Goal: Task Accomplishment & Management: Manage account settings

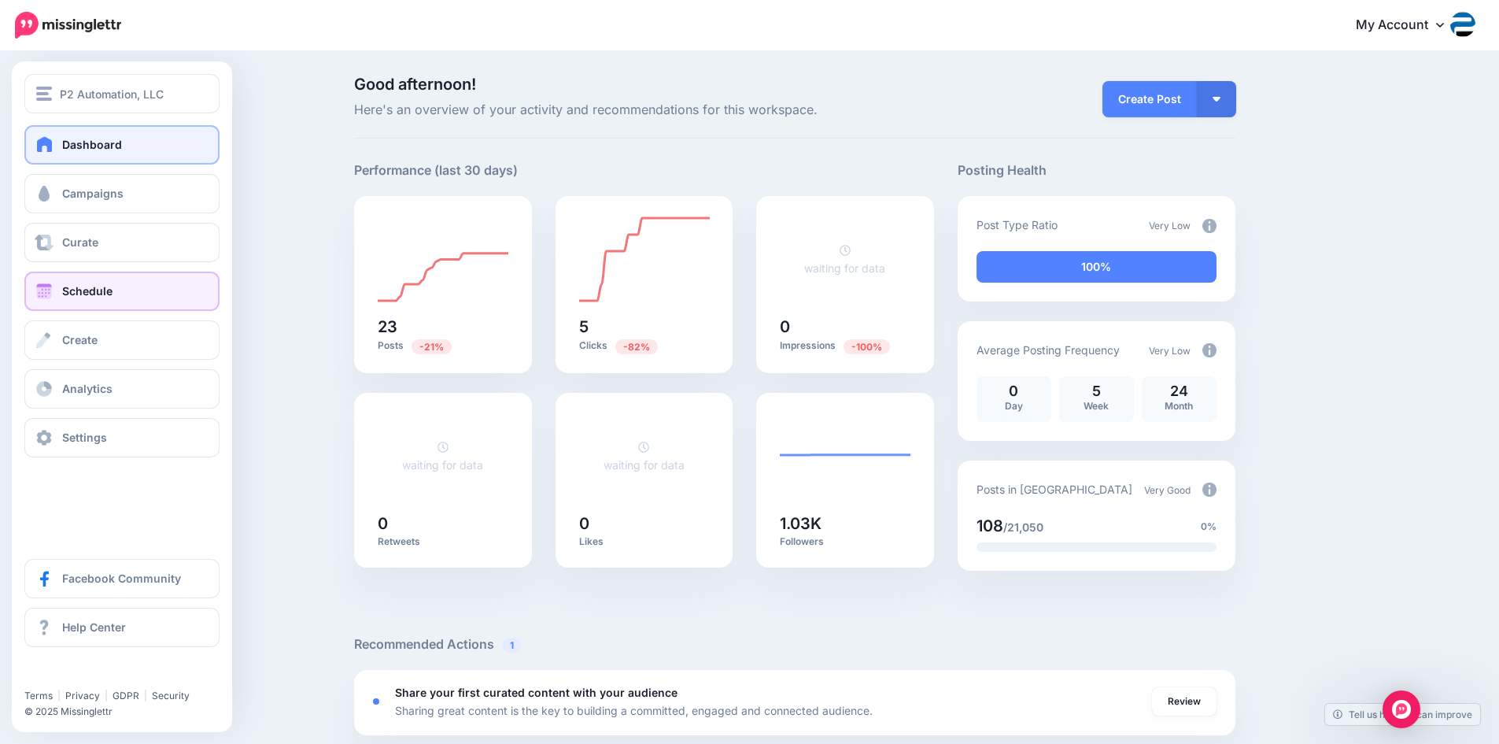
click at [142, 297] on link "Schedule" at bounding box center [121, 290] width 195 height 39
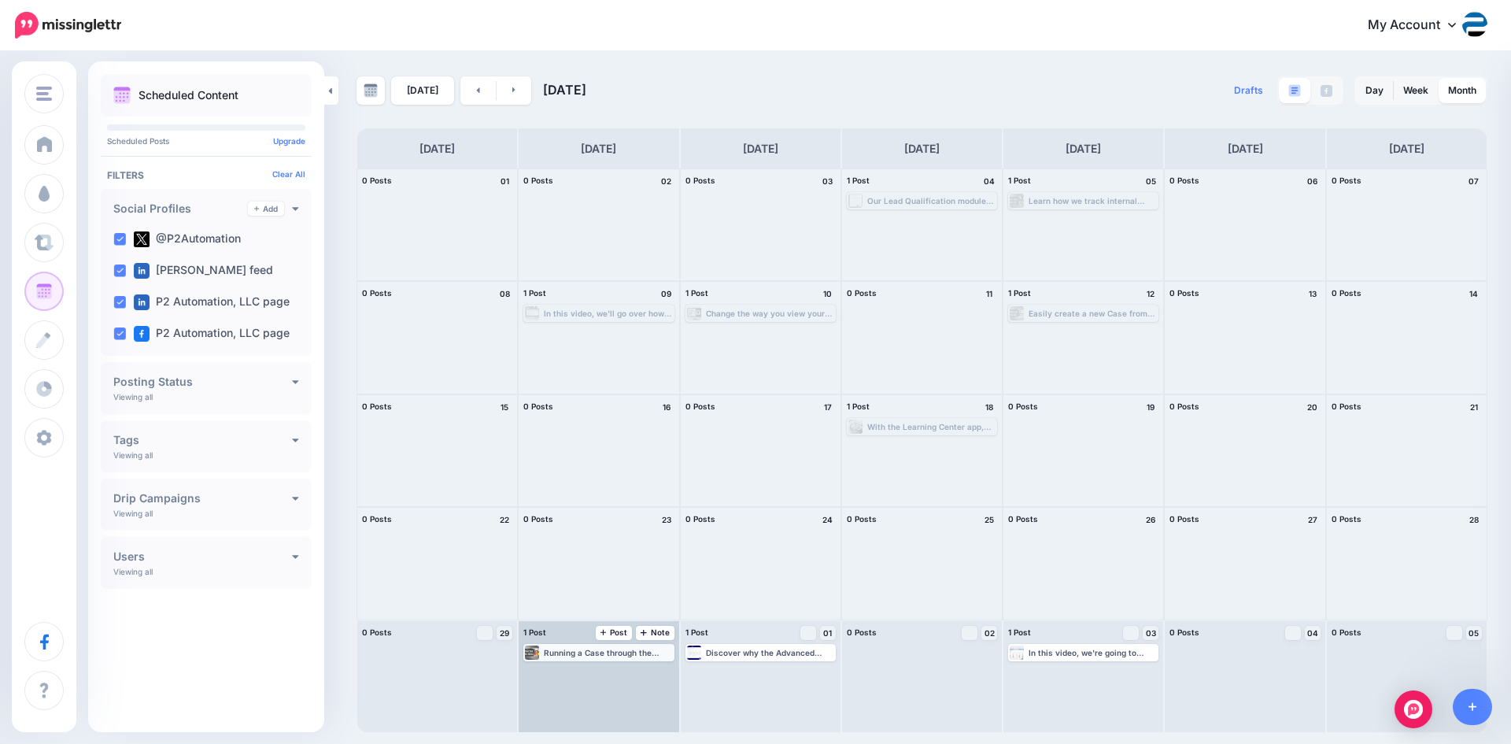
click at [607, 654] on div "Running a Case through the Approval Process and recording each step could not b…" at bounding box center [608, 652] width 128 height 9
click at [630, 668] on link "Manage Dates" at bounding box center [638, 671] width 20 height 14
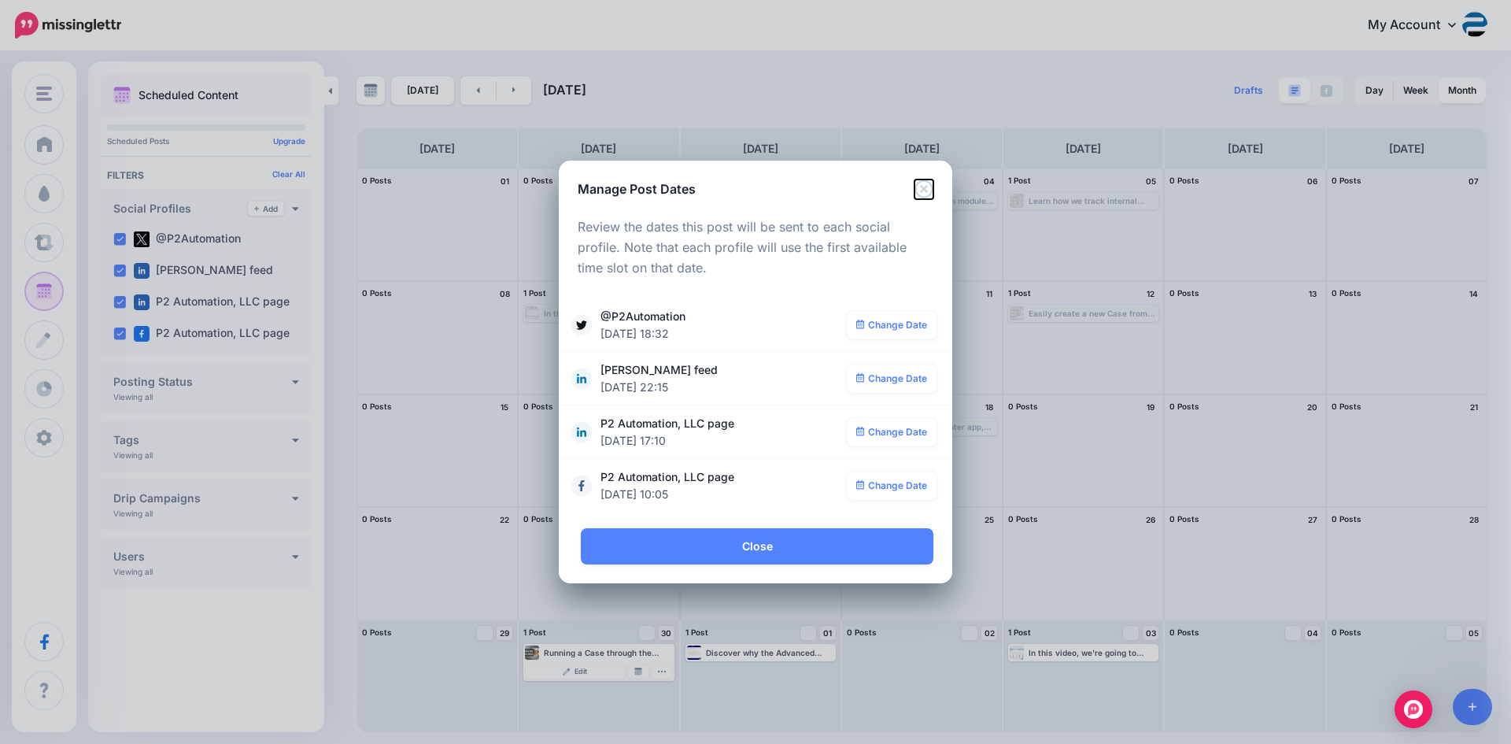
click at [920, 191] on icon "Close" at bounding box center [923, 188] width 19 height 19
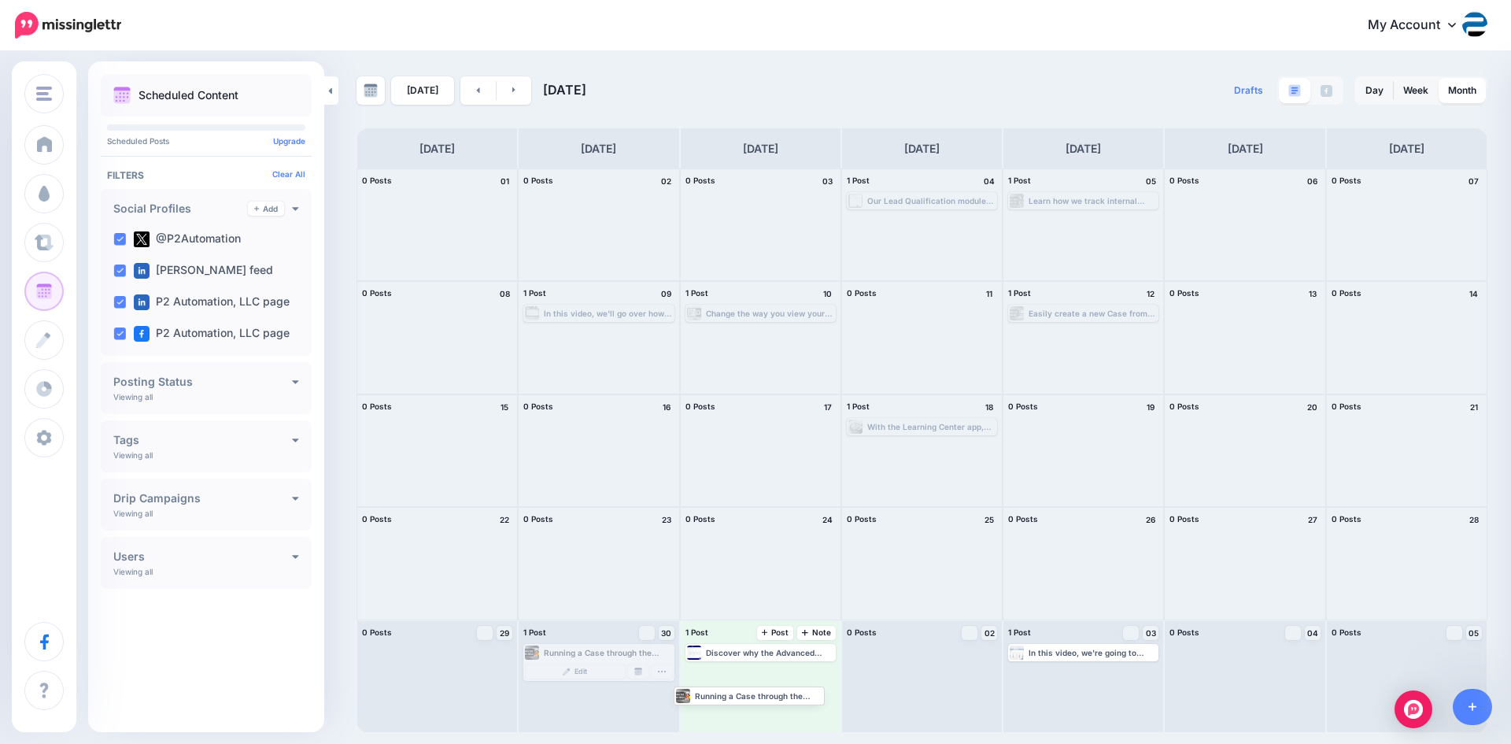
drag, startPoint x: 567, startPoint y: 648, endPoint x: 718, endPoint y: 691, distance: 156.9
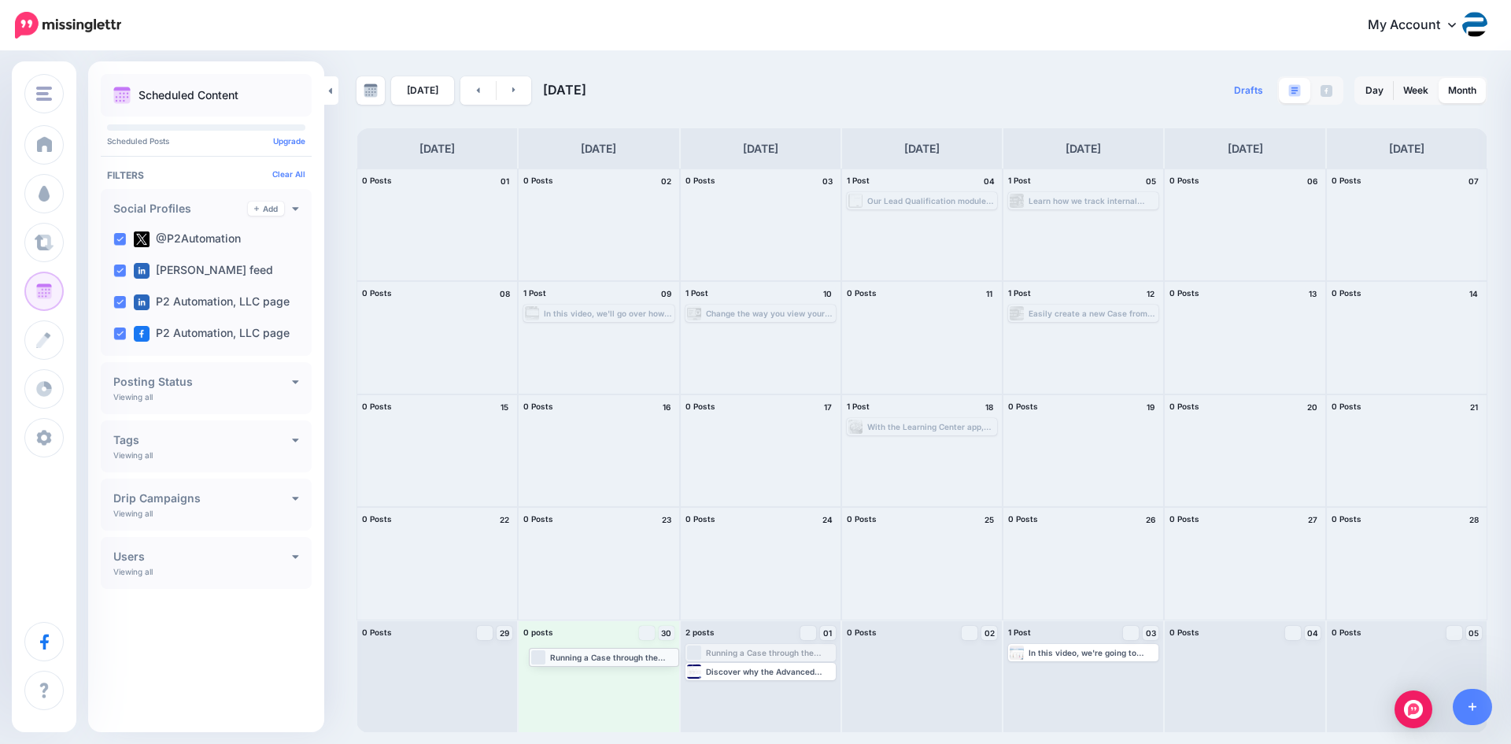
drag, startPoint x: 744, startPoint y: 652, endPoint x: 588, endPoint y: 656, distance: 156.6
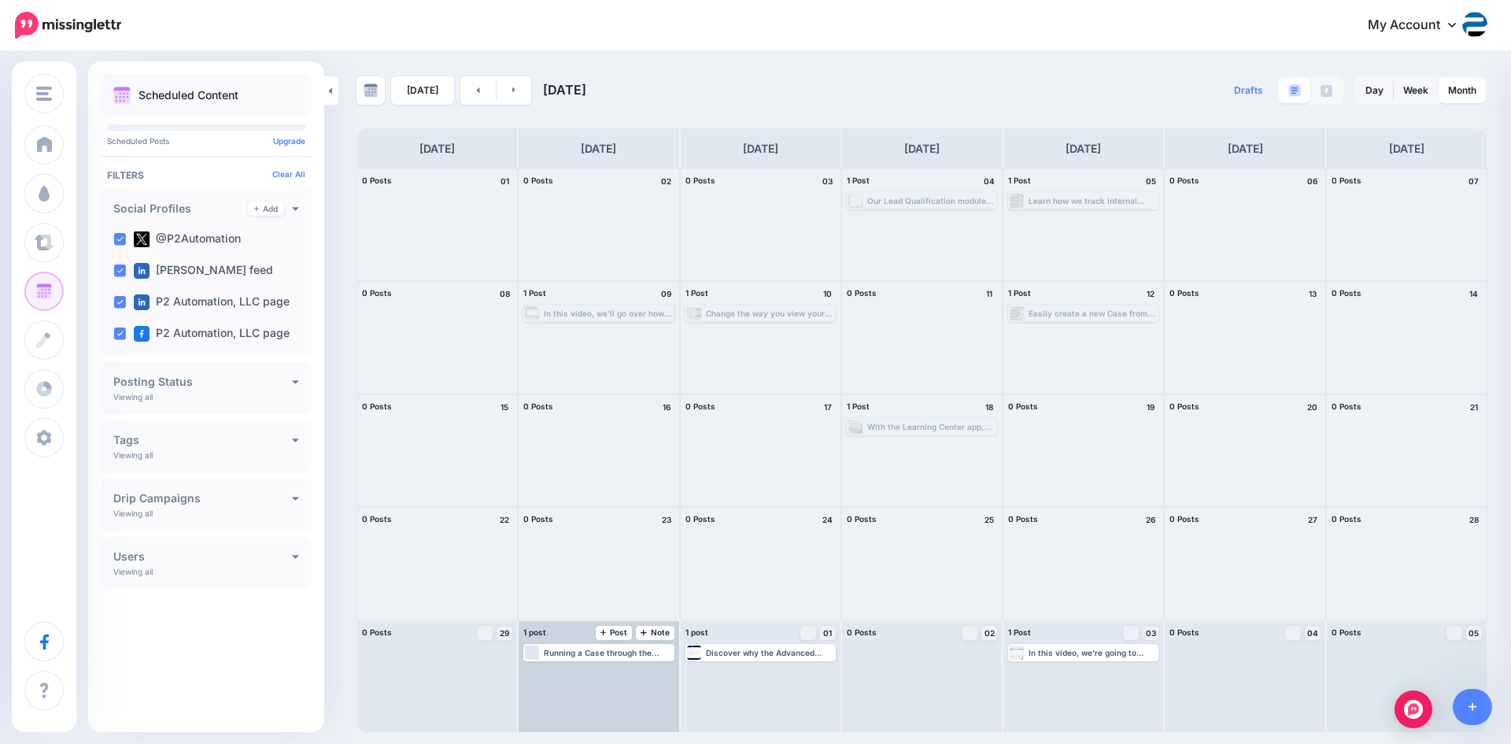
click at [608, 653] on div "Running a Case through the Approval Process and recording each step could not b…" at bounding box center [608, 652] width 128 height 9
click at [643, 668] on link "Manage Dates" at bounding box center [638, 671] width 20 height 14
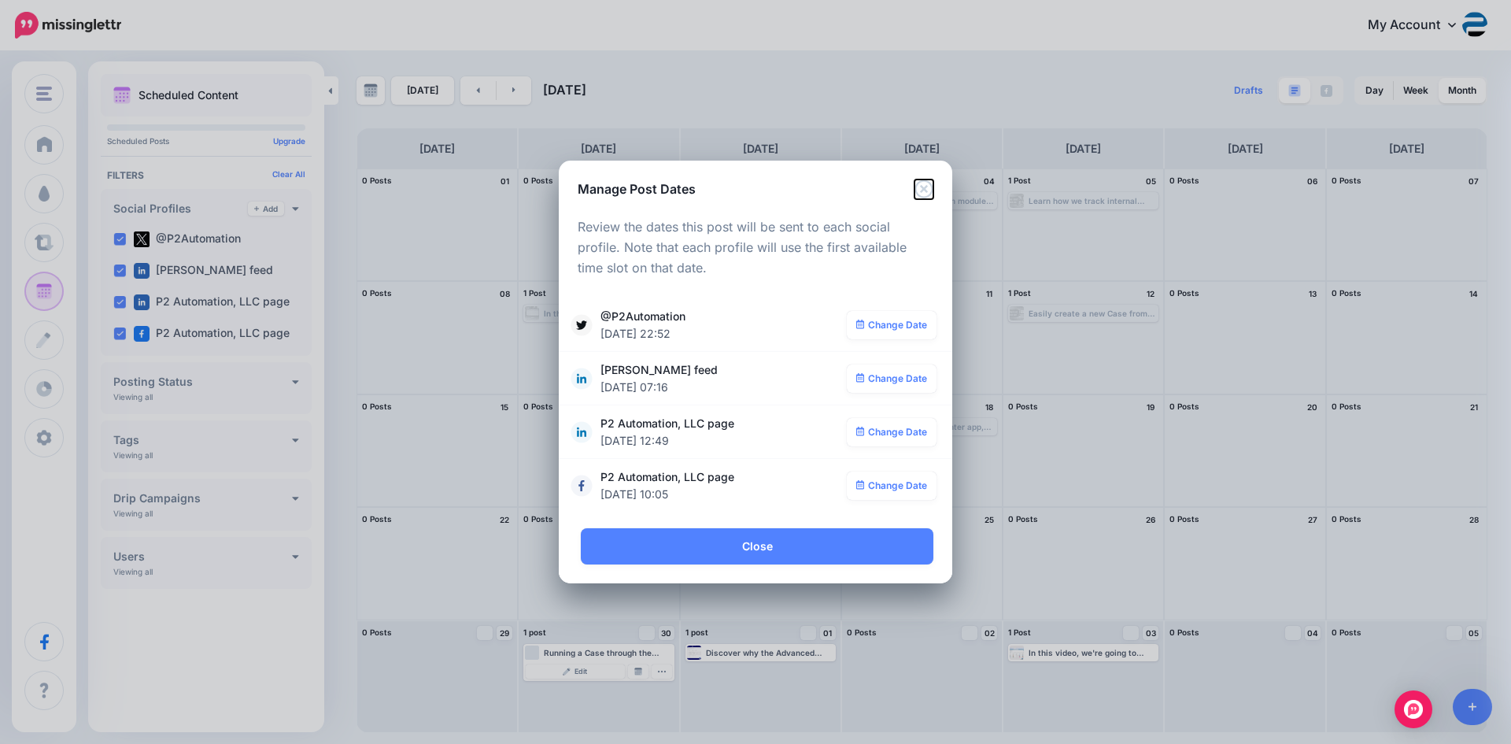
click at [925, 186] on icon "Close" at bounding box center [923, 188] width 19 height 19
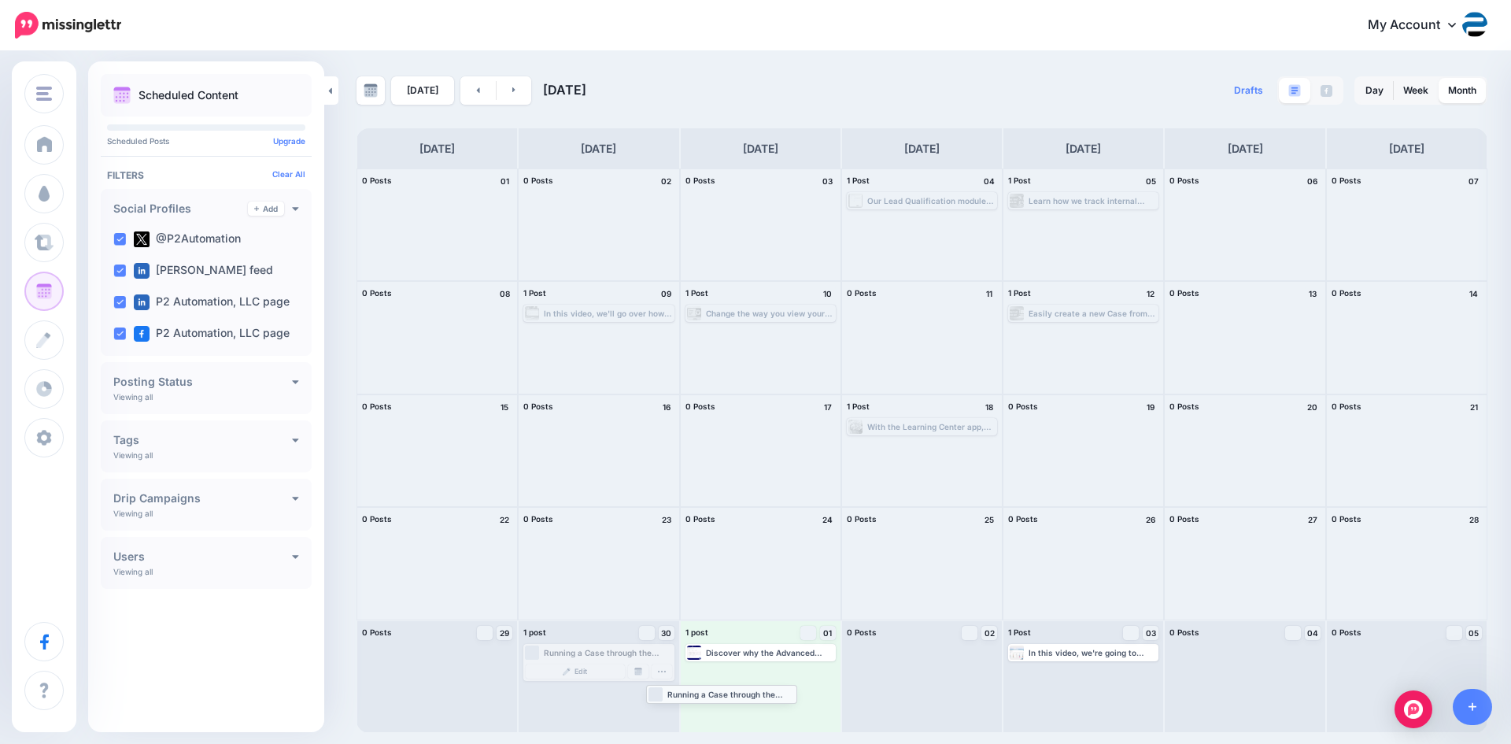
drag, startPoint x: 621, startPoint y: 654, endPoint x: 770, endPoint y: 695, distance: 154.2
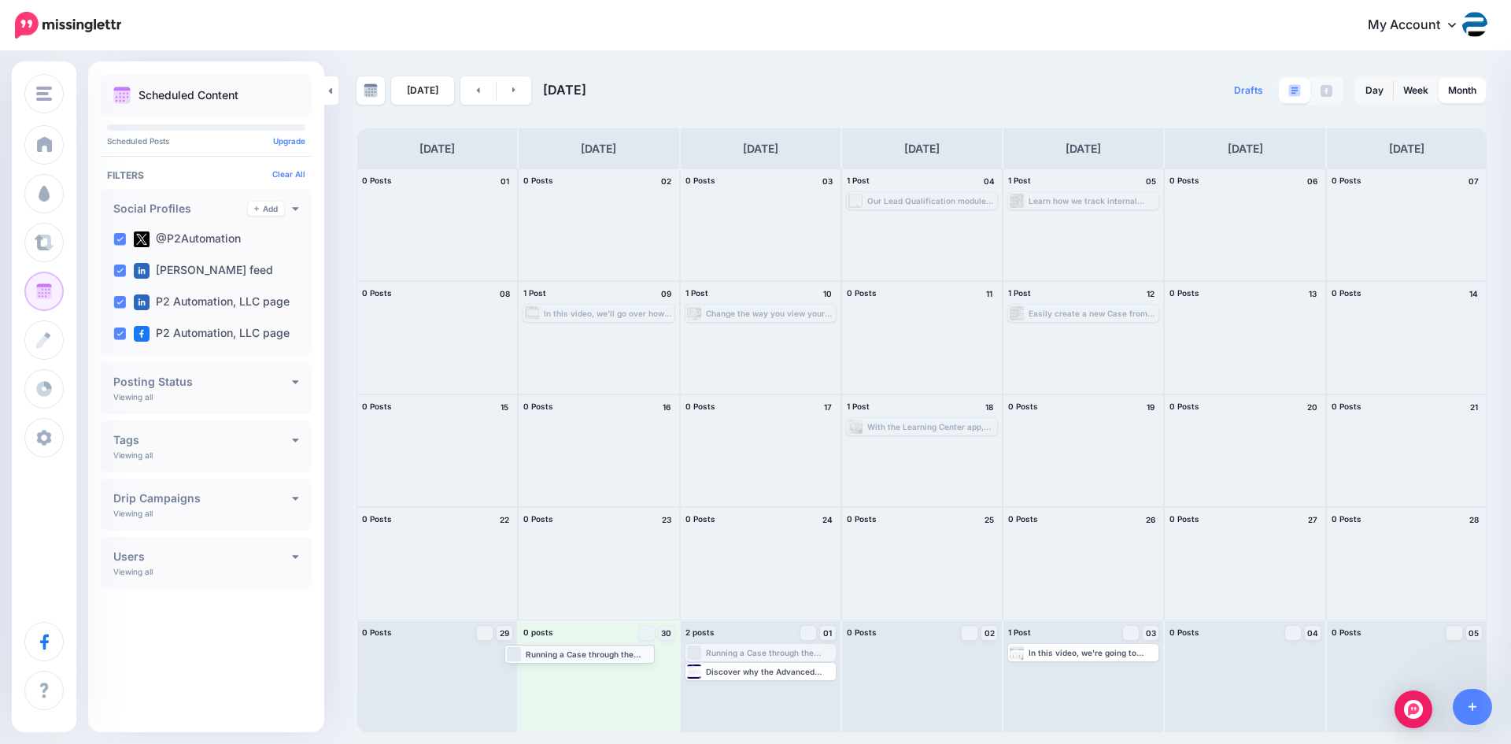
drag, startPoint x: 755, startPoint y: 653, endPoint x: 572, endPoint y: 655, distance: 182.6
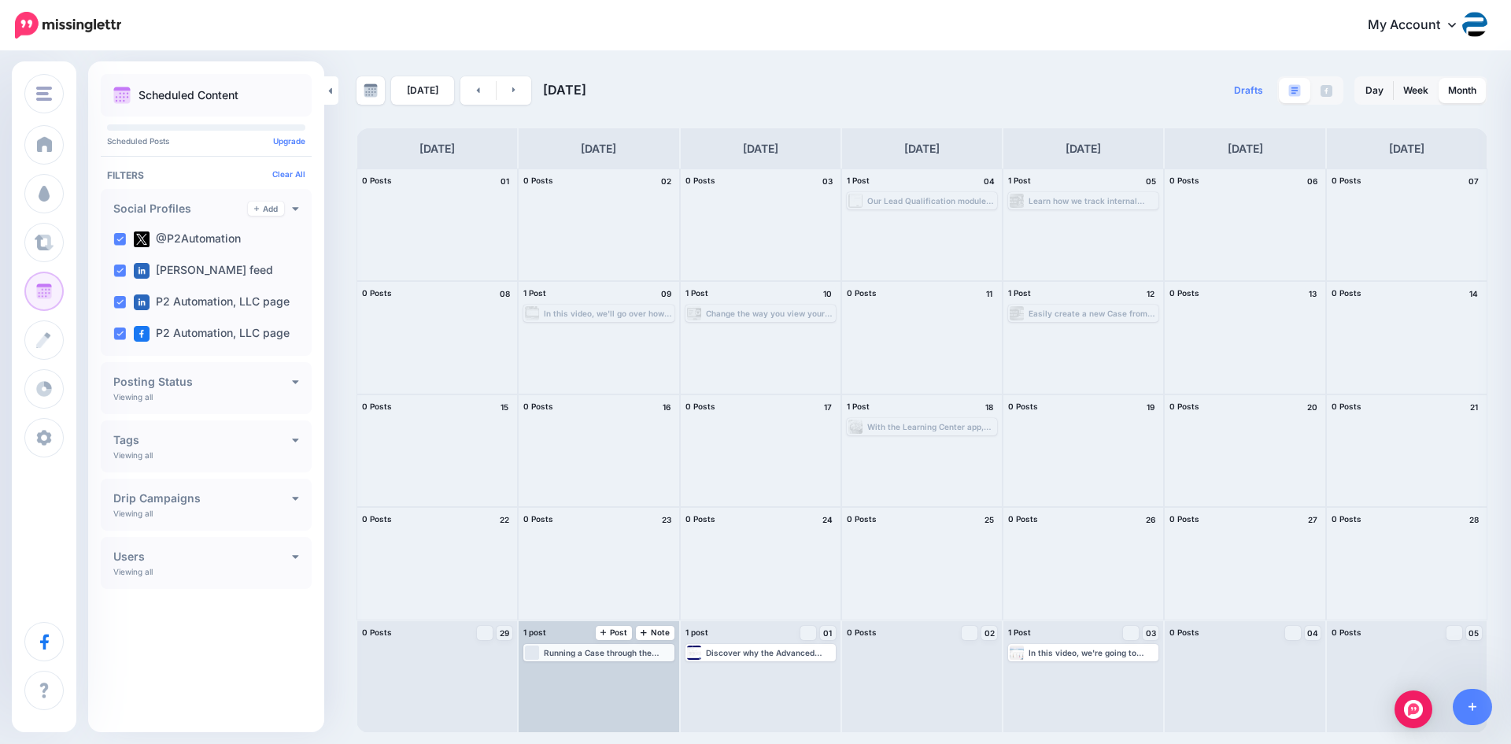
click at [601, 657] on div "Loading Running a Case through the Approval Process and recording each step cou…" at bounding box center [598, 652] width 147 height 14
click at [637, 670] on img at bounding box center [638, 671] width 8 height 8
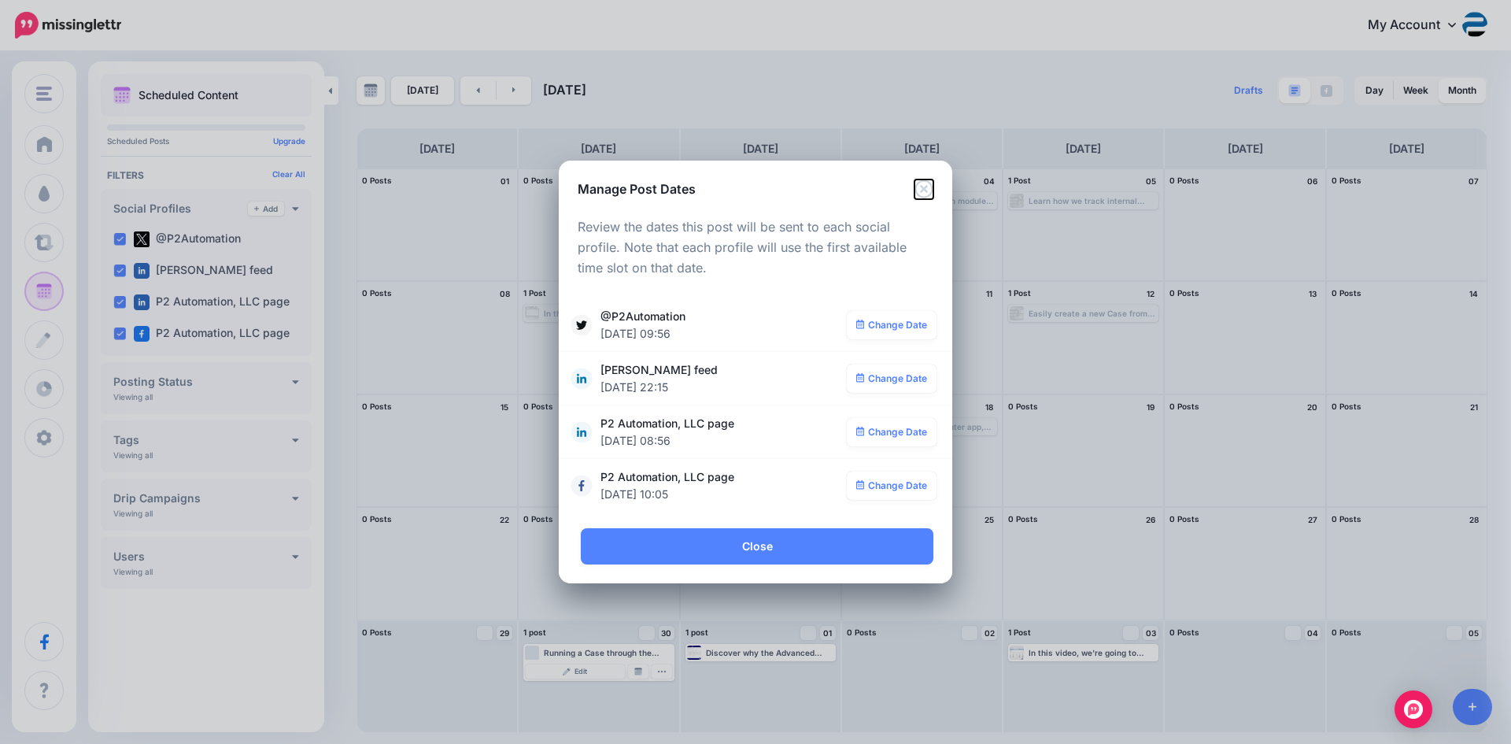
click at [922, 190] on icon "Close" at bounding box center [923, 188] width 18 height 18
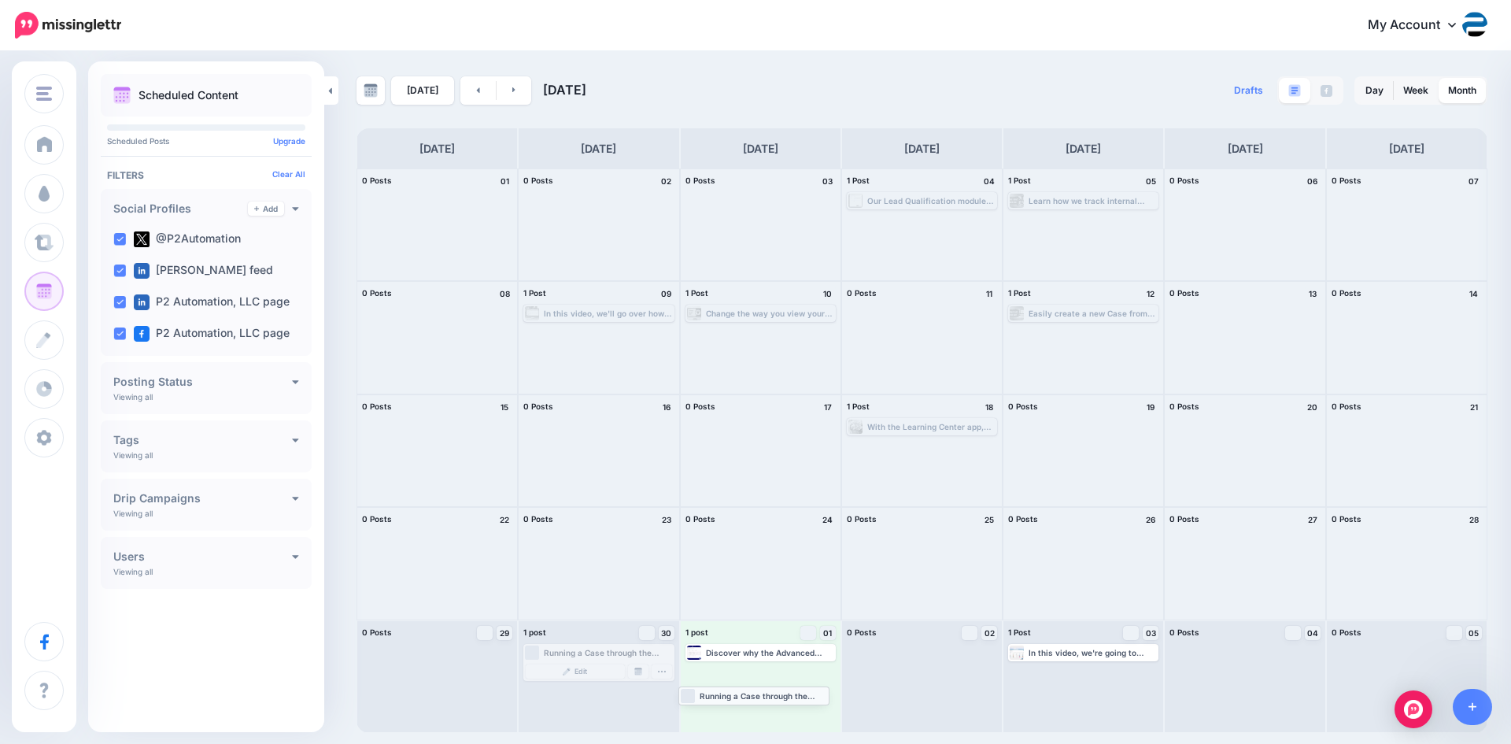
drag, startPoint x: 575, startPoint y: 654, endPoint x: 729, endPoint y: 695, distance: 159.6
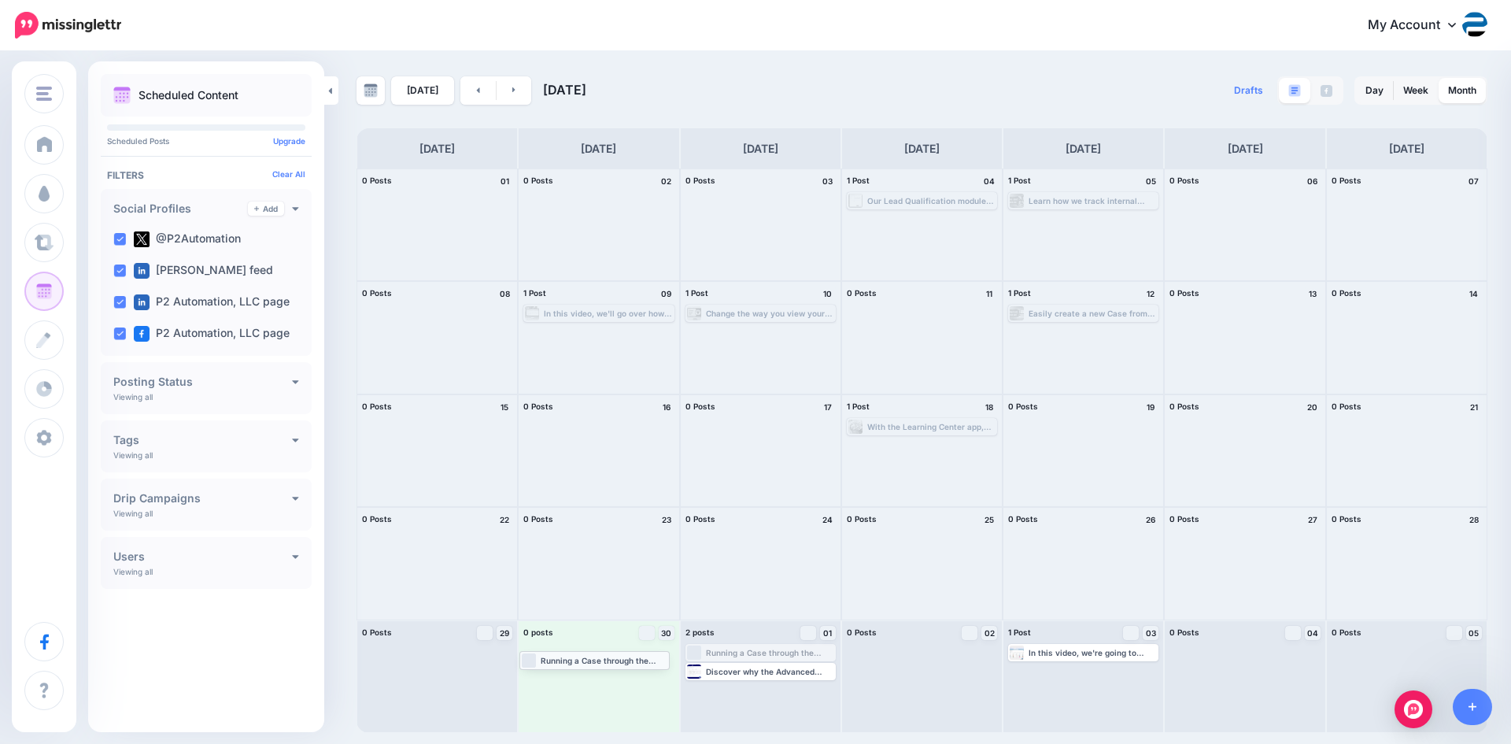
drag, startPoint x: 749, startPoint y: 653, endPoint x: 583, endPoint y: 660, distance: 166.2
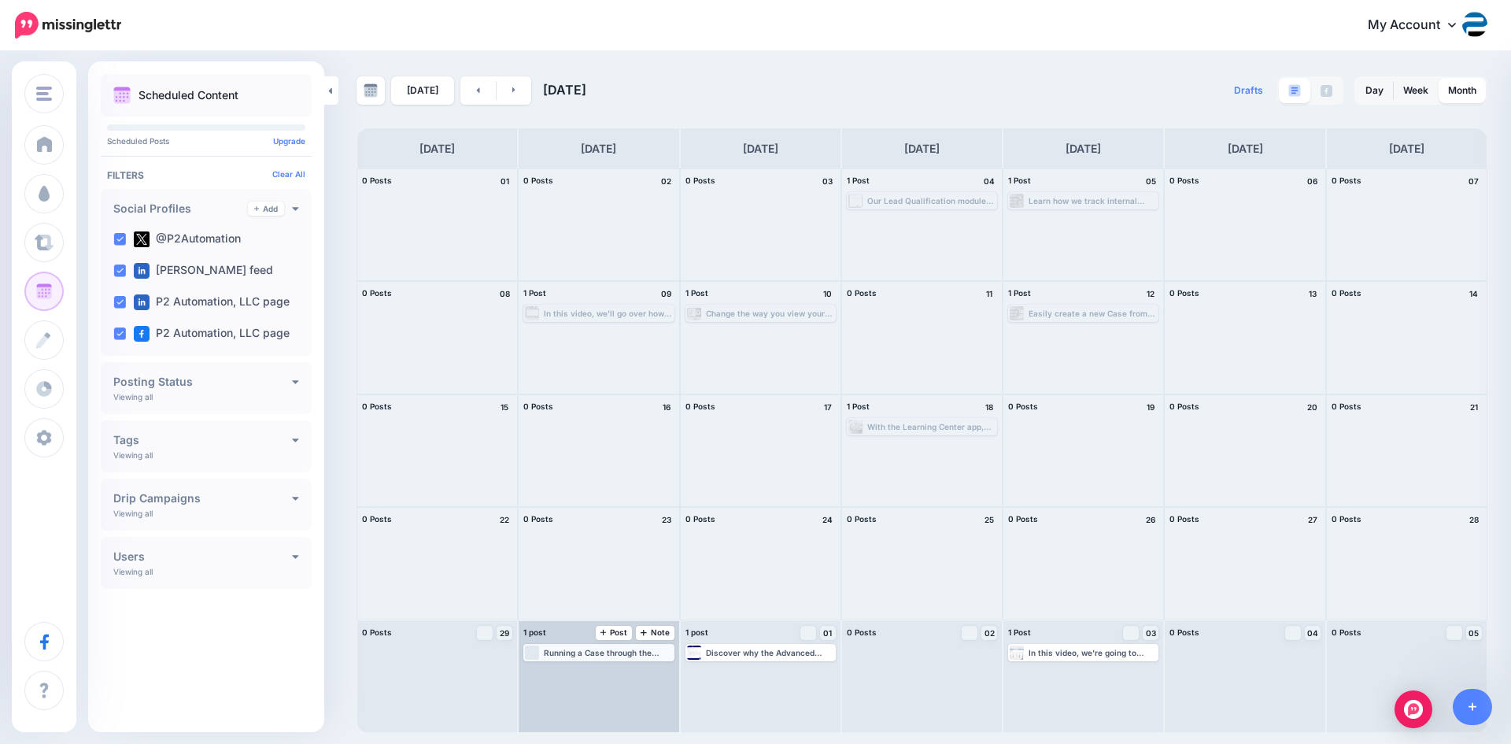
click at [611, 655] on div "Running a Case through the Approval Process and recording each step could not b…" at bounding box center [608, 652] width 128 height 9
click at [639, 670] on img at bounding box center [638, 671] width 8 height 8
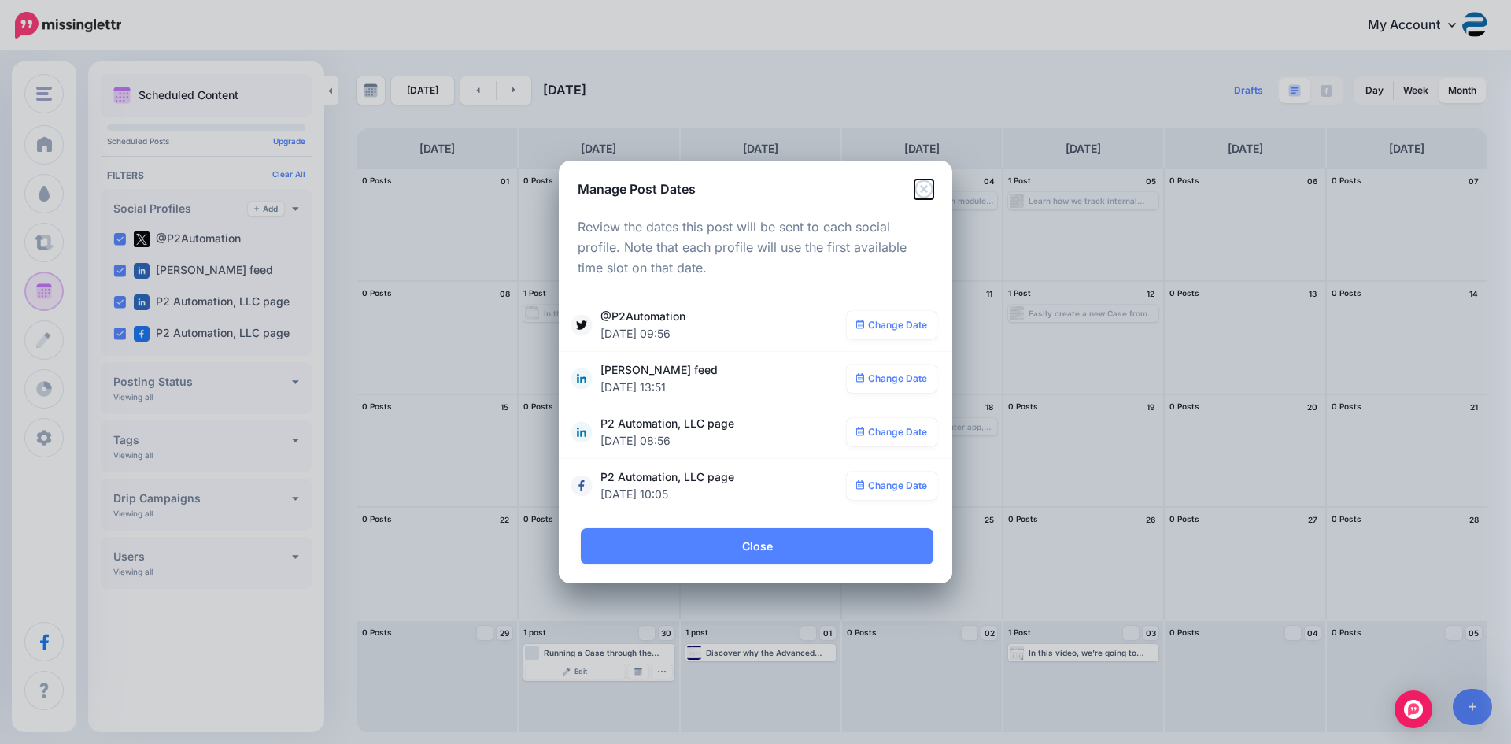
click at [922, 186] on icon "Close" at bounding box center [923, 188] width 19 height 19
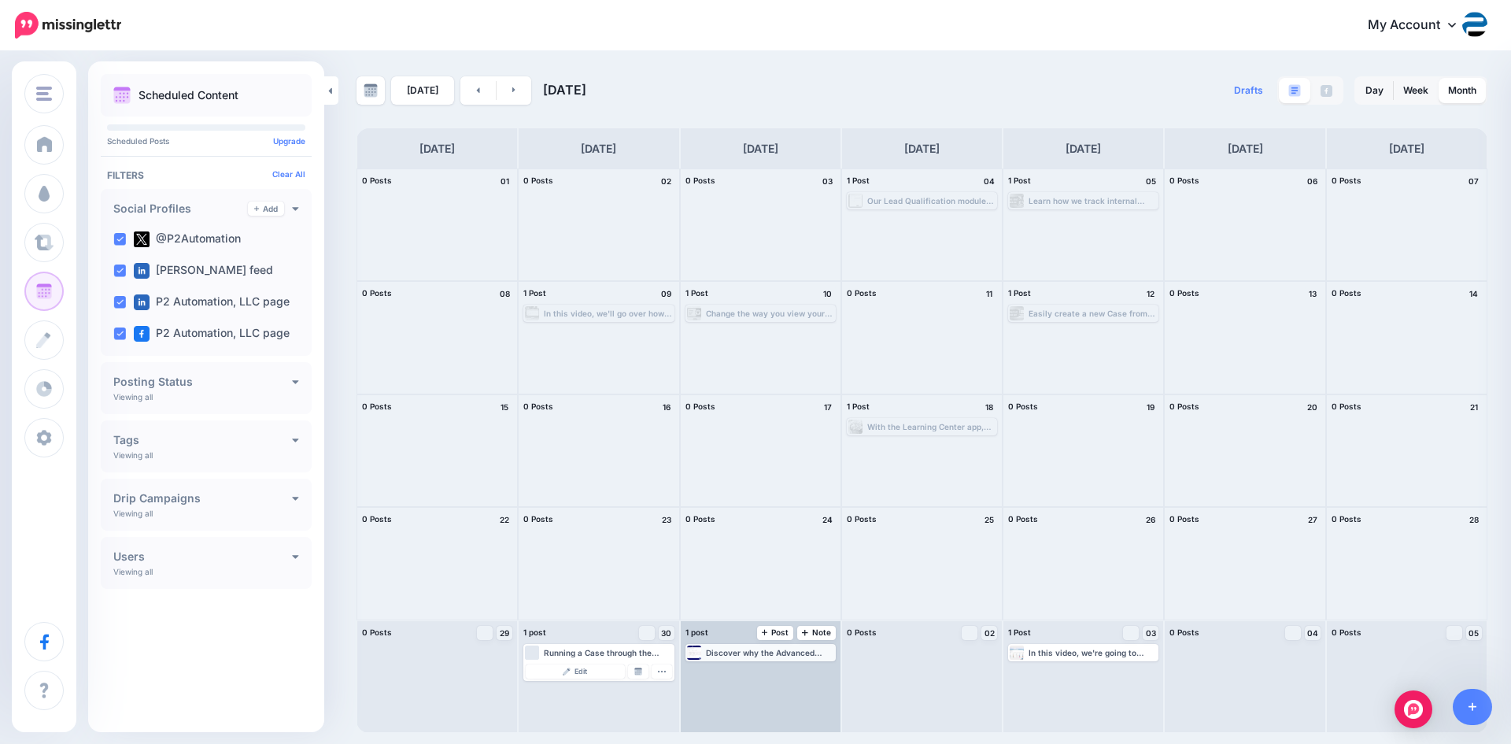
click at [797, 650] on div "Discover why the Advanced Filters feature in Dynamics 365 can play a huge role …" at bounding box center [770, 652] width 128 height 9
click at [801, 667] on img at bounding box center [800, 671] width 8 height 8
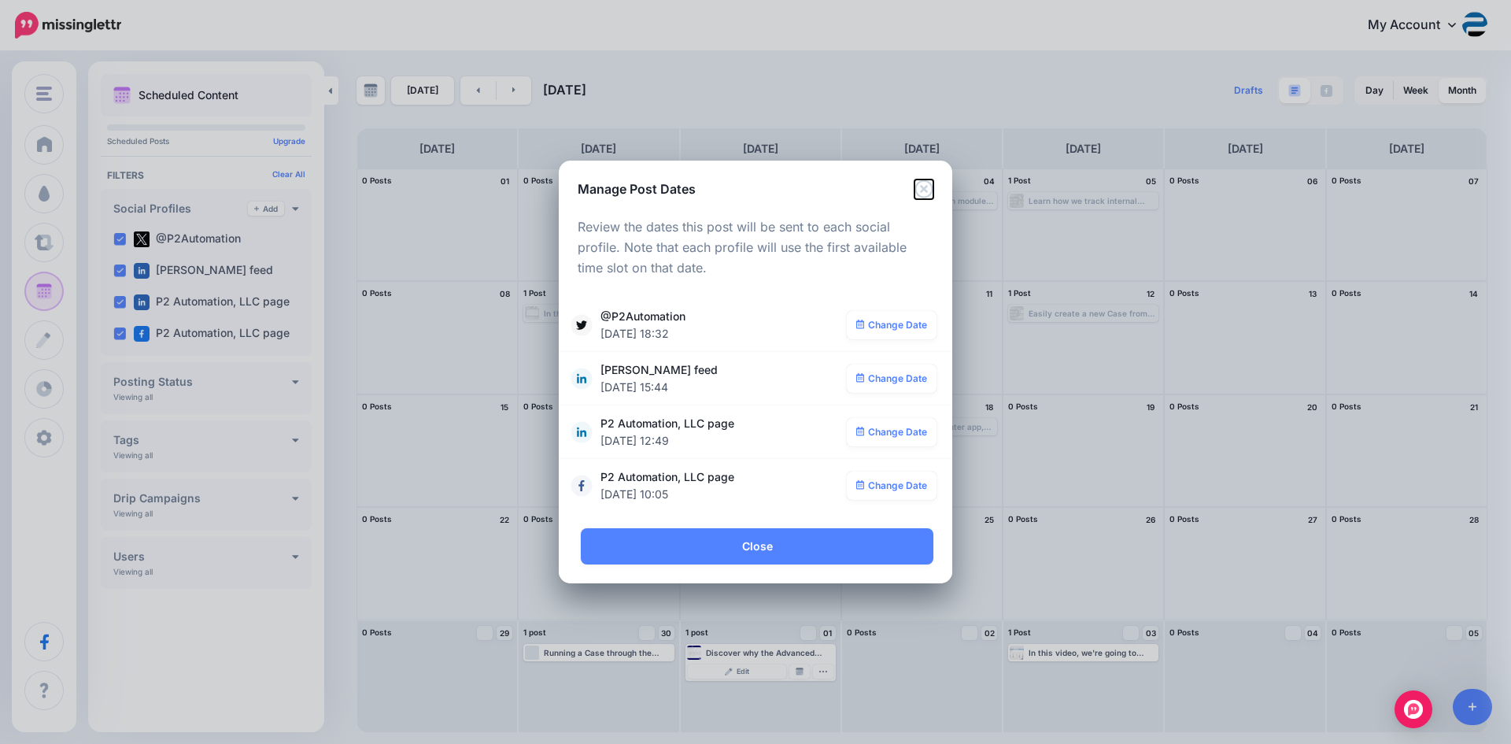
click at [924, 187] on icon "Close" at bounding box center [923, 188] width 19 height 19
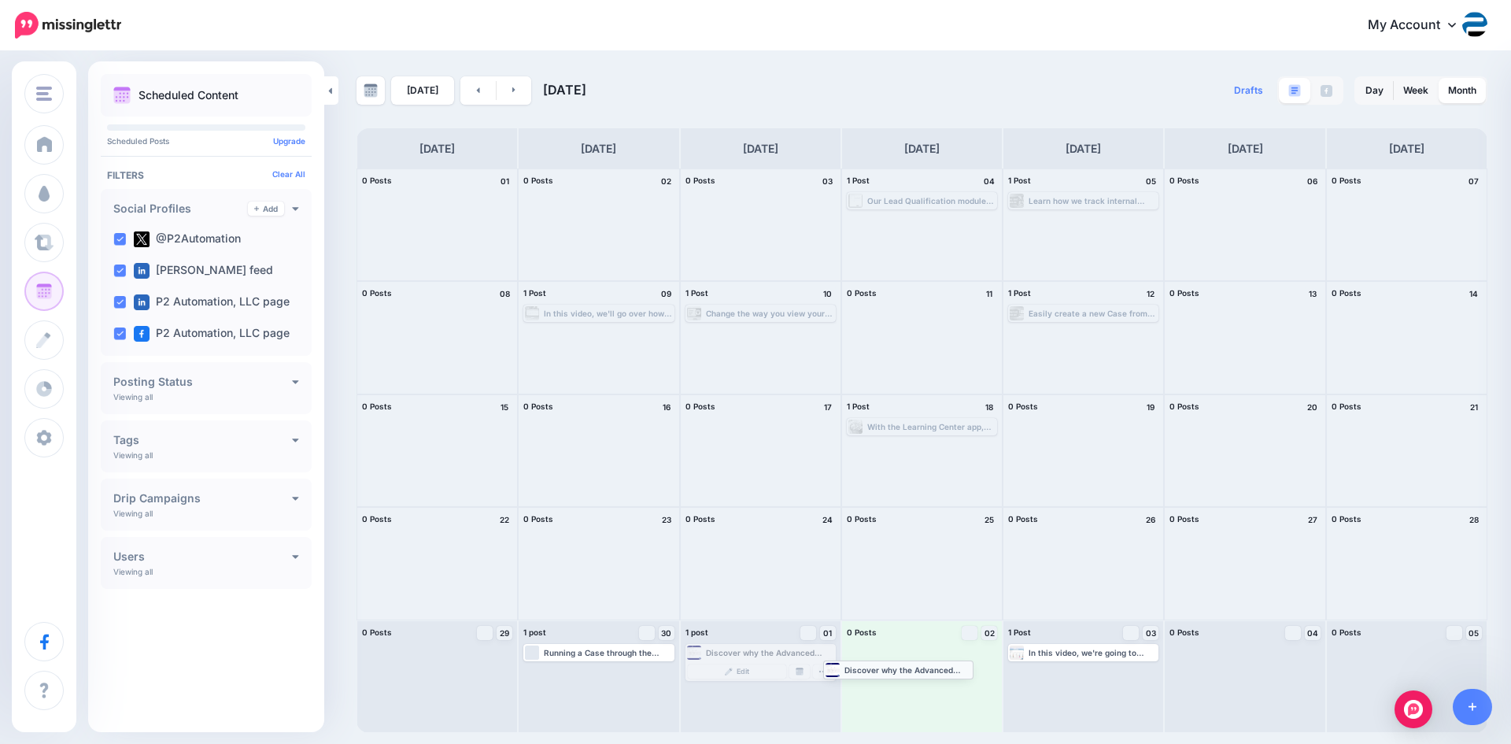
drag, startPoint x: 776, startPoint y: 653, endPoint x: 914, endPoint y: 670, distance: 138.7
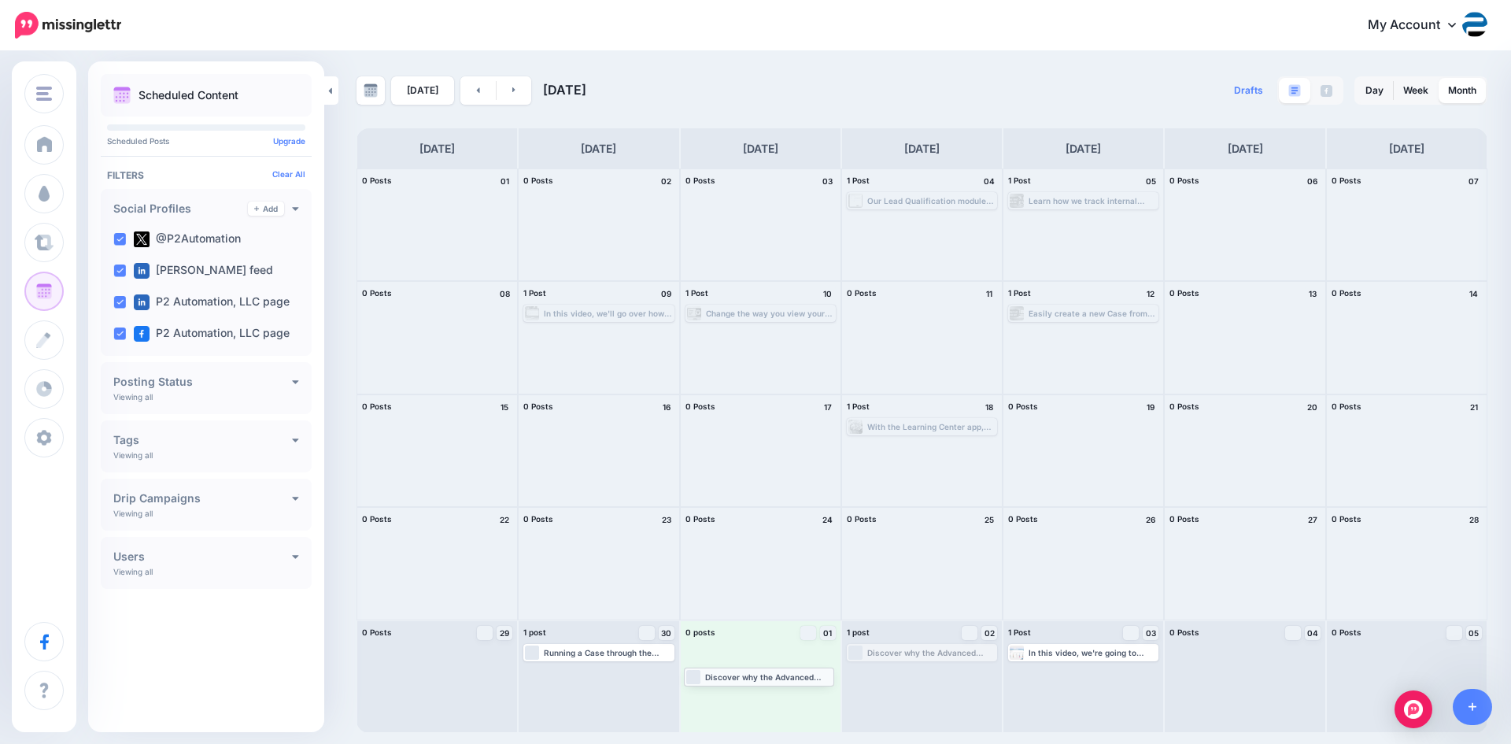
drag, startPoint x: 901, startPoint y: 655, endPoint x: 735, endPoint y: 665, distance: 166.3
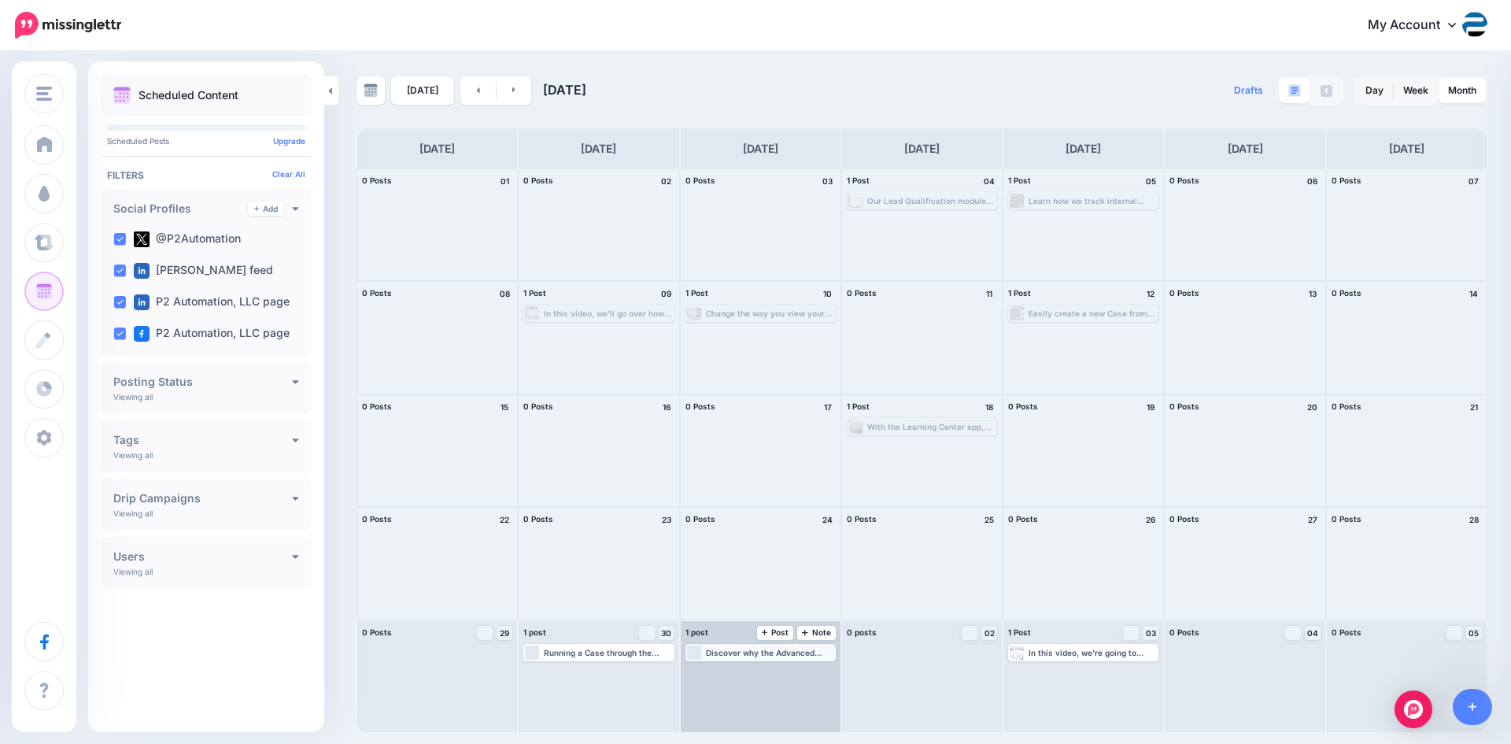
click at [788, 654] on div "Discover why the Advanced Filters feature in Dynamics 365 can play a huge role …" at bounding box center [770, 652] width 128 height 9
click at [796, 673] on img at bounding box center [800, 671] width 8 height 8
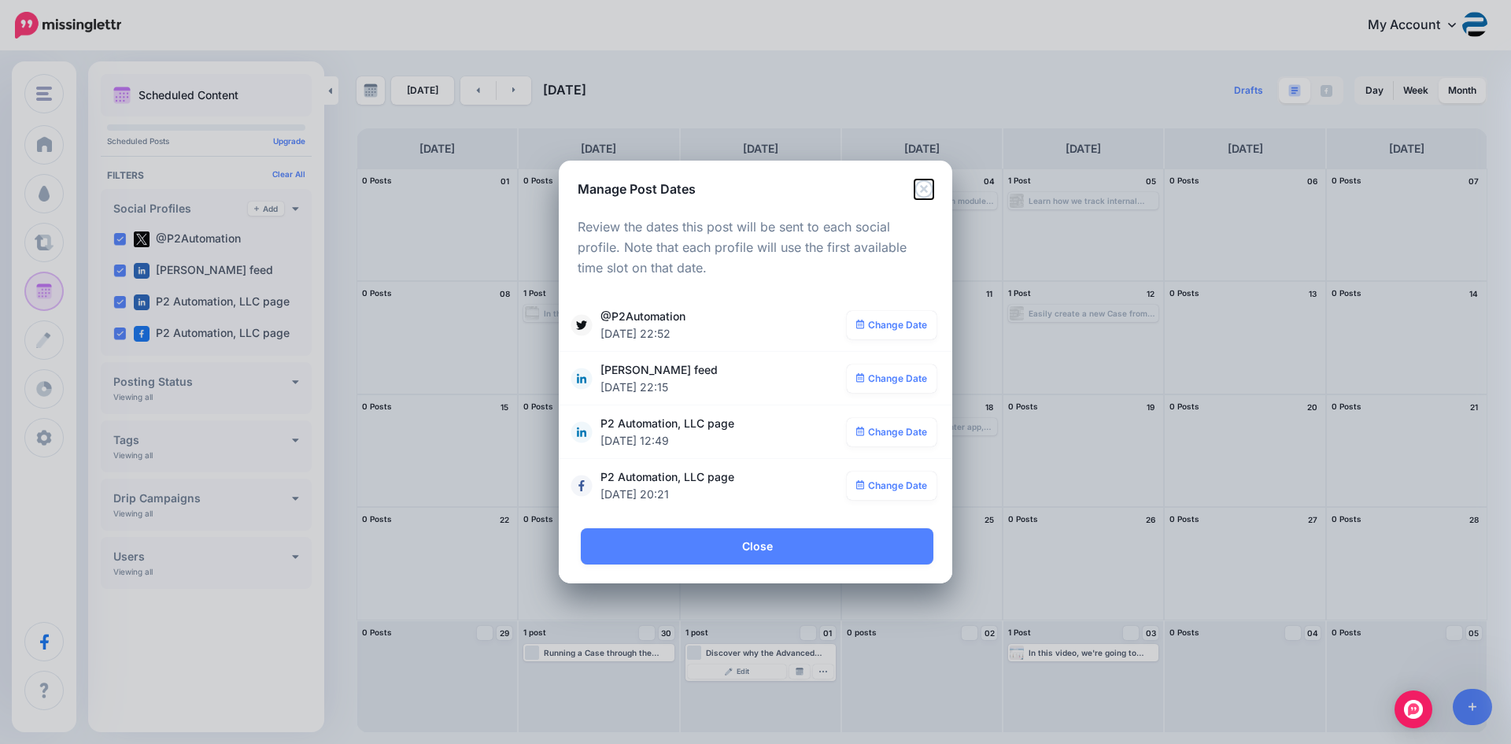
click at [925, 194] on icon "Close" at bounding box center [923, 188] width 19 height 19
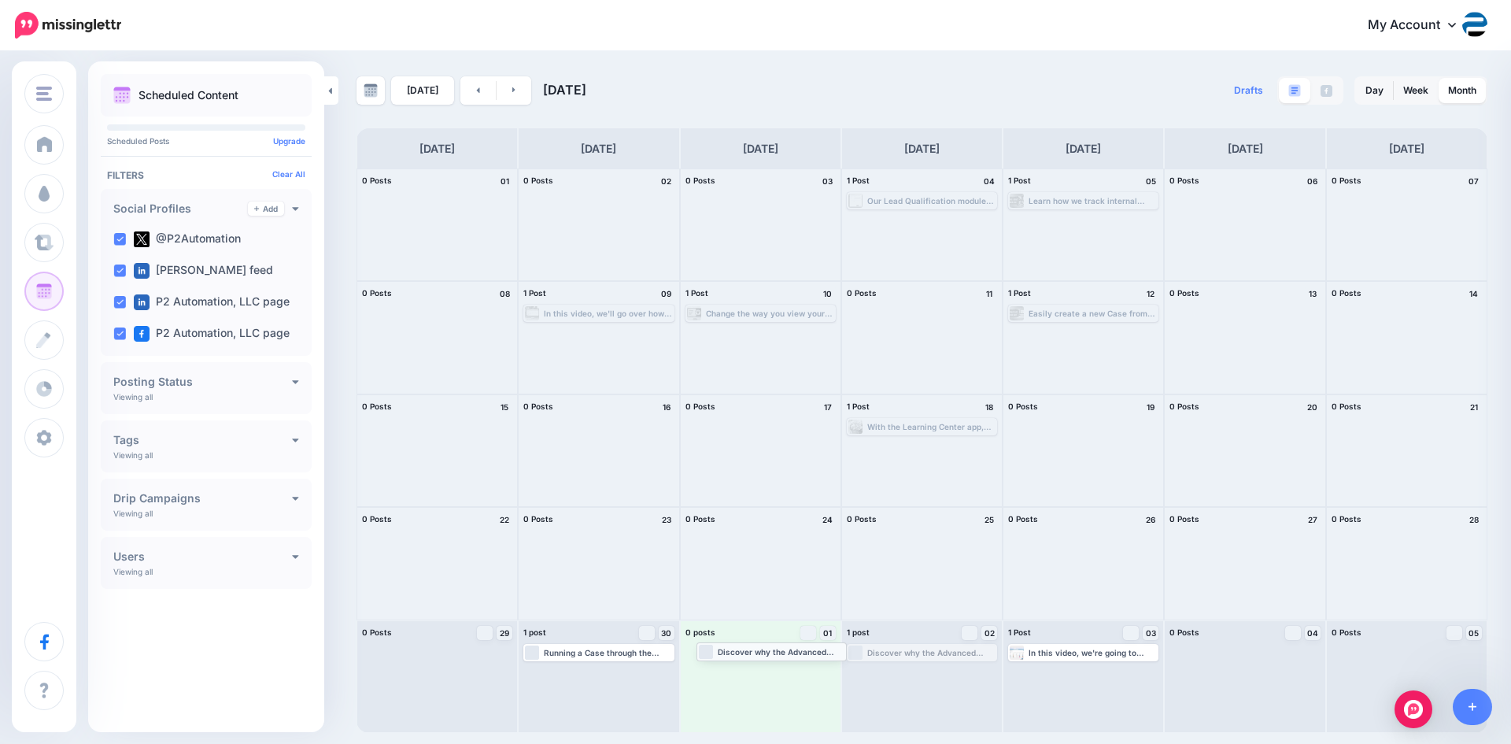
drag, startPoint x: 892, startPoint y: 652, endPoint x: 738, endPoint y: 652, distance: 154.2
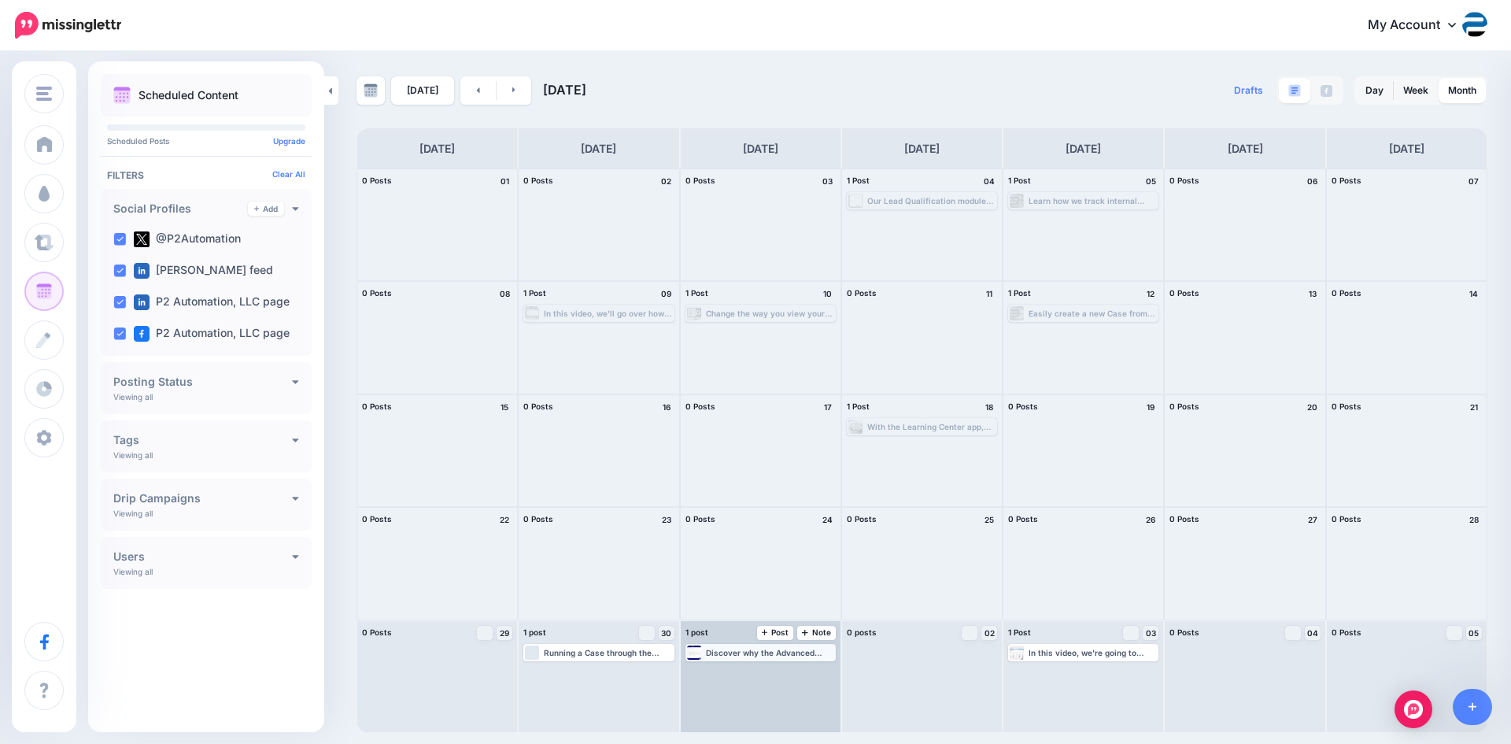
click at [753, 651] on div "Discover why the Advanced Filters feature in Dynamics 365 can play a huge role …" at bounding box center [770, 652] width 128 height 9
click at [793, 670] on link "Manage Dates" at bounding box center [799, 671] width 20 height 14
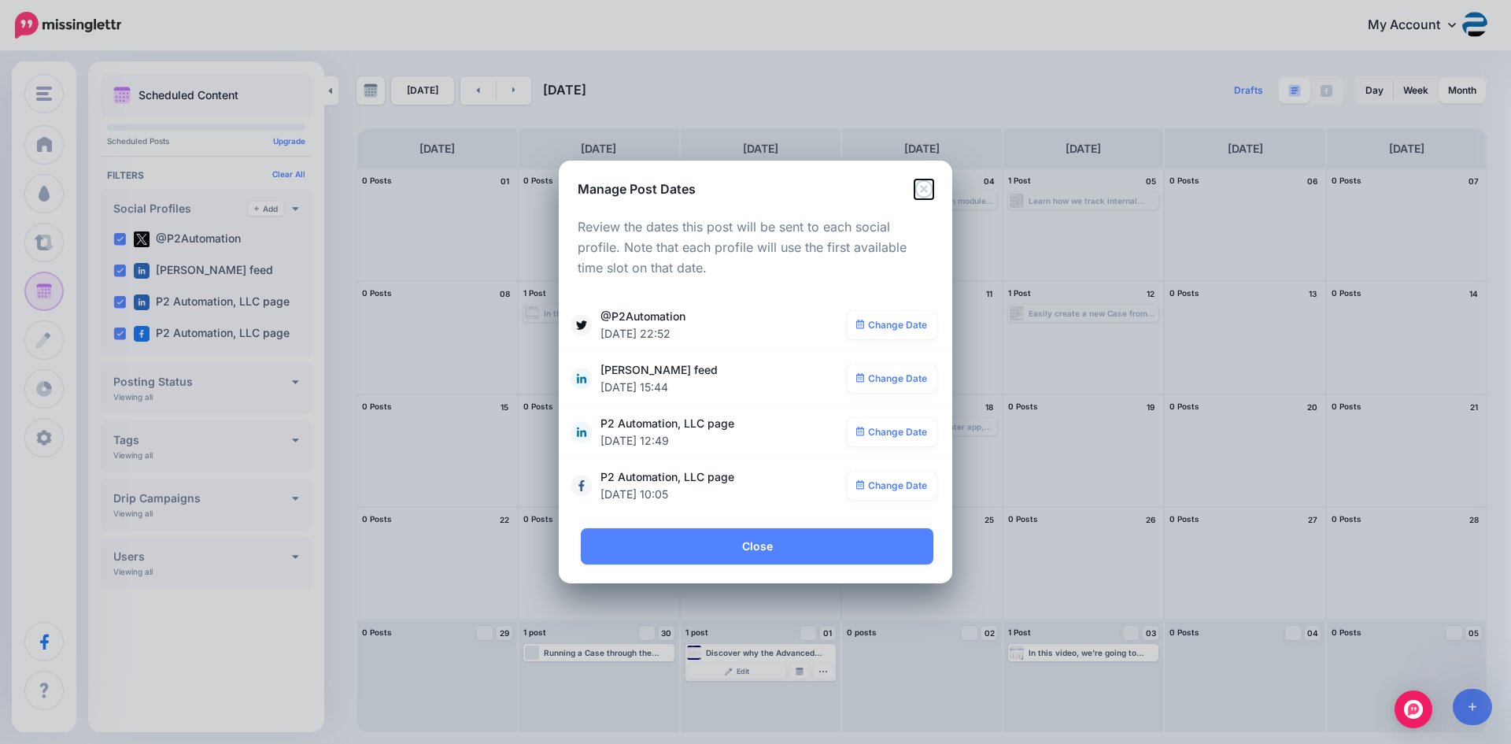
click at [925, 187] on icon "Close" at bounding box center [923, 188] width 18 height 18
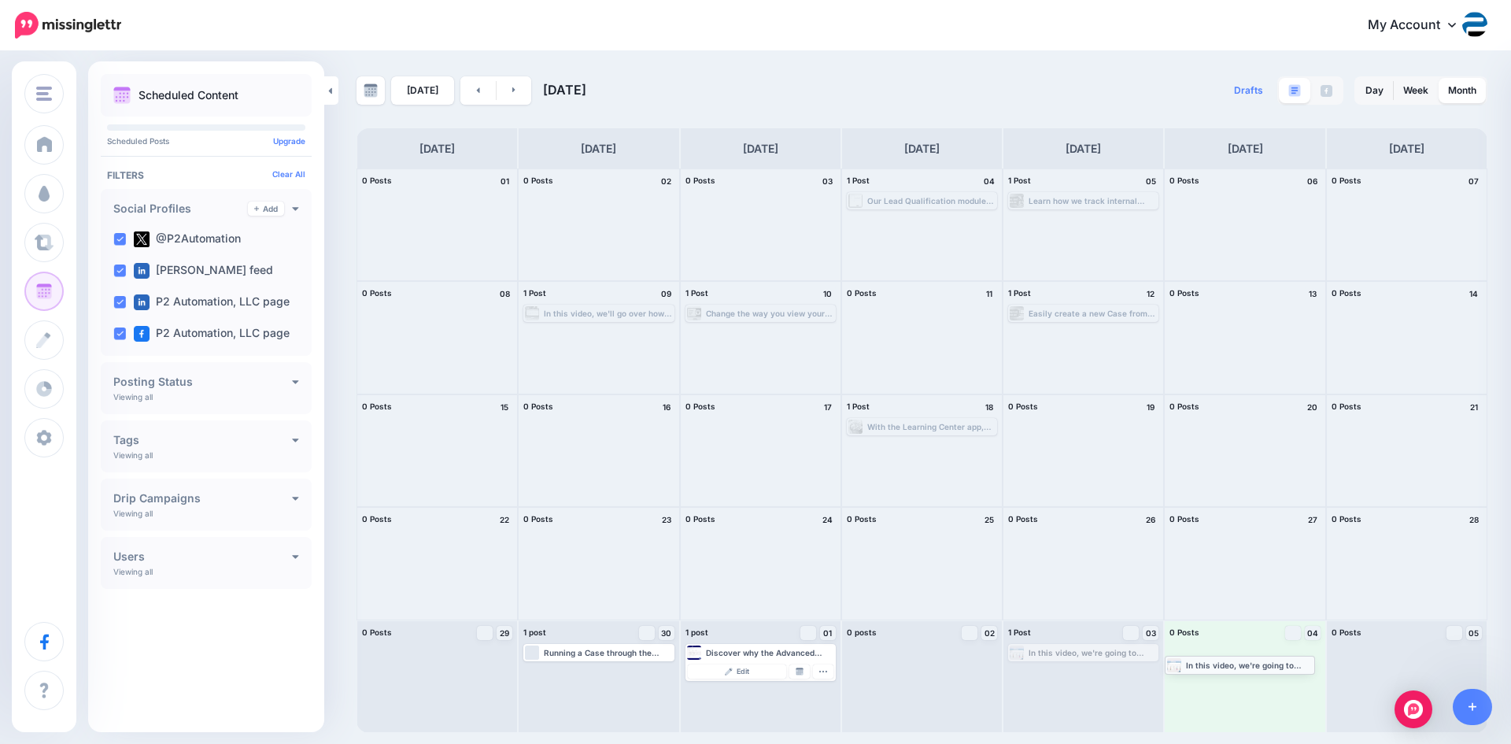
drag, startPoint x: 1095, startPoint y: 655, endPoint x: 1251, endPoint y: 666, distance: 157.0
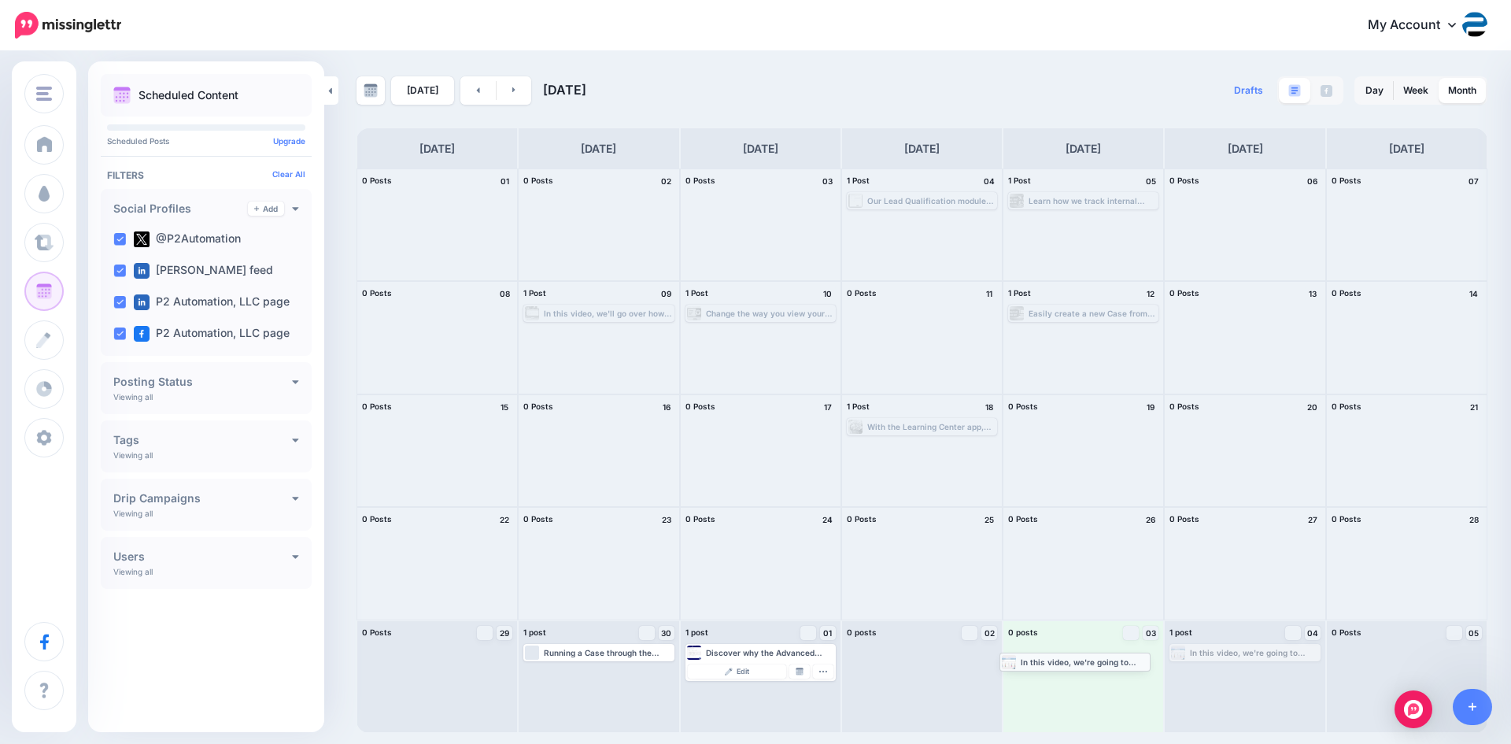
drag, startPoint x: 1244, startPoint y: 654, endPoint x: 1075, endPoint y: 663, distance: 169.4
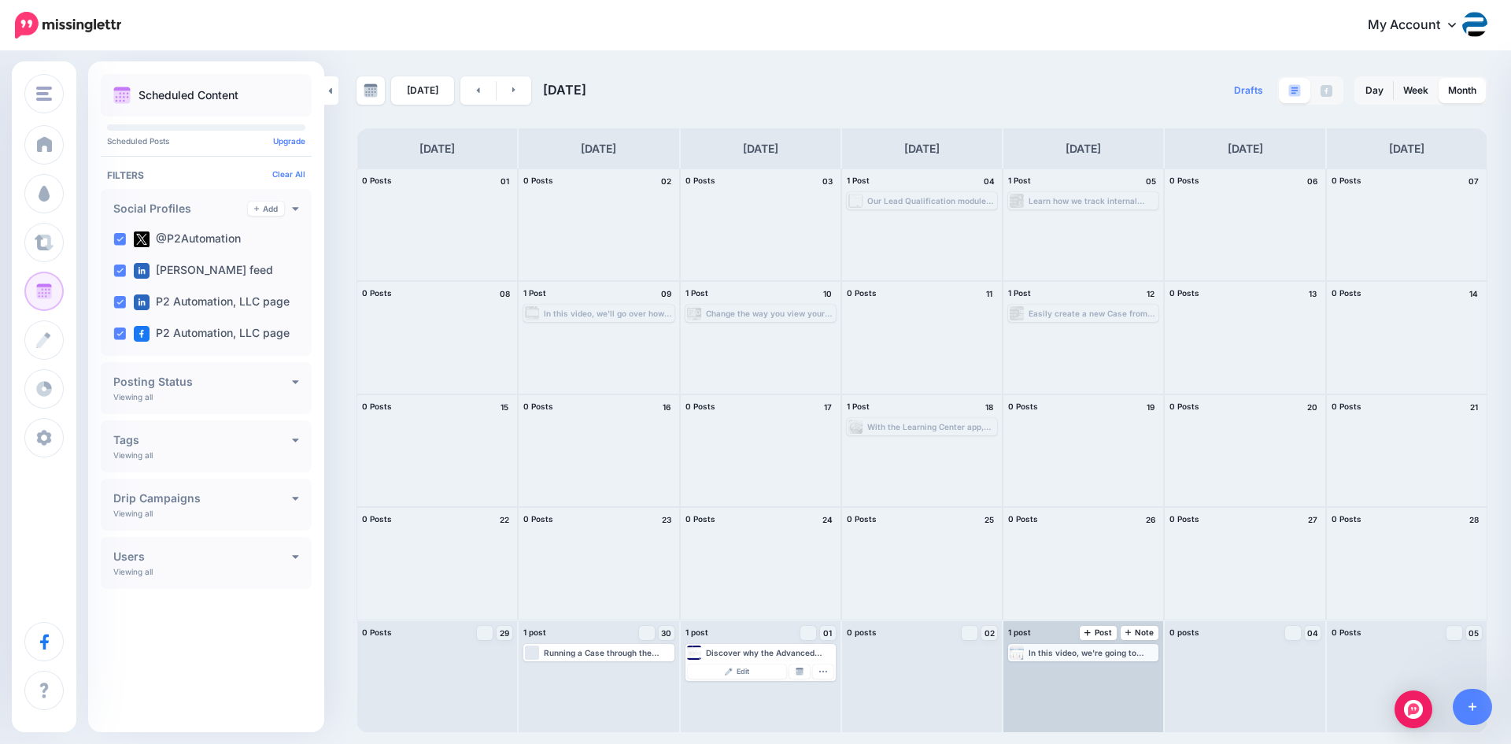
click at [1102, 659] on div "In this video, we're going to show you how we can use the Kanban Board by Inogi…" at bounding box center [1083, 652] width 147 height 14
click at [1118, 671] on img at bounding box center [1122, 671] width 8 height 8
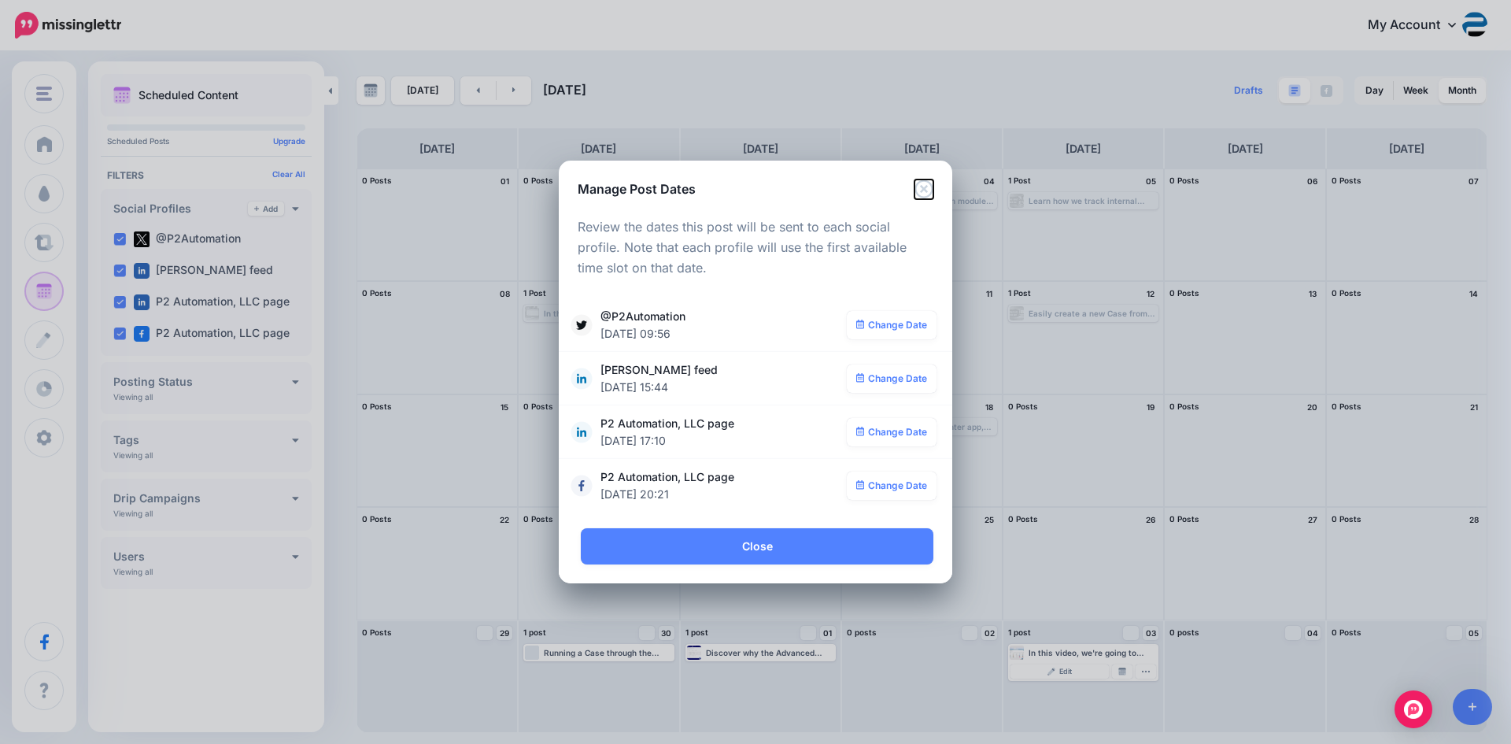
drag, startPoint x: 921, startPoint y: 191, endPoint x: 974, endPoint y: 261, distance: 87.7
click at [921, 191] on icon "Close" at bounding box center [923, 188] width 18 height 18
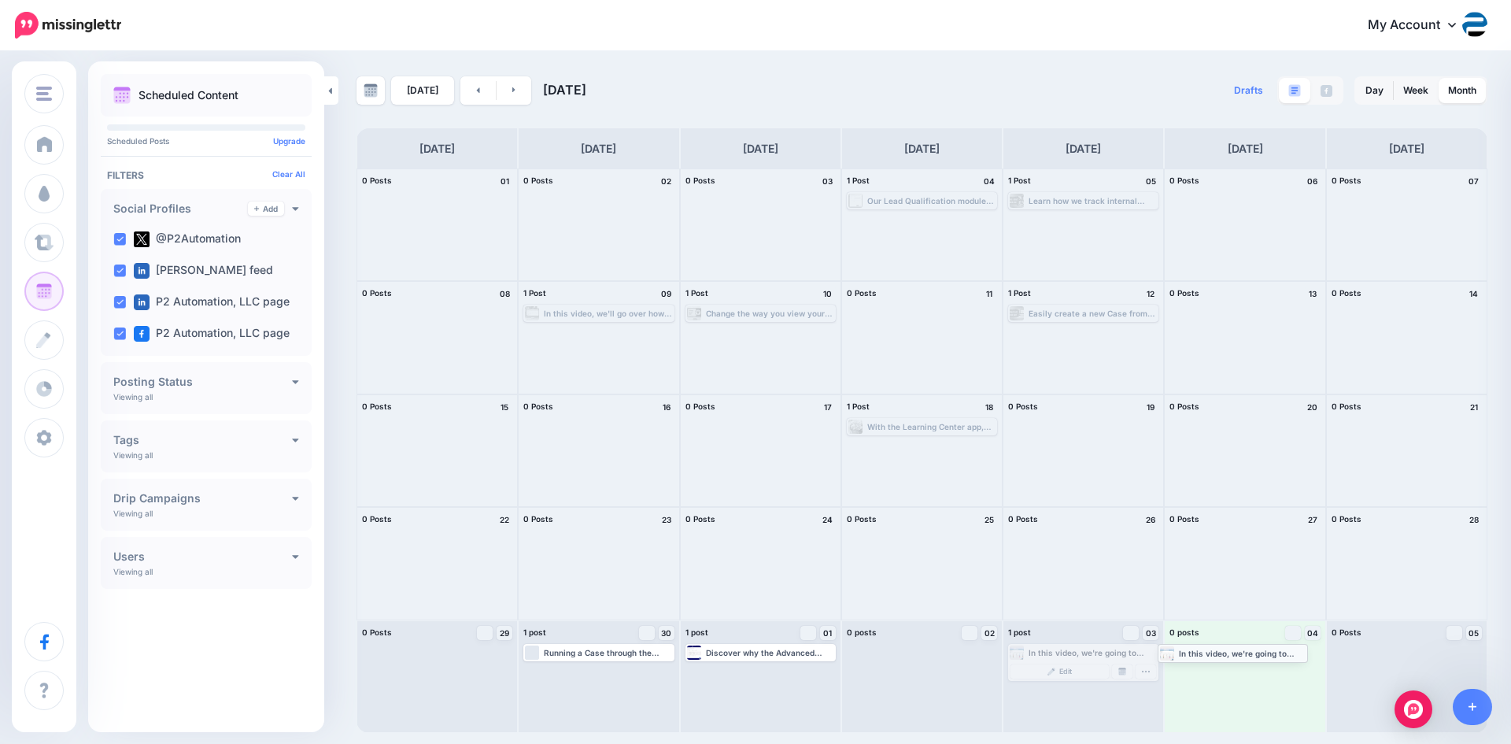
drag, startPoint x: 1077, startPoint y: 650, endPoint x: 1224, endPoint y: 650, distance: 147.1
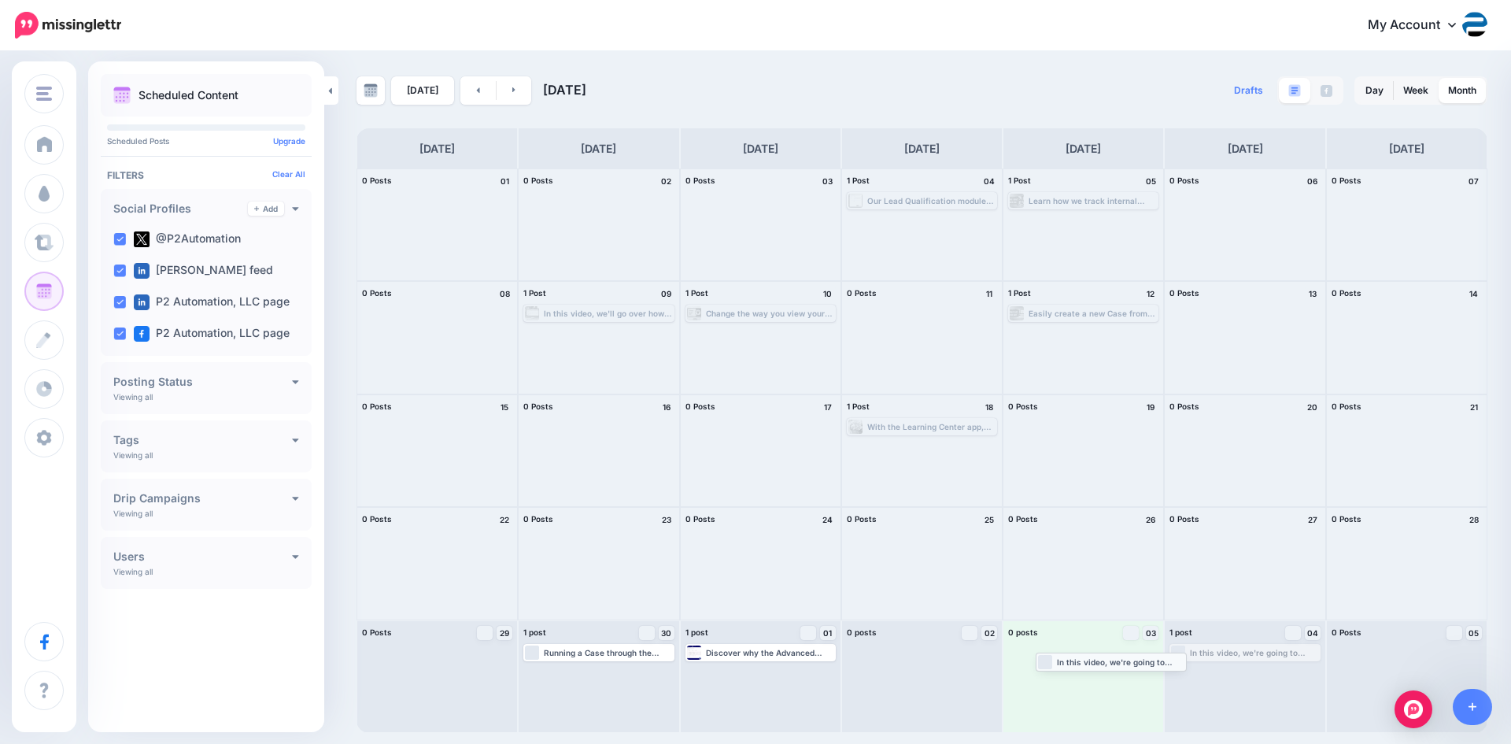
drag, startPoint x: 1230, startPoint y: 653, endPoint x: 1095, endPoint y: 662, distance: 134.8
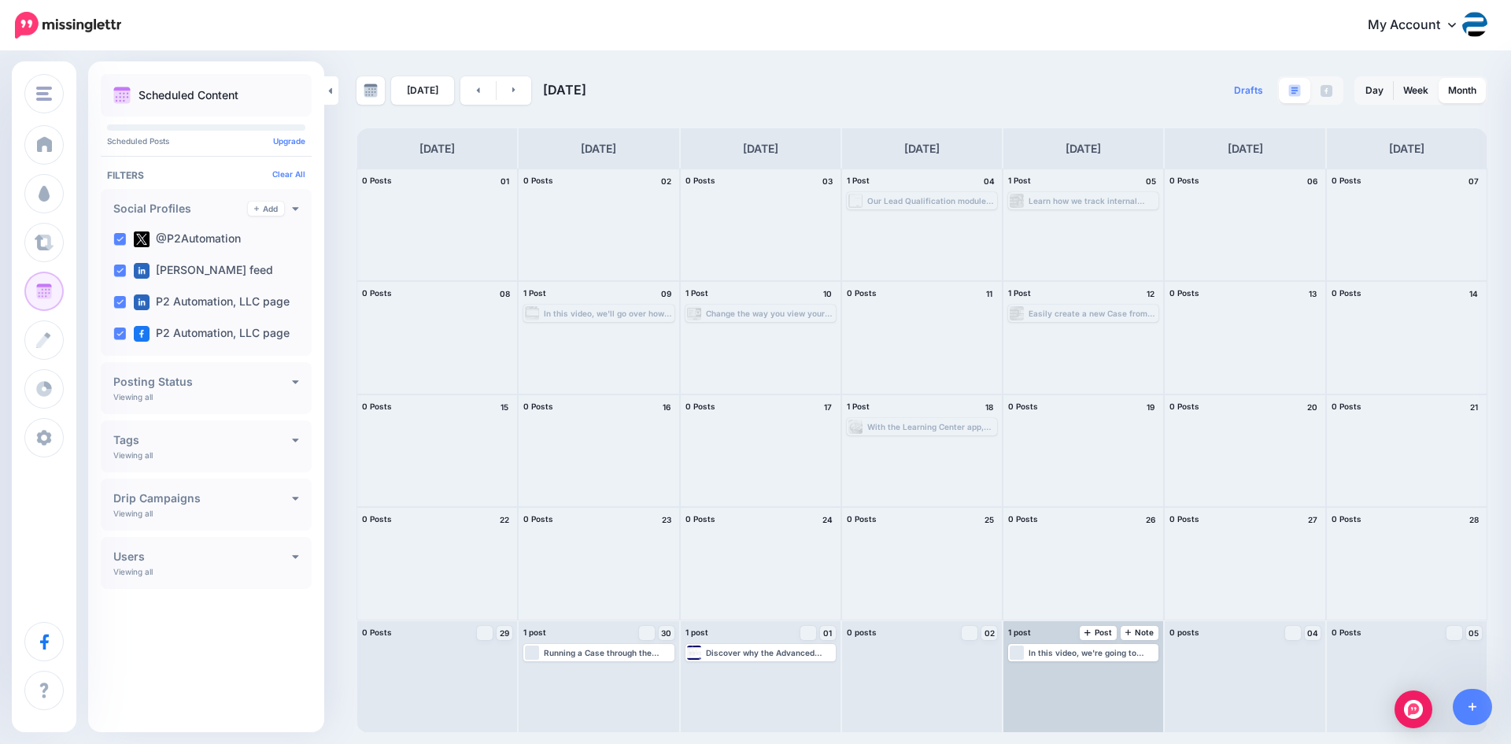
click at [1098, 649] on div "In this video, we're going to show you how we can use the Kanban Board by Inogi…" at bounding box center [1092, 652] width 128 height 9
click at [1119, 667] on img at bounding box center [1122, 671] width 8 height 8
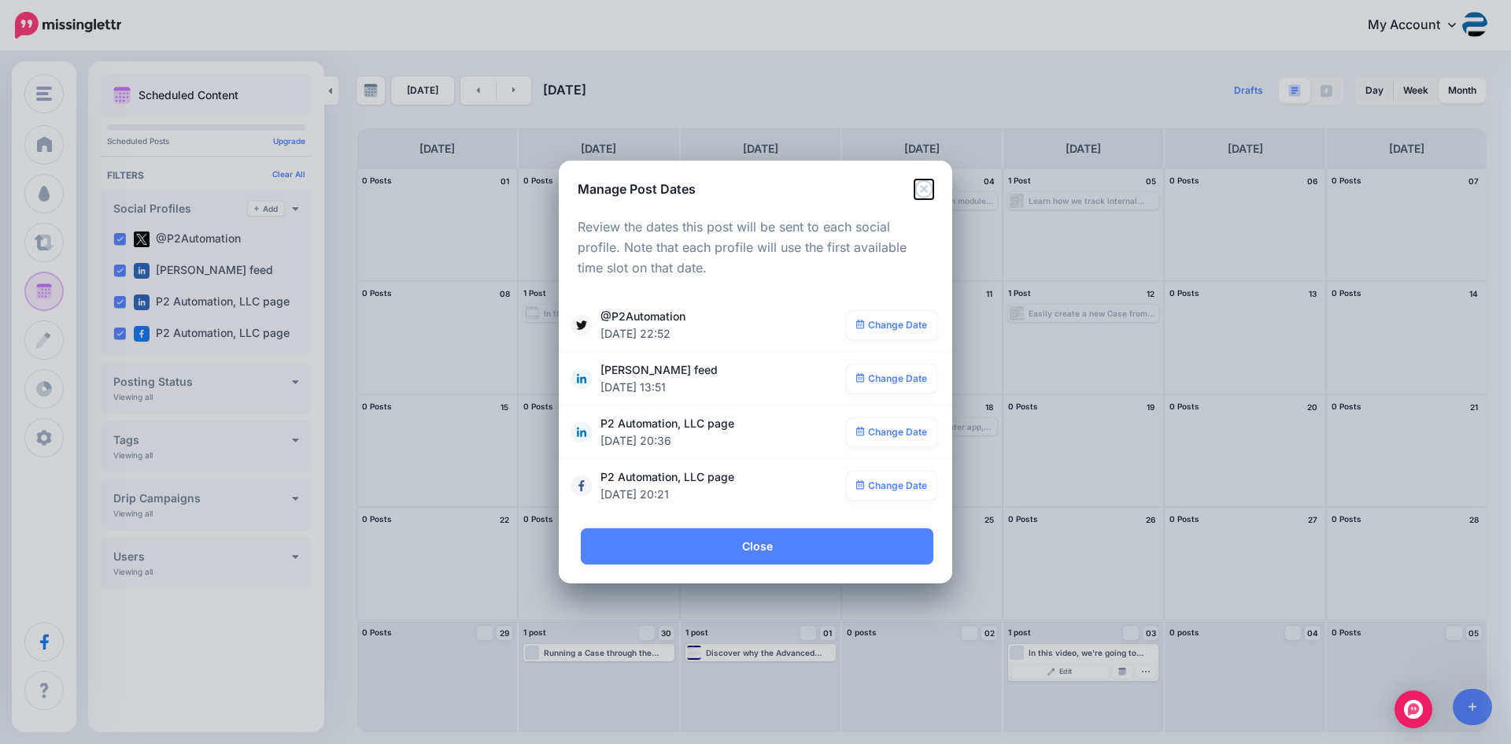
click at [928, 185] on icon "Close" at bounding box center [923, 188] width 19 height 19
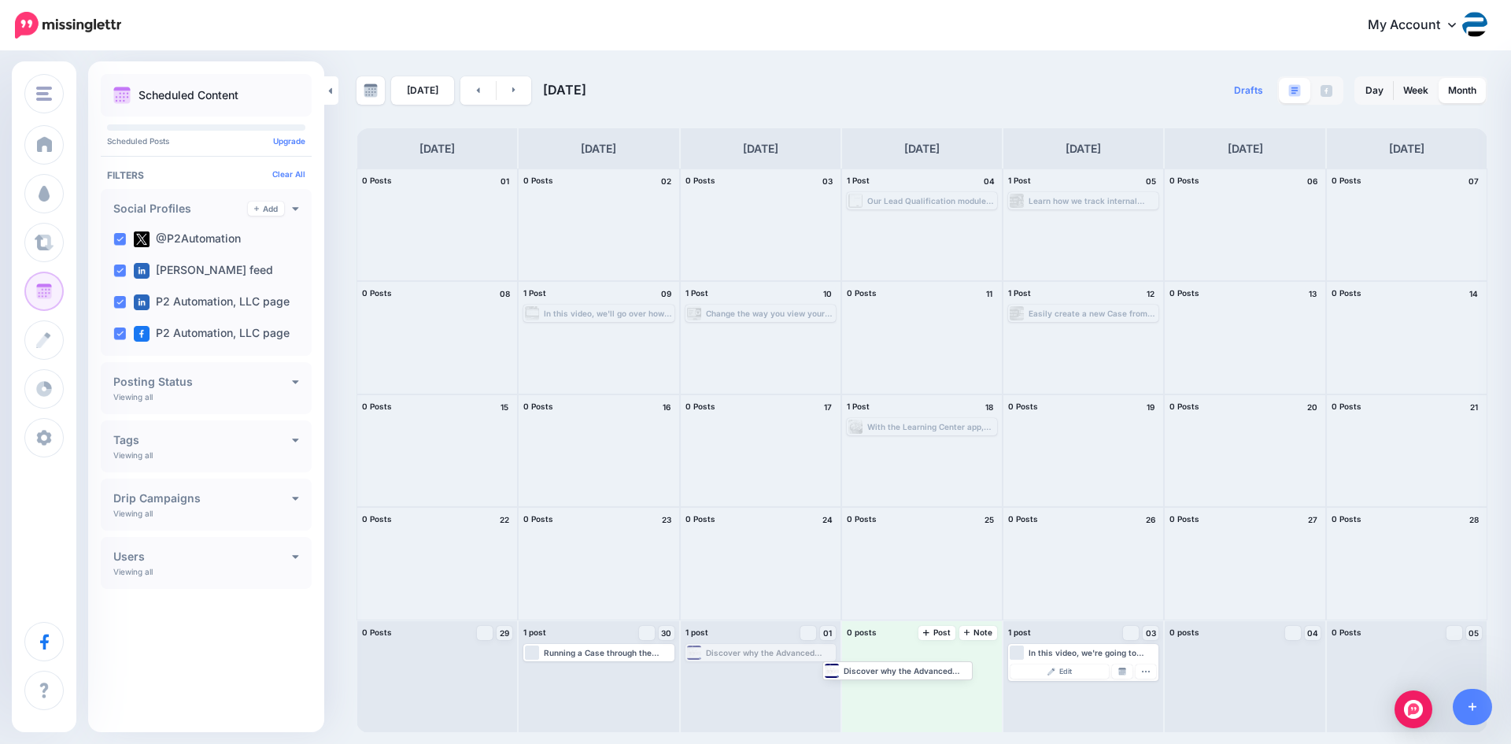
drag, startPoint x: 783, startPoint y: 650, endPoint x: 926, endPoint y: 666, distance: 144.1
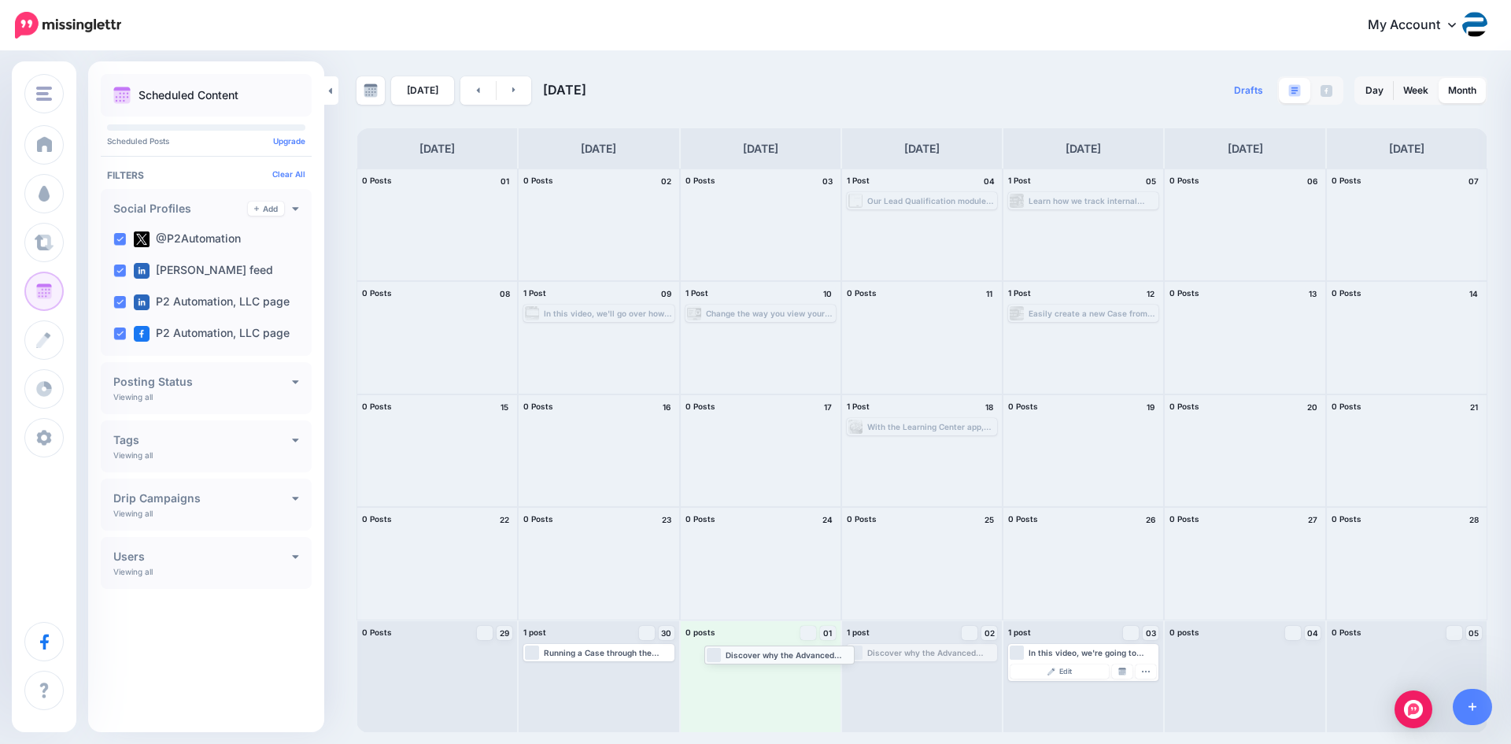
drag, startPoint x: 916, startPoint y: 658, endPoint x: 773, endPoint y: 659, distance: 142.4
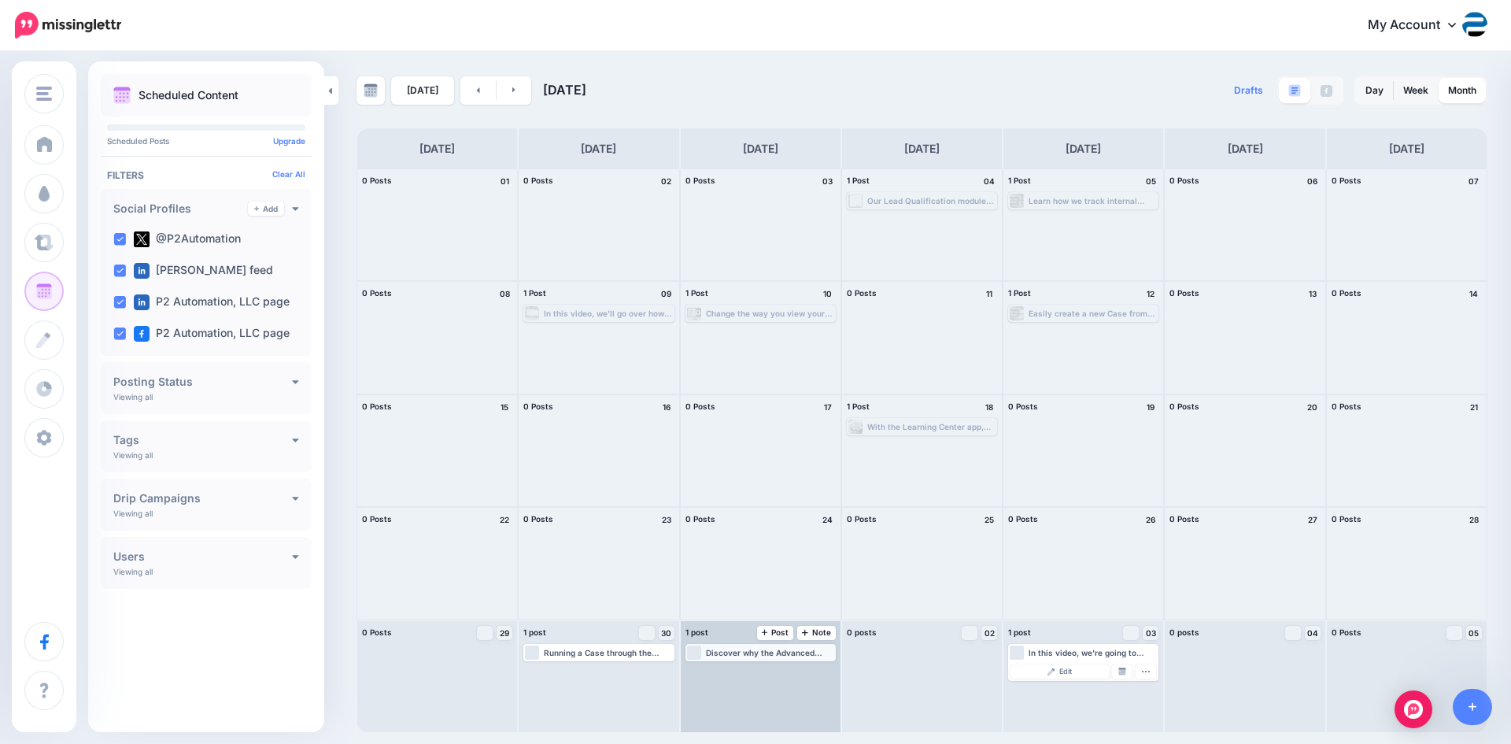
click at [781, 656] on div "Discover why the Advanced Filters feature in Dynamics 365 can play a huge role …" at bounding box center [770, 652] width 128 height 9
click at [799, 667] on img at bounding box center [800, 671] width 8 height 8
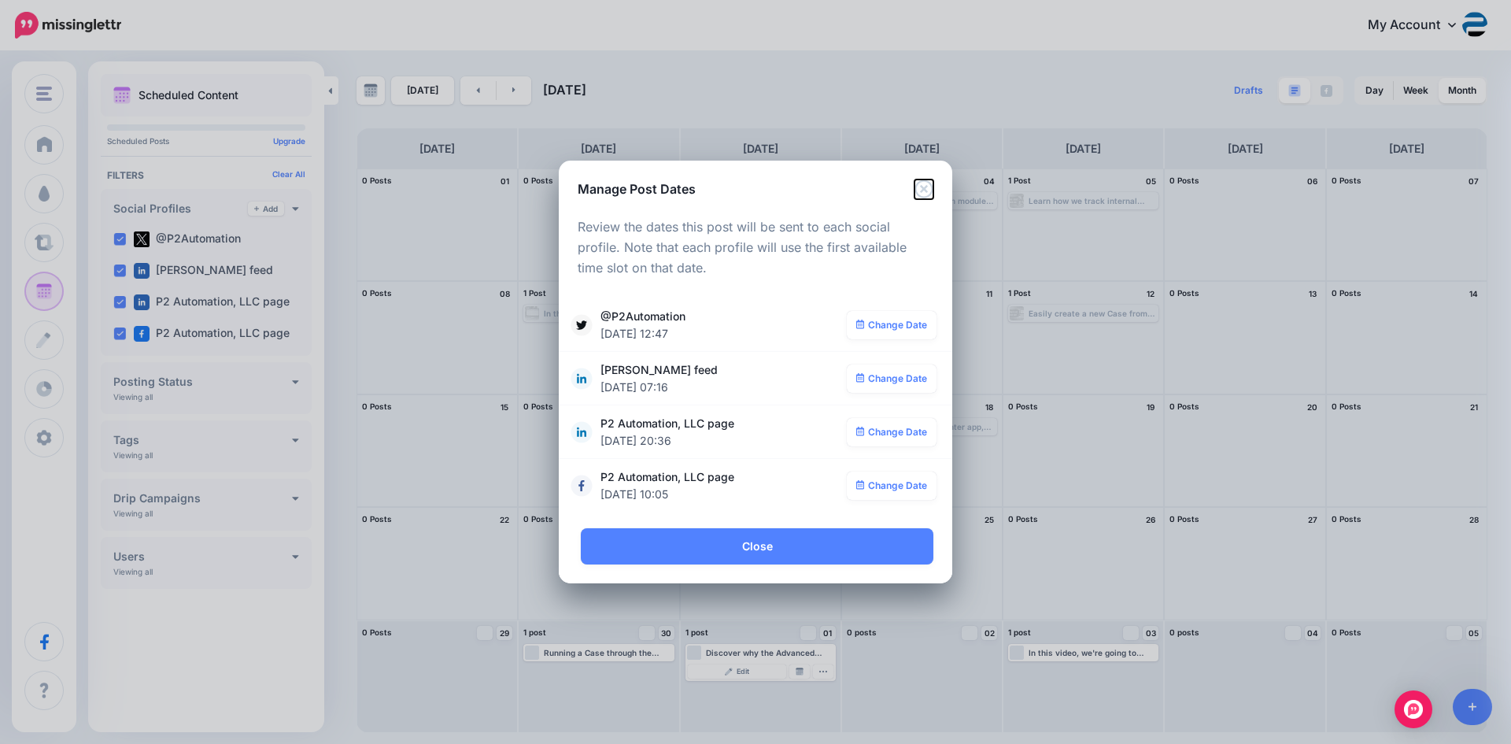
click at [924, 187] on icon "Close" at bounding box center [923, 188] width 19 height 19
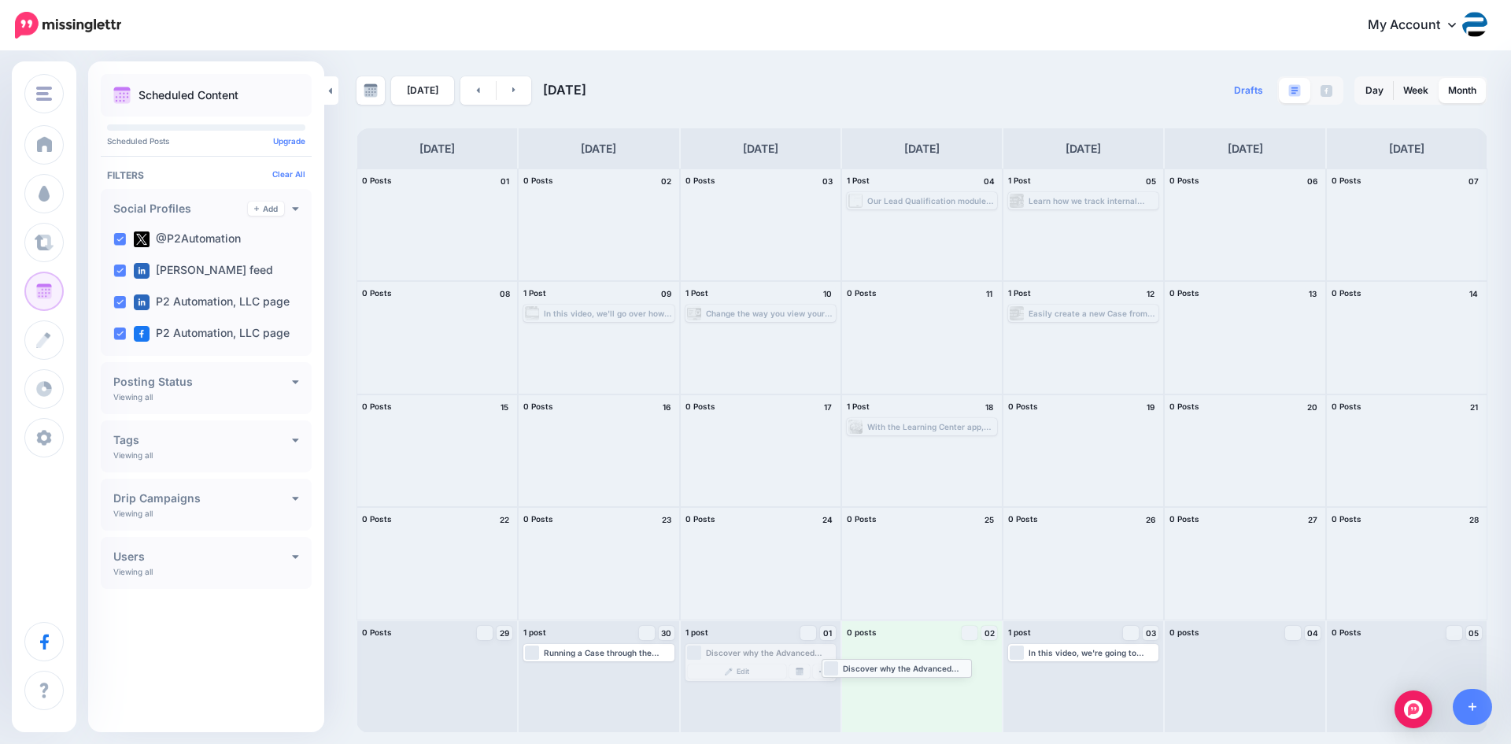
drag, startPoint x: 748, startPoint y: 652, endPoint x: 884, endPoint y: 665, distance: 136.8
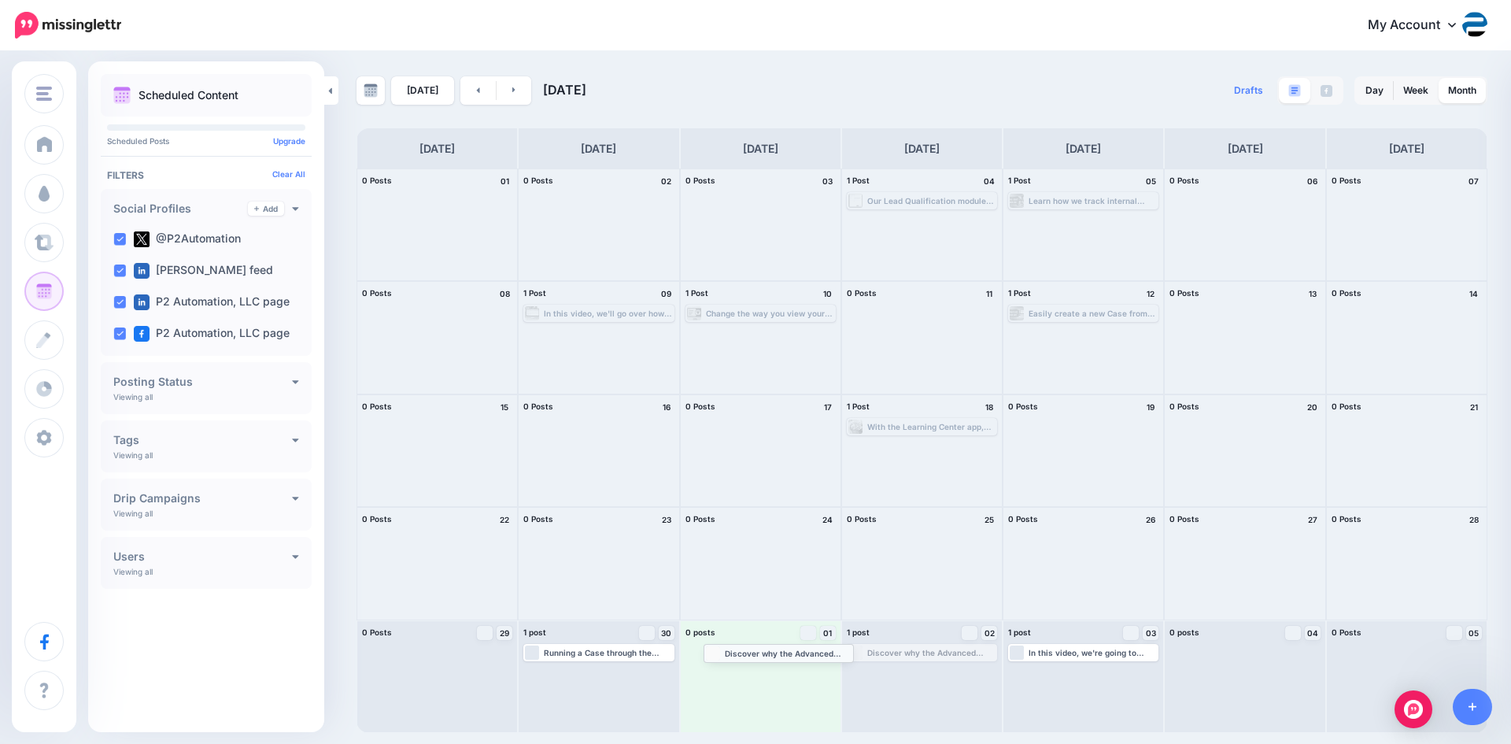
drag, startPoint x: 903, startPoint y: 656, endPoint x: 759, endPoint y: 656, distance: 143.2
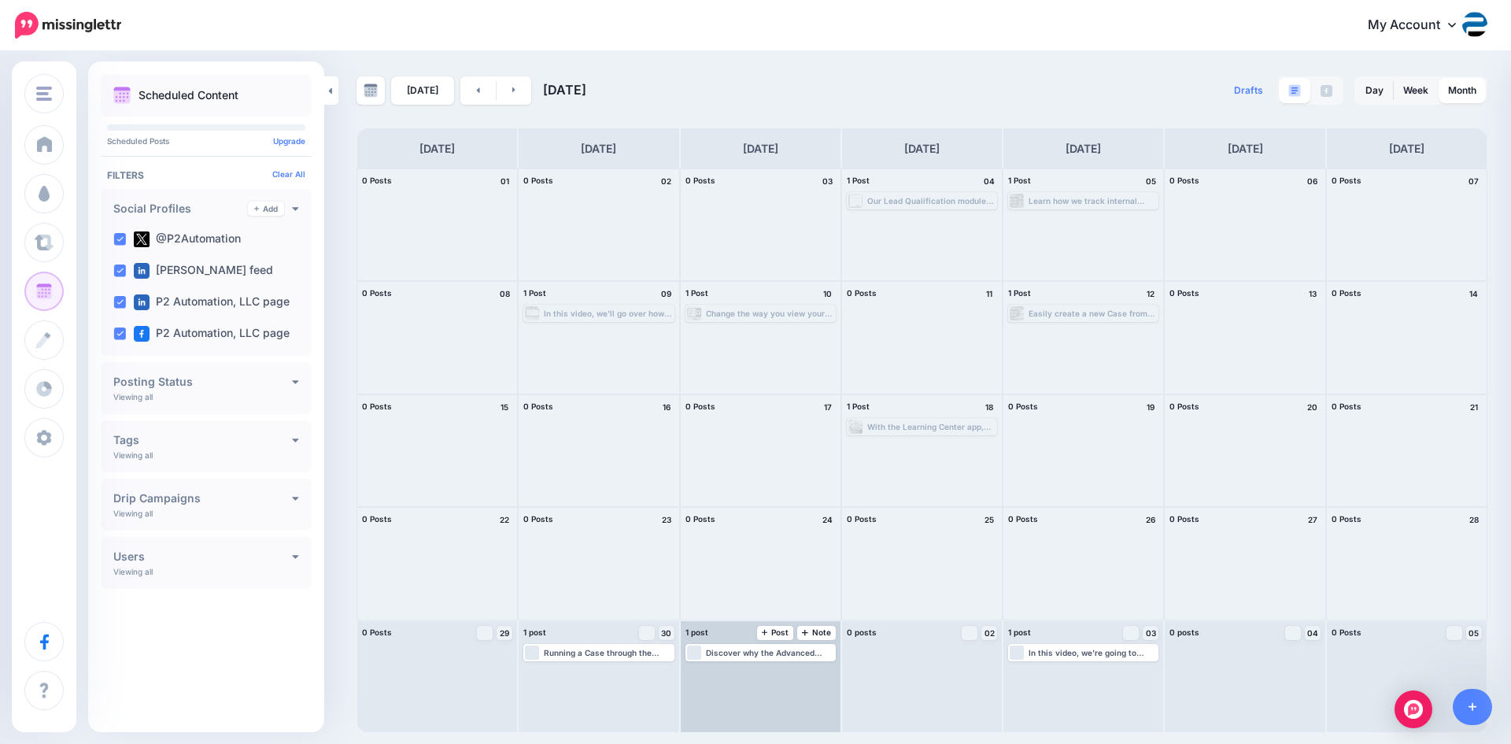
click at [784, 654] on div "Discover why the Advanced Filters feature in Dynamics 365 can play a huge role …" at bounding box center [770, 652] width 128 height 9
click at [794, 670] on link "Manage Dates" at bounding box center [799, 671] width 20 height 14
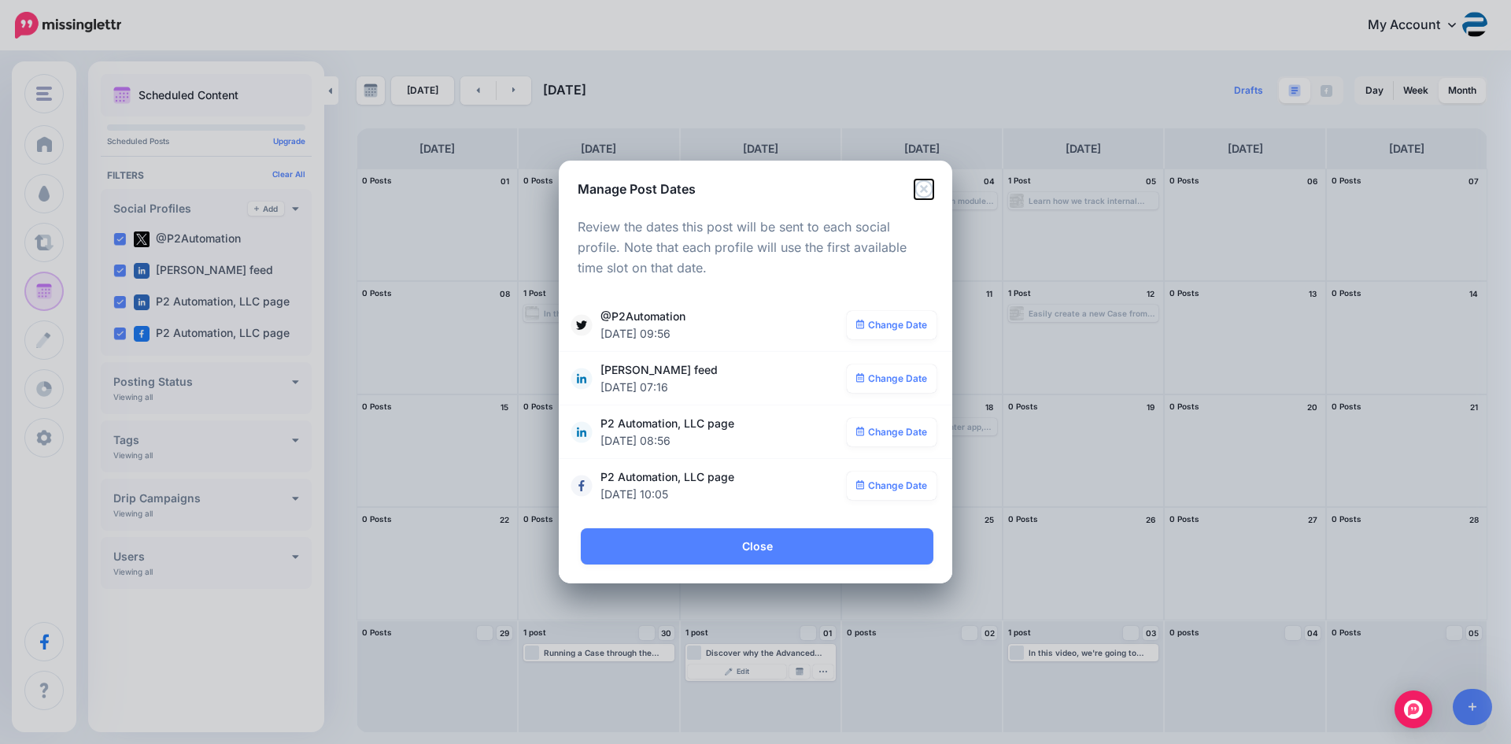
click at [924, 190] on icon "Close" at bounding box center [923, 188] width 18 height 18
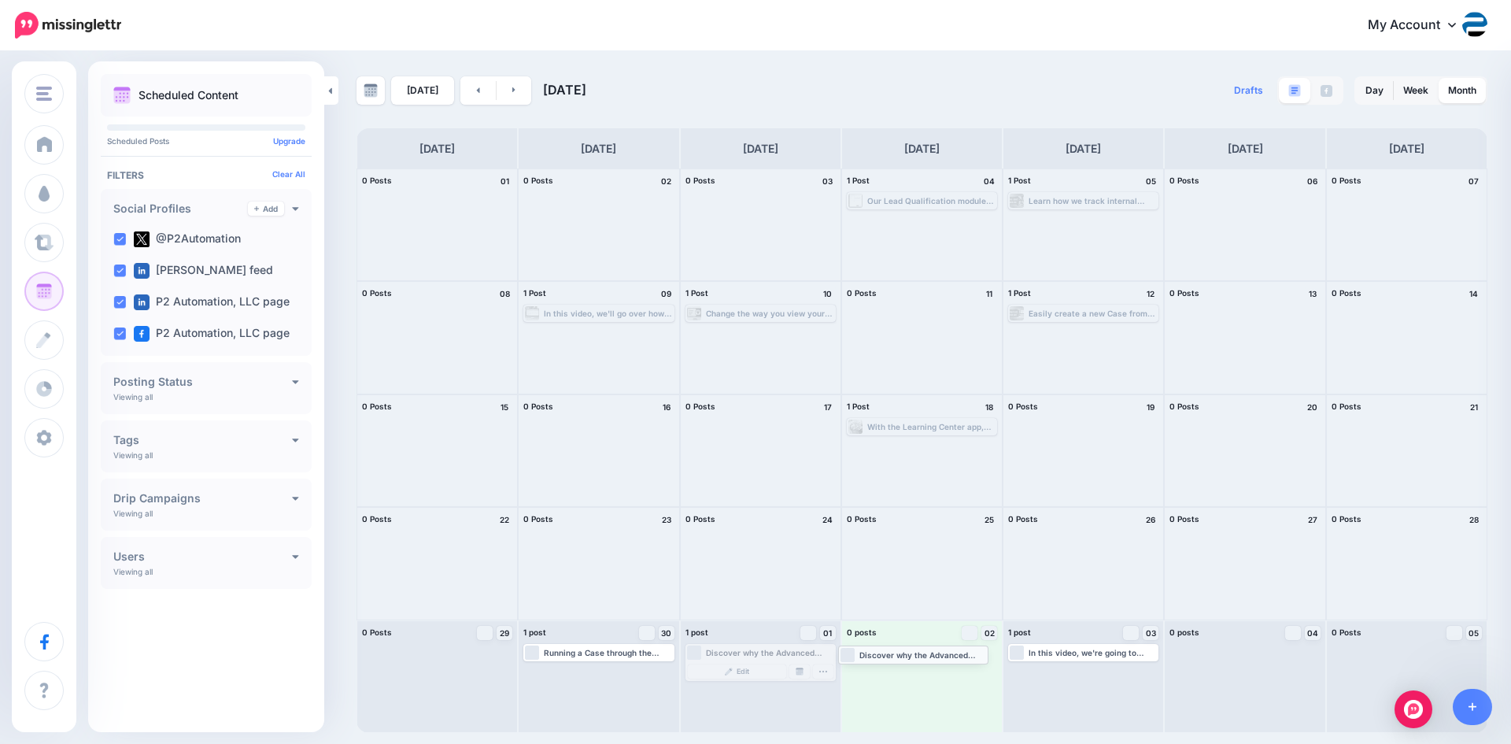
drag, startPoint x: 776, startPoint y: 652, endPoint x: 928, endPoint y: 654, distance: 151.9
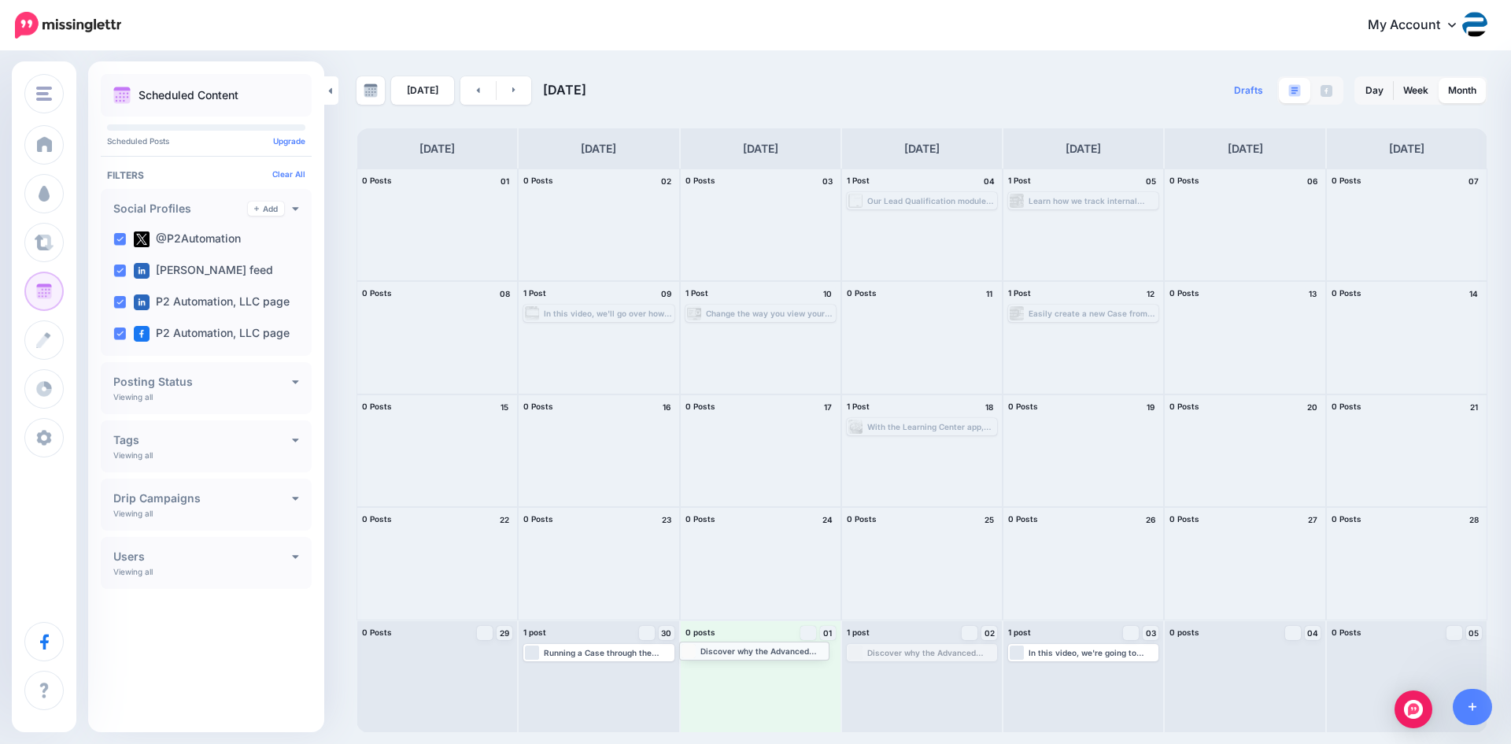
drag, startPoint x: 928, startPoint y: 653, endPoint x: 759, endPoint y: 651, distance: 170.0
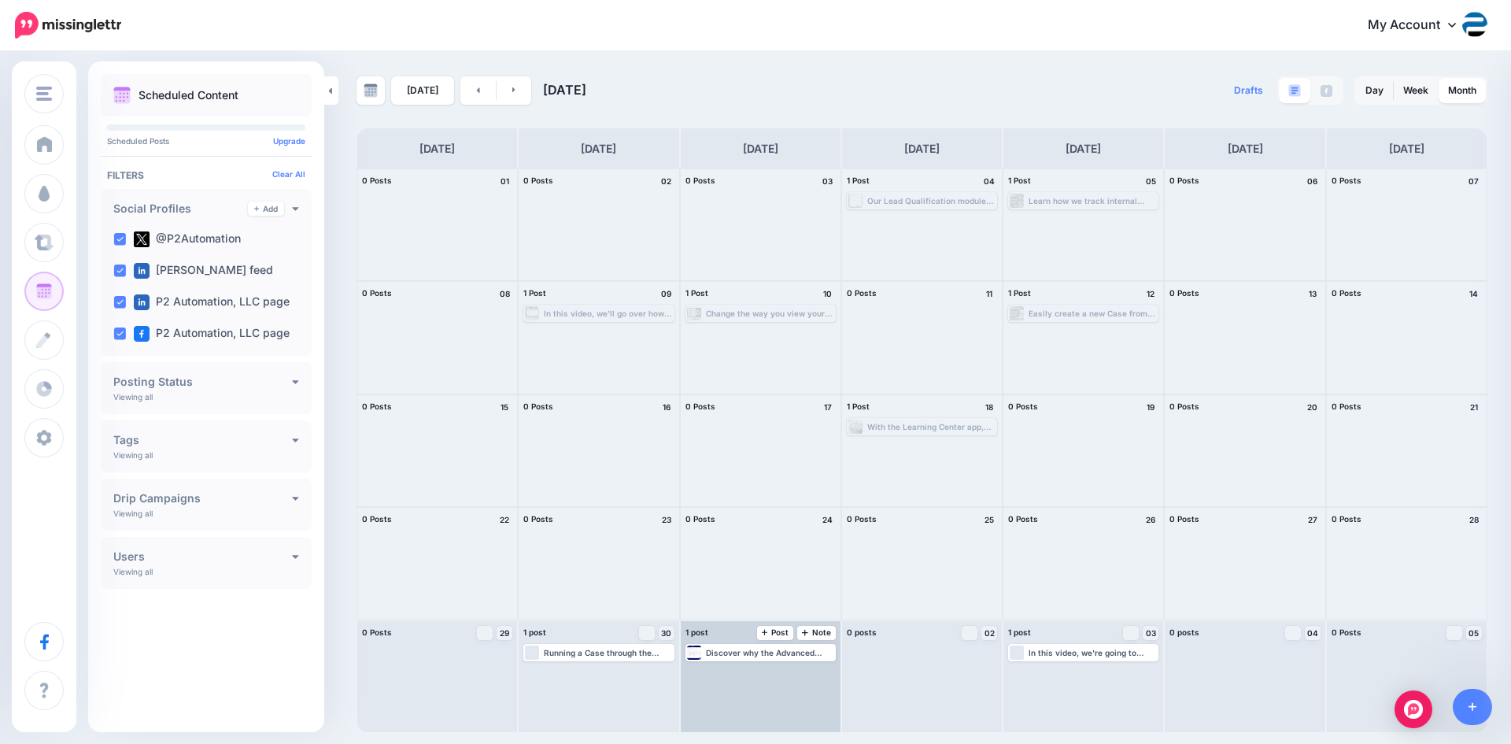
click at [773, 651] on div "Discover why the Advanced Filters feature in Dynamics 365 can play a huge role …" at bounding box center [770, 652] width 128 height 9
click at [796, 667] on img at bounding box center [800, 671] width 8 height 8
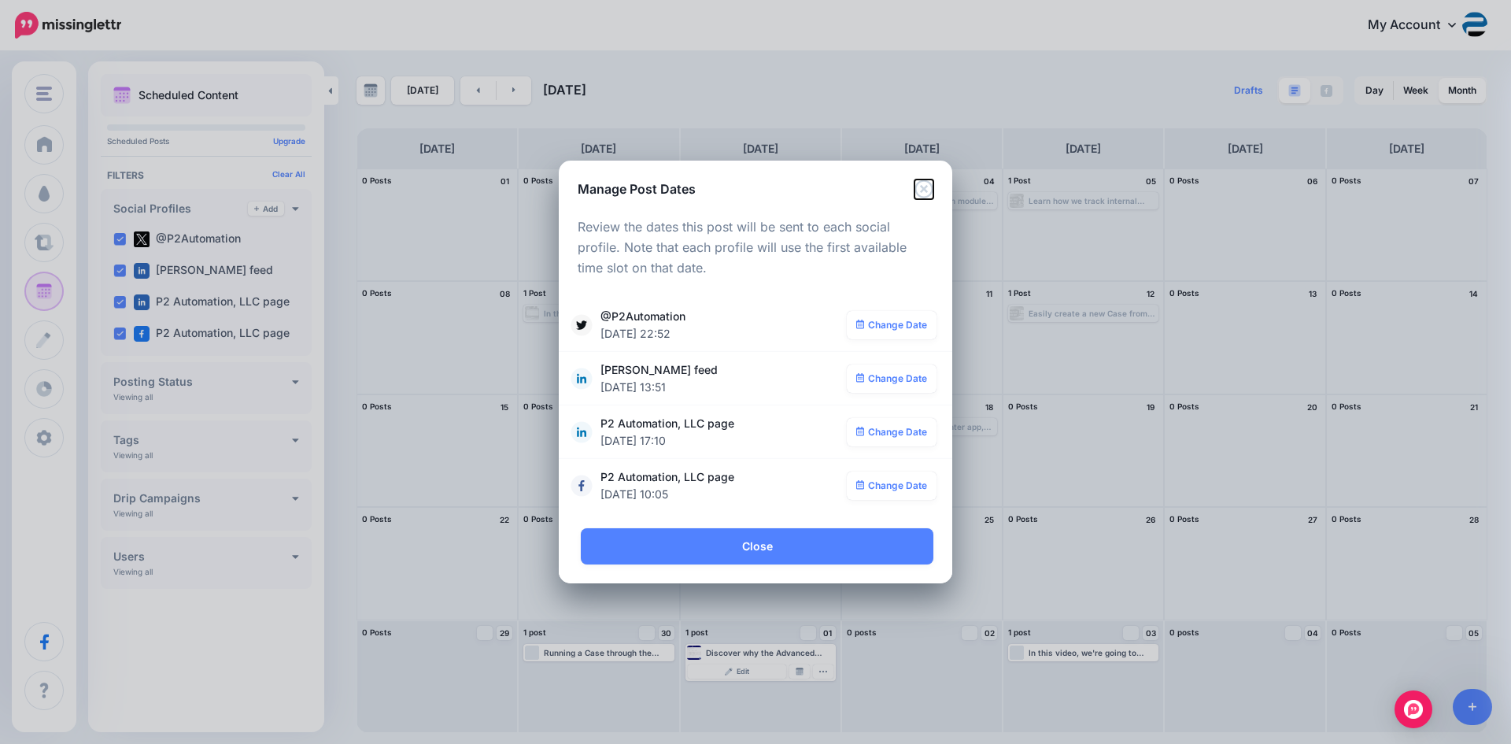
click at [925, 190] on icon "Close" at bounding box center [923, 188] width 18 height 18
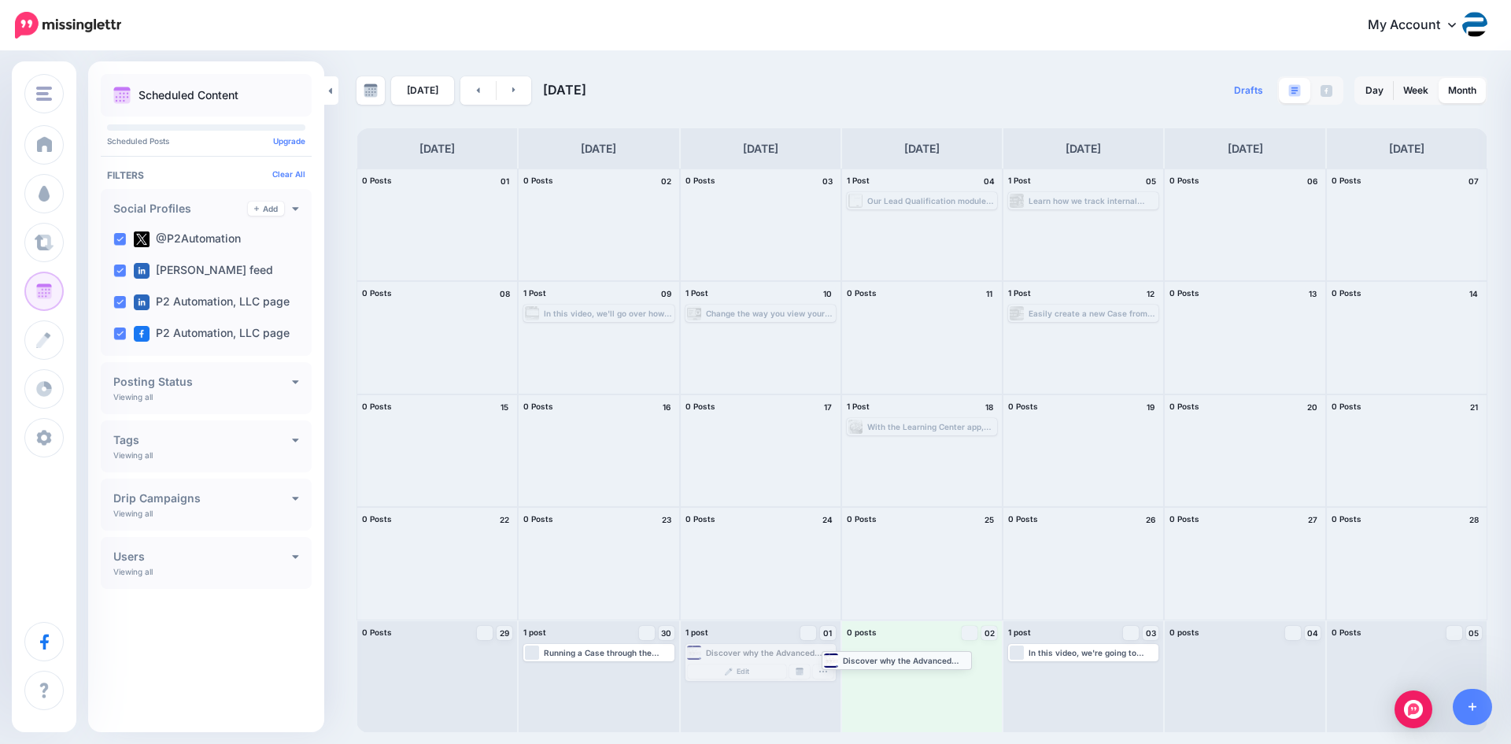
drag, startPoint x: 769, startPoint y: 652, endPoint x: 906, endPoint y: 659, distance: 137.1
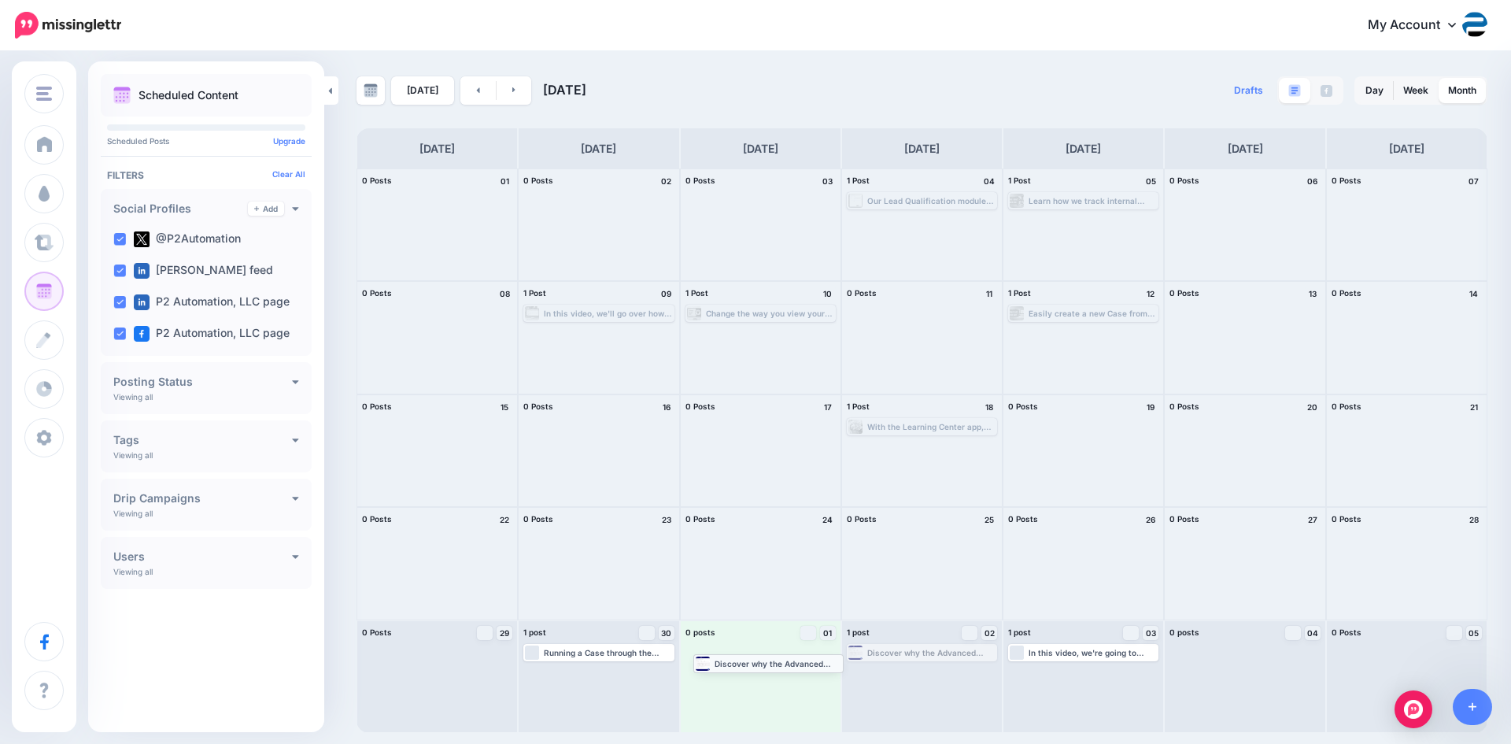
drag, startPoint x: 914, startPoint y: 655, endPoint x: 760, endPoint y: 665, distance: 153.8
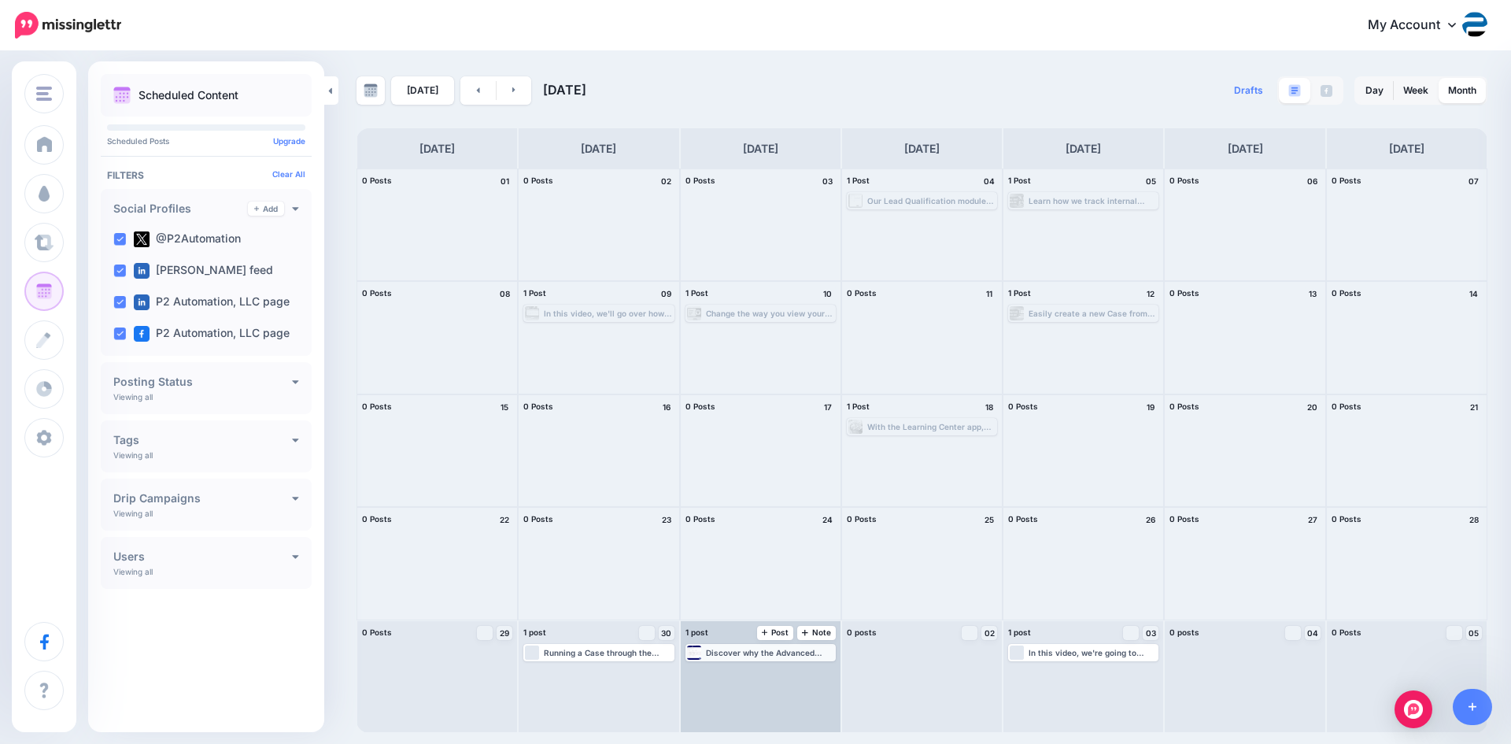
click at [772, 655] on div "Discover why the Advanced Filters feature in Dynamics 365 can play a huge role …" at bounding box center [770, 652] width 128 height 9
click at [796, 674] on img at bounding box center [800, 671] width 8 height 8
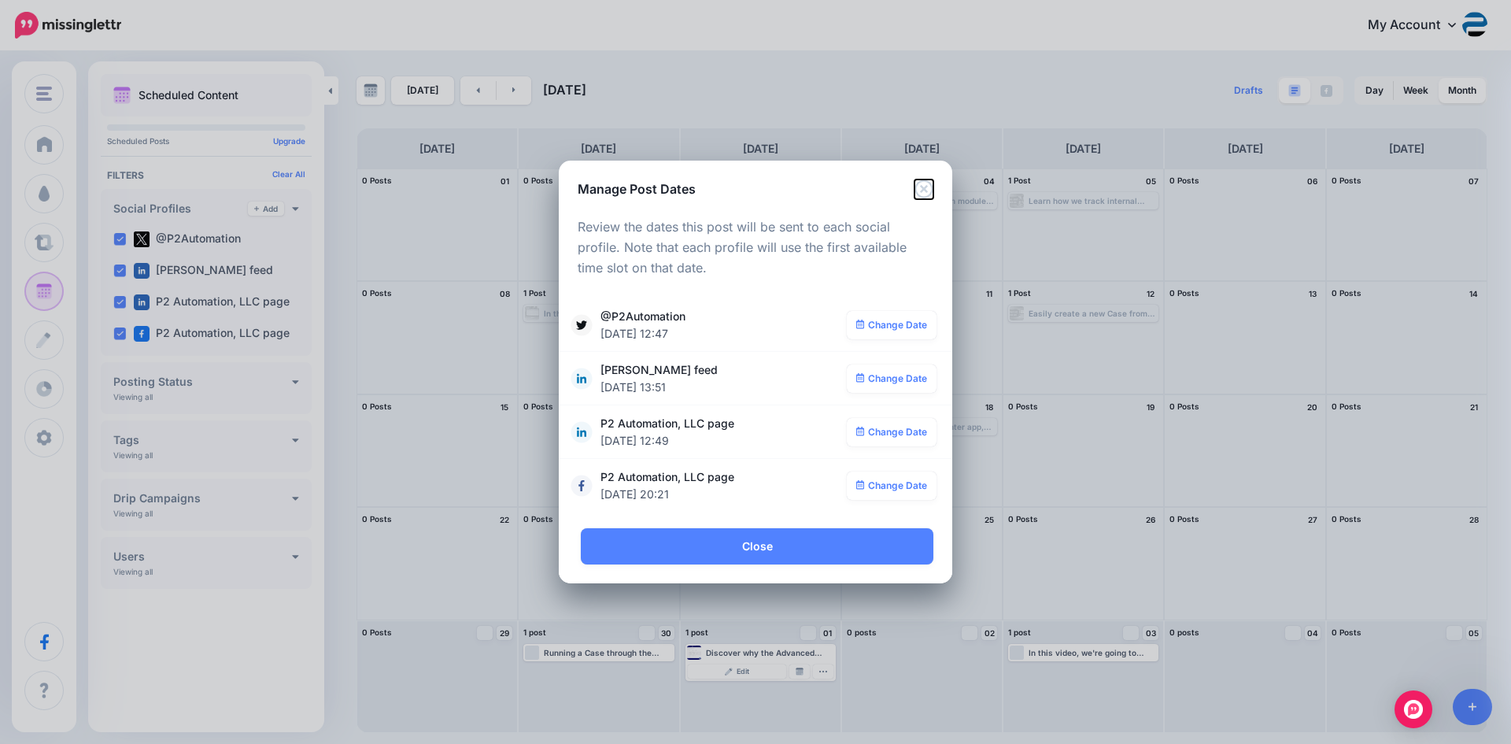
click at [915, 190] on icon "Close" at bounding box center [923, 188] width 18 height 18
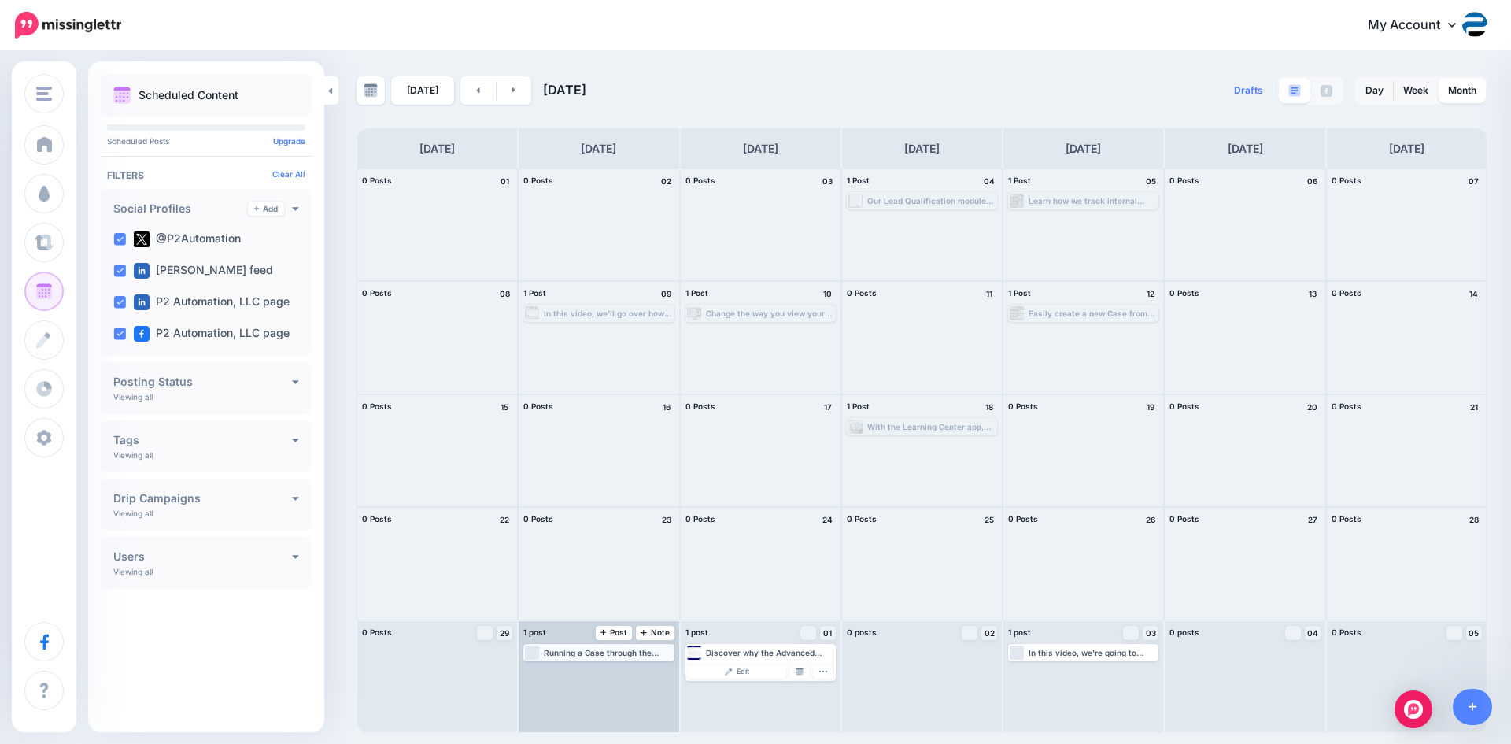
click at [631, 652] on div "Running a Case through the Approval Process and recording each step could not b…" at bounding box center [608, 652] width 128 height 9
click at [644, 670] on link "Manage Dates" at bounding box center [638, 671] width 20 height 14
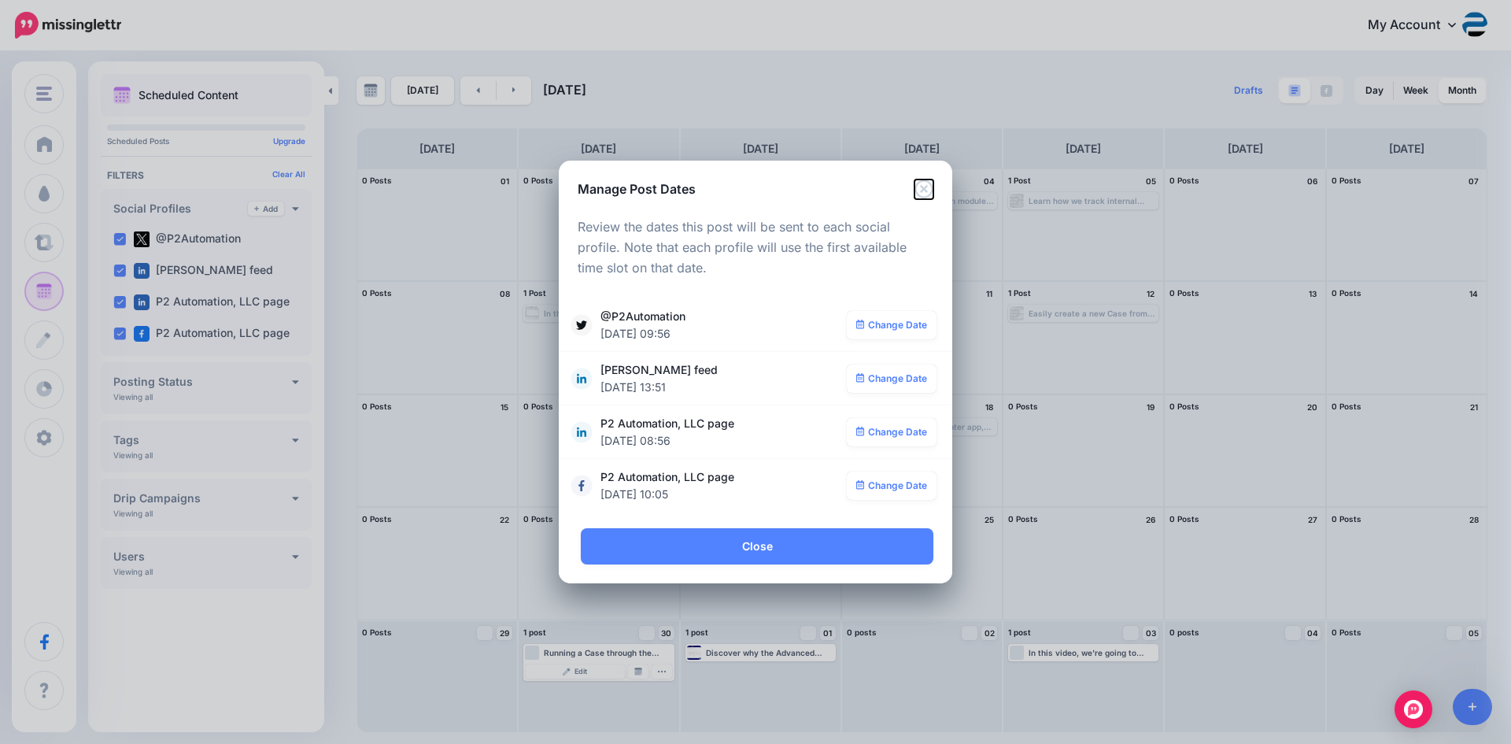
click at [927, 187] on icon "Close" at bounding box center [923, 188] width 19 height 19
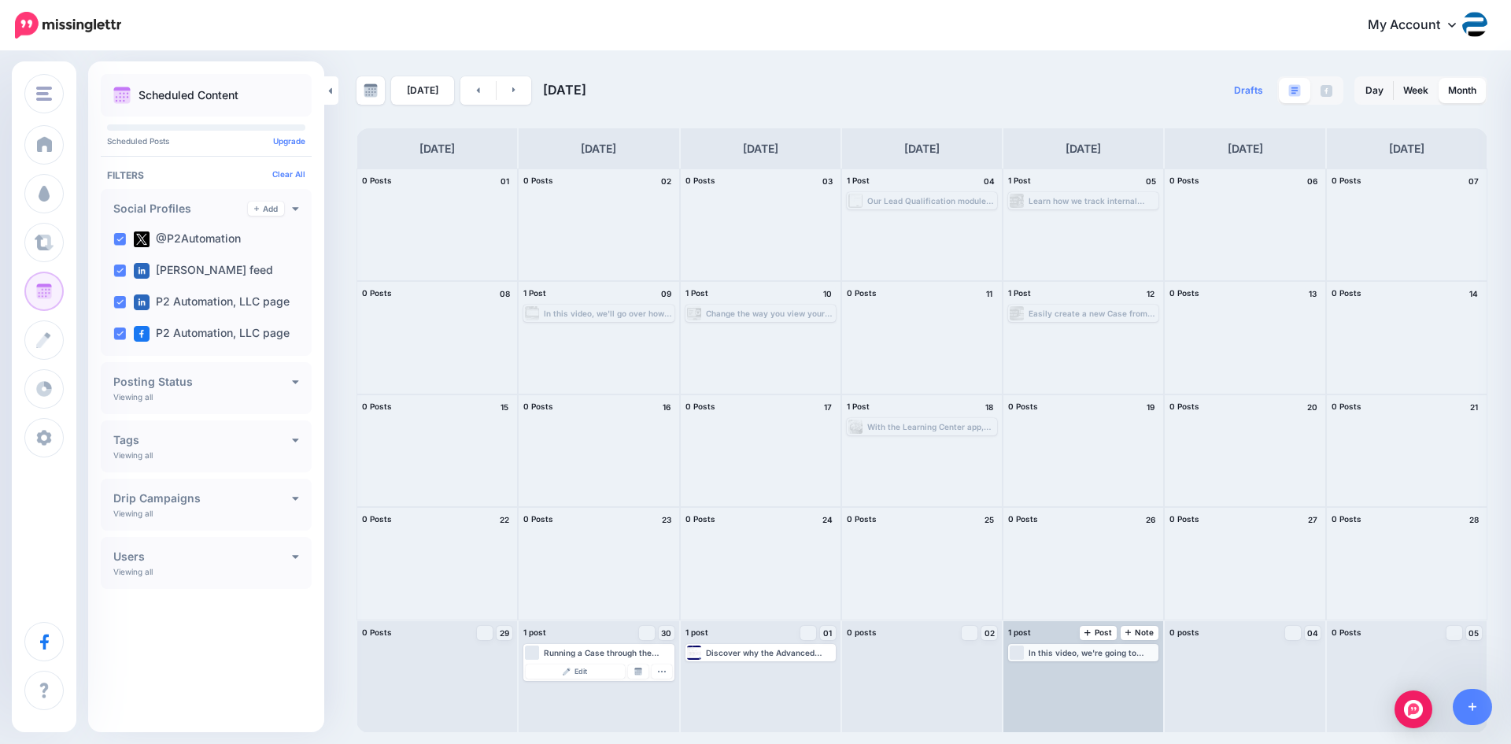
click at [1098, 656] on div "In this video, we're going to show you how we can use the Kanban Board by Inogi…" at bounding box center [1092, 652] width 128 height 9
click at [1120, 671] on img at bounding box center [1122, 671] width 8 height 8
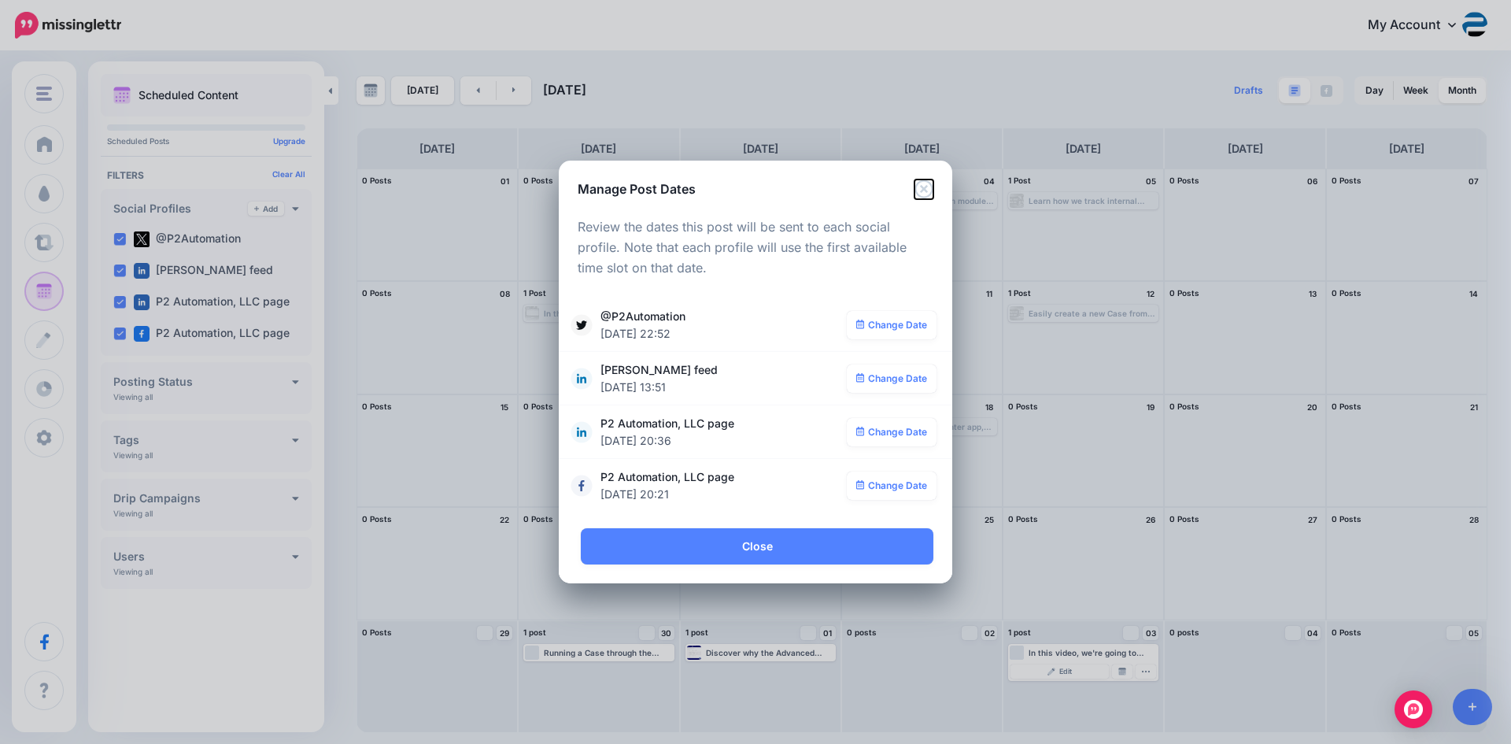
click at [924, 188] on icon "Close" at bounding box center [923, 188] width 18 height 18
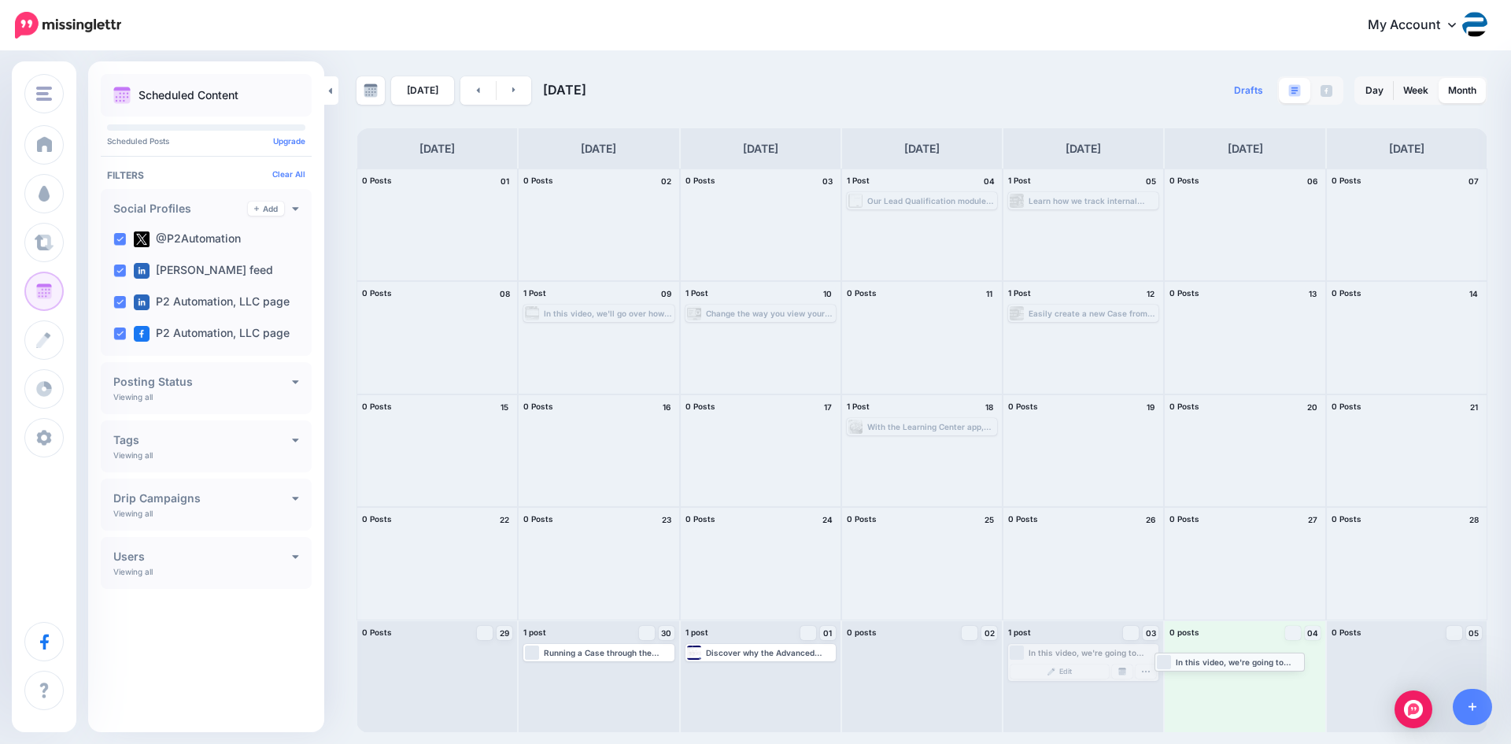
drag, startPoint x: 1089, startPoint y: 653, endPoint x: 1235, endPoint y: 662, distance: 146.6
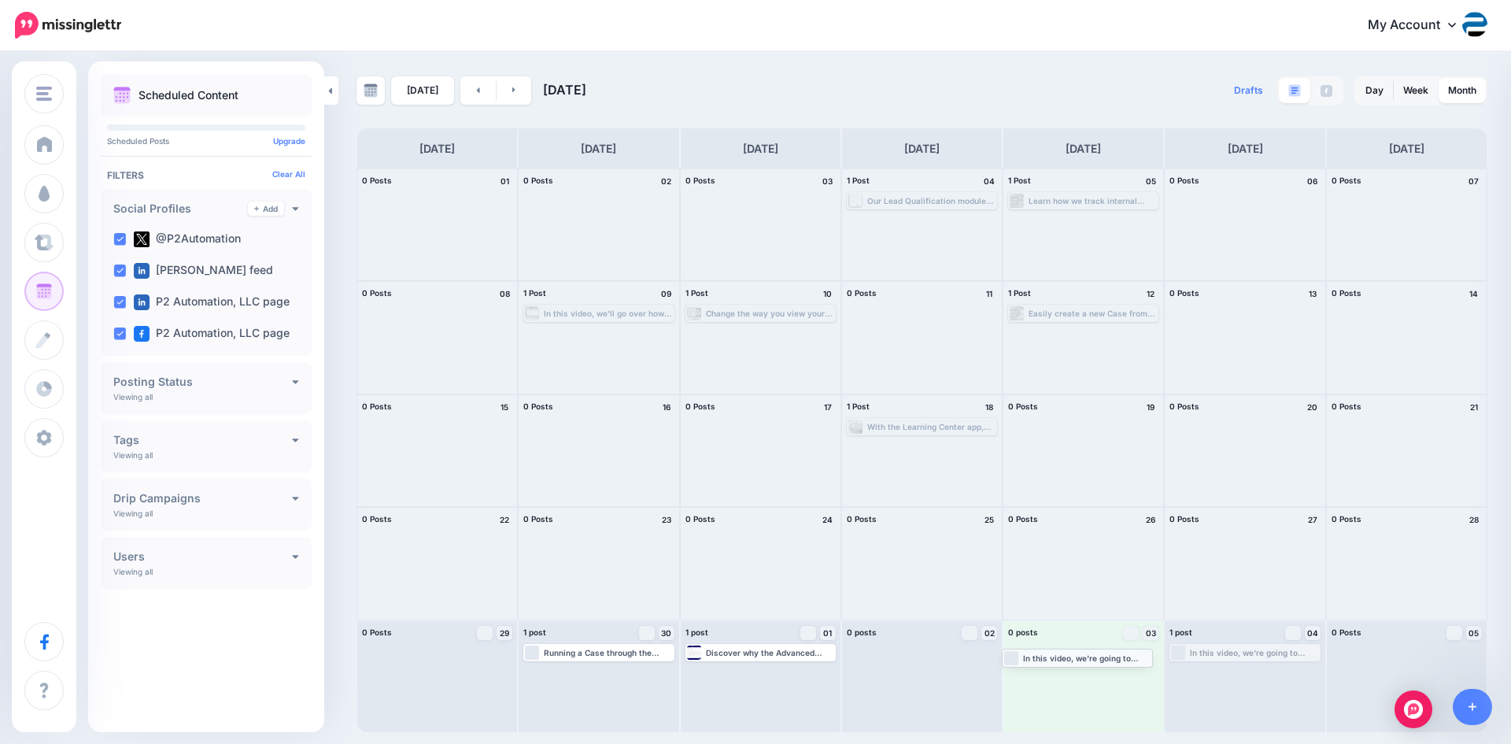
drag, startPoint x: 1242, startPoint y: 649, endPoint x: 1076, endPoint y: 655, distance: 166.1
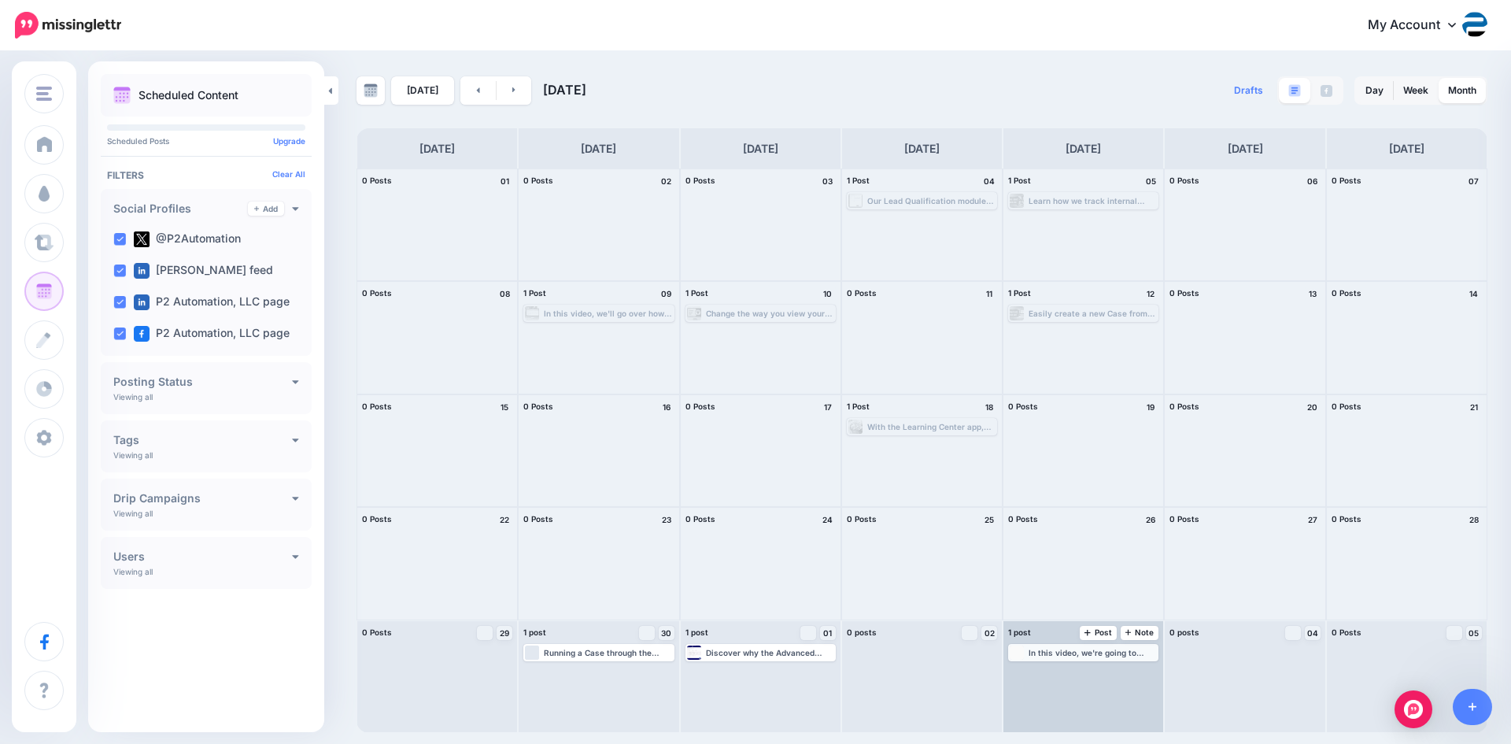
click at [1085, 650] on div "In this video, we're going to show you how we can use the Kanban Board by Inogi…" at bounding box center [1092, 652] width 128 height 9
click at [1116, 667] on link "Manage Dates" at bounding box center [1122, 671] width 20 height 14
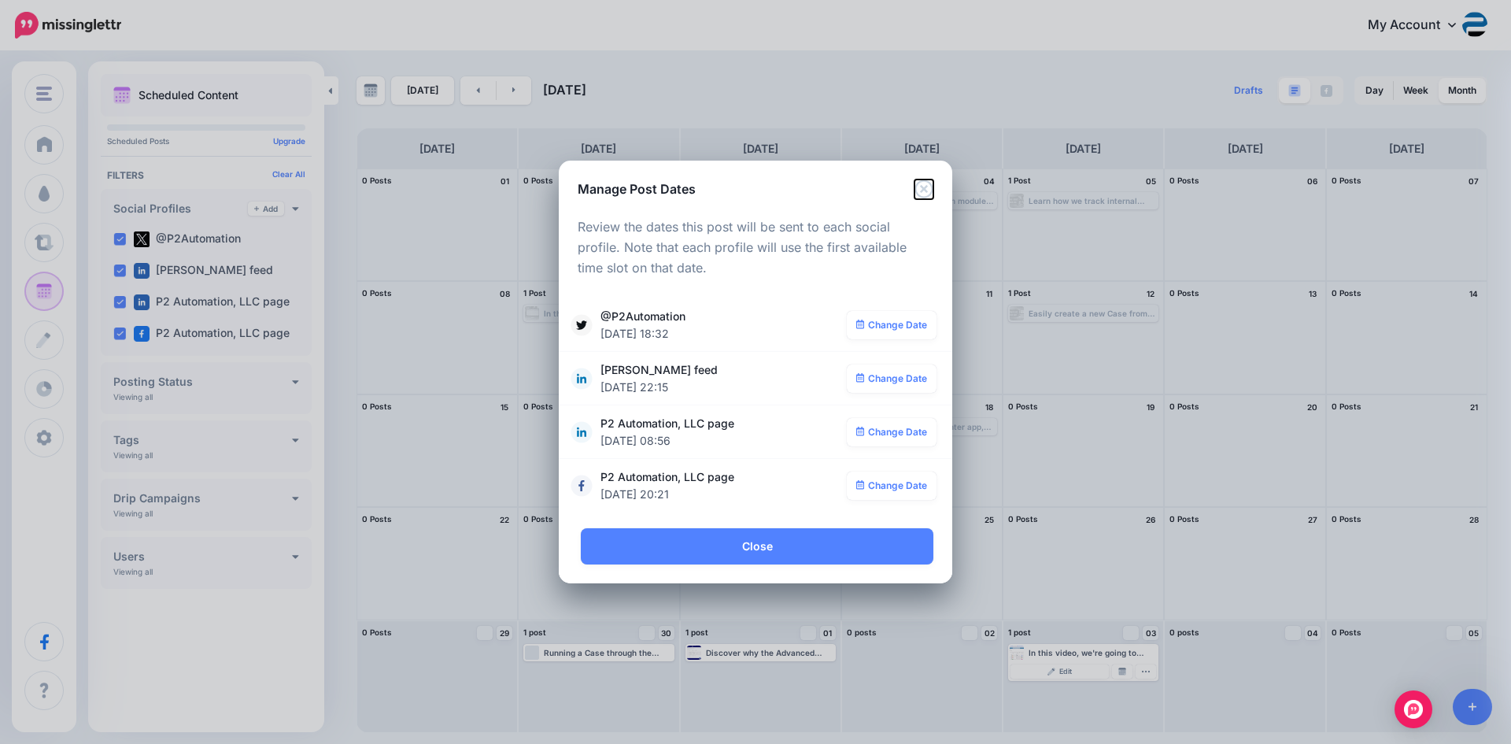
click at [926, 185] on icon "Close" at bounding box center [923, 188] width 19 height 19
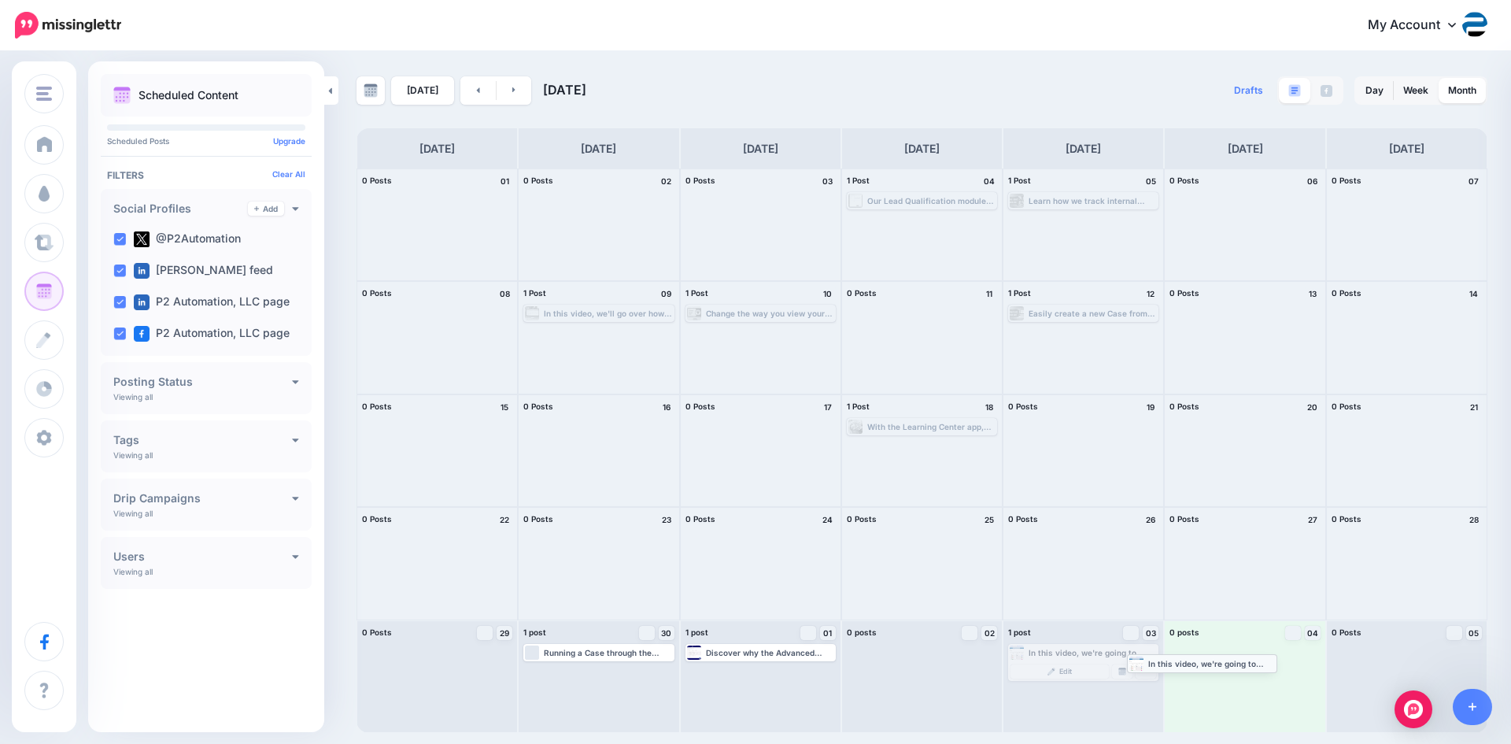
drag, startPoint x: 1109, startPoint y: 655, endPoint x: 1236, endPoint y: 665, distance: 127.0
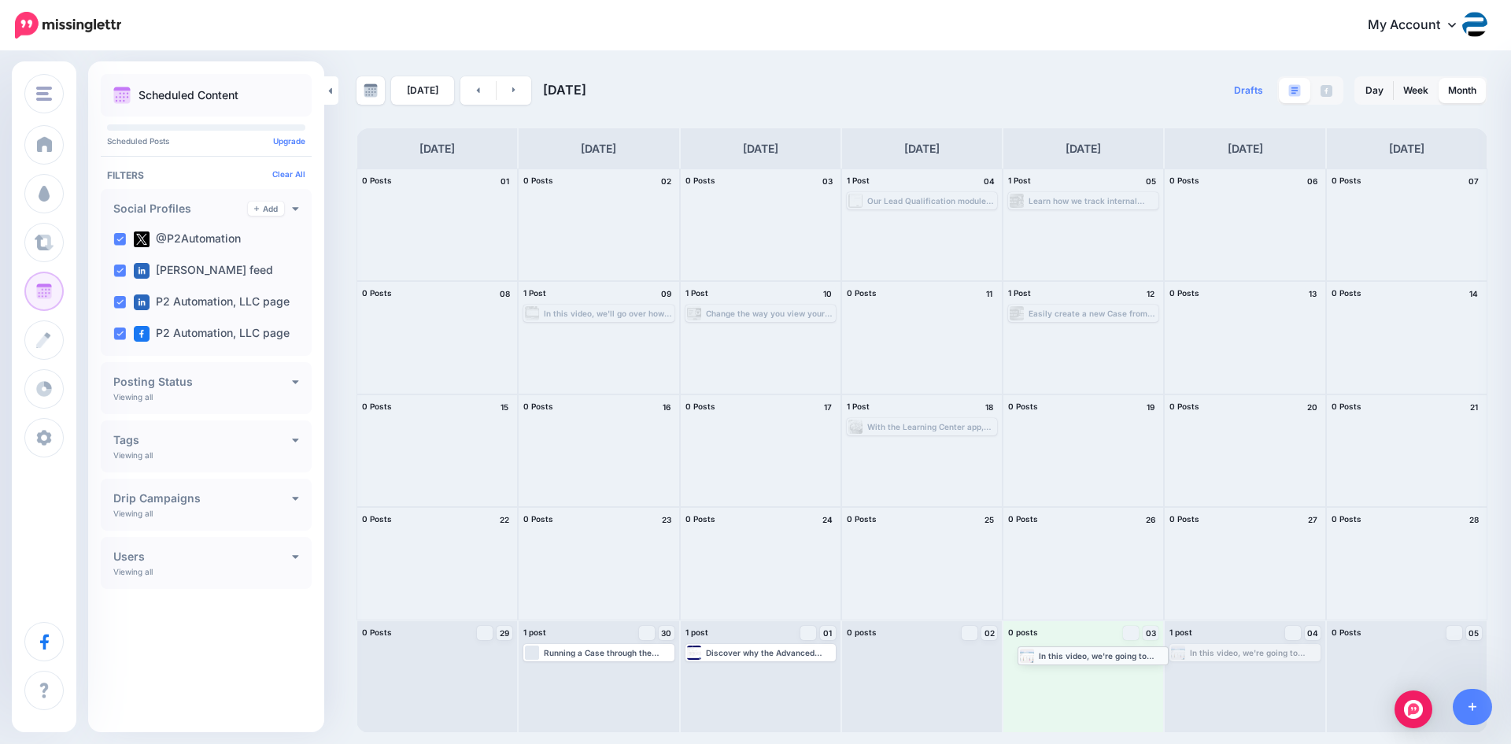
drag, startPoint x: 1224, startPoint y: 655, endPoint x: 1072, endPoint y: 658, distance: 151.1
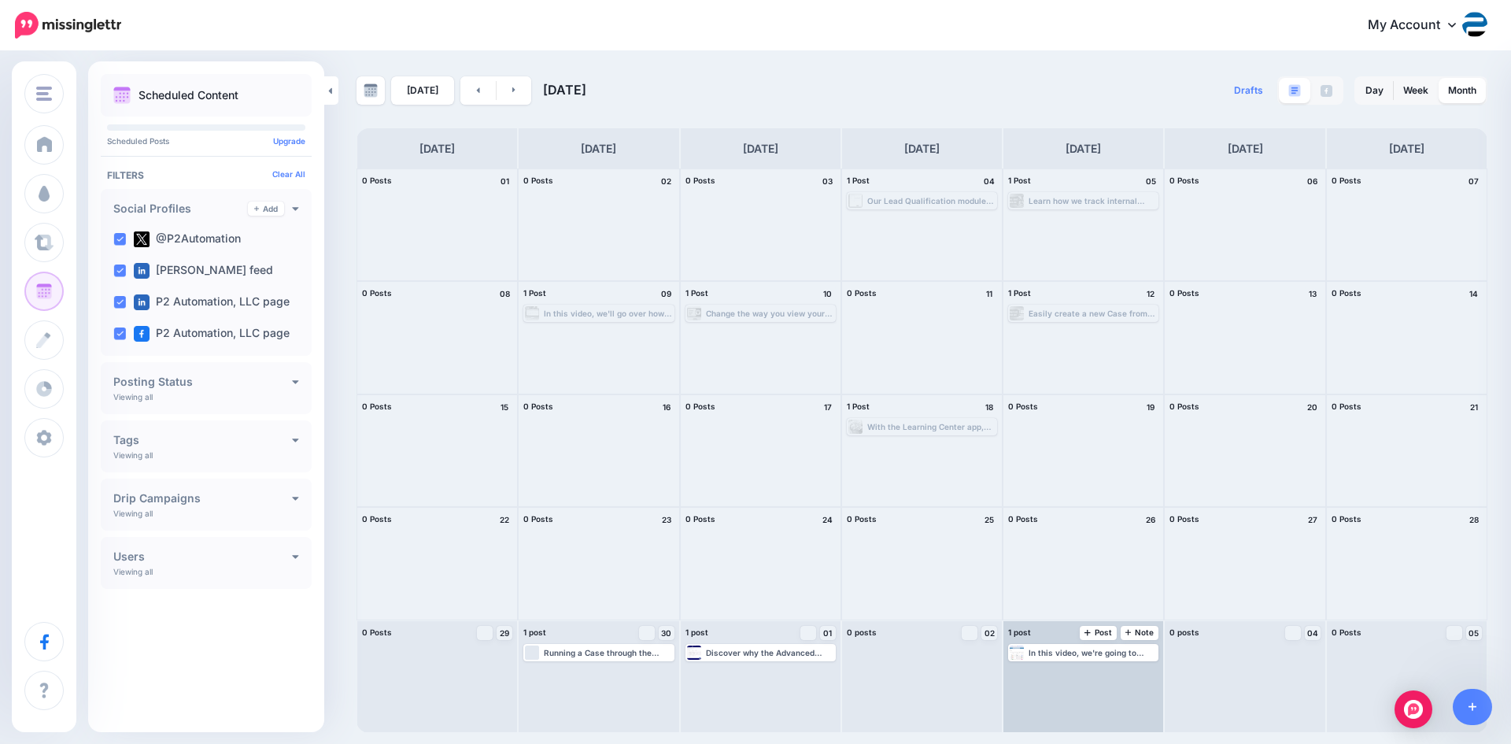
click at [1124, 655] on div "In this video, we're going to show you how we can use the Kanban Board by Inogi…" at bounding box center [1092, 652] width 128 height 9
click at [1122, 667] on img at bounding box center [1122, 671] width 8 height 8
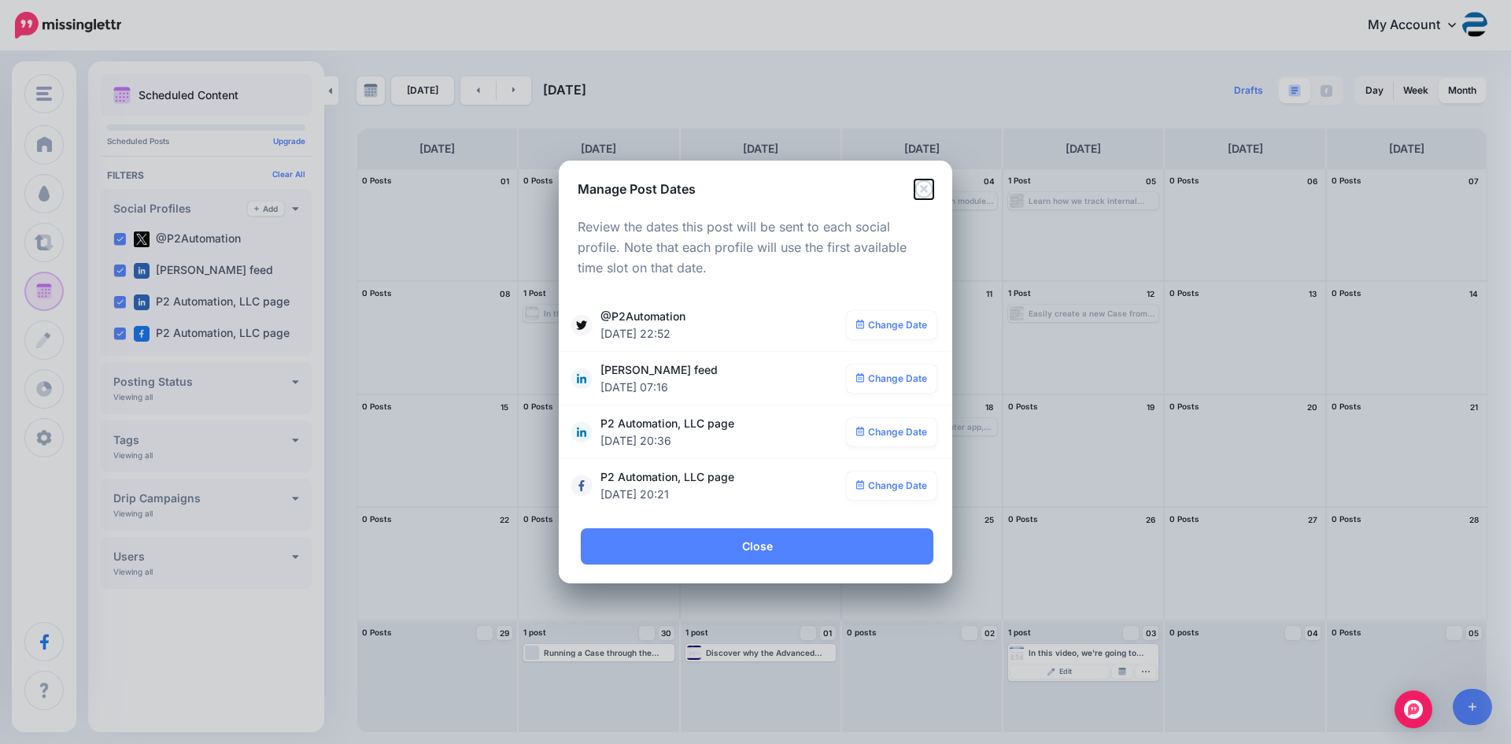
click at [919, 190] on icon "Close" at bounding box center [923, 188] width 19 height 19
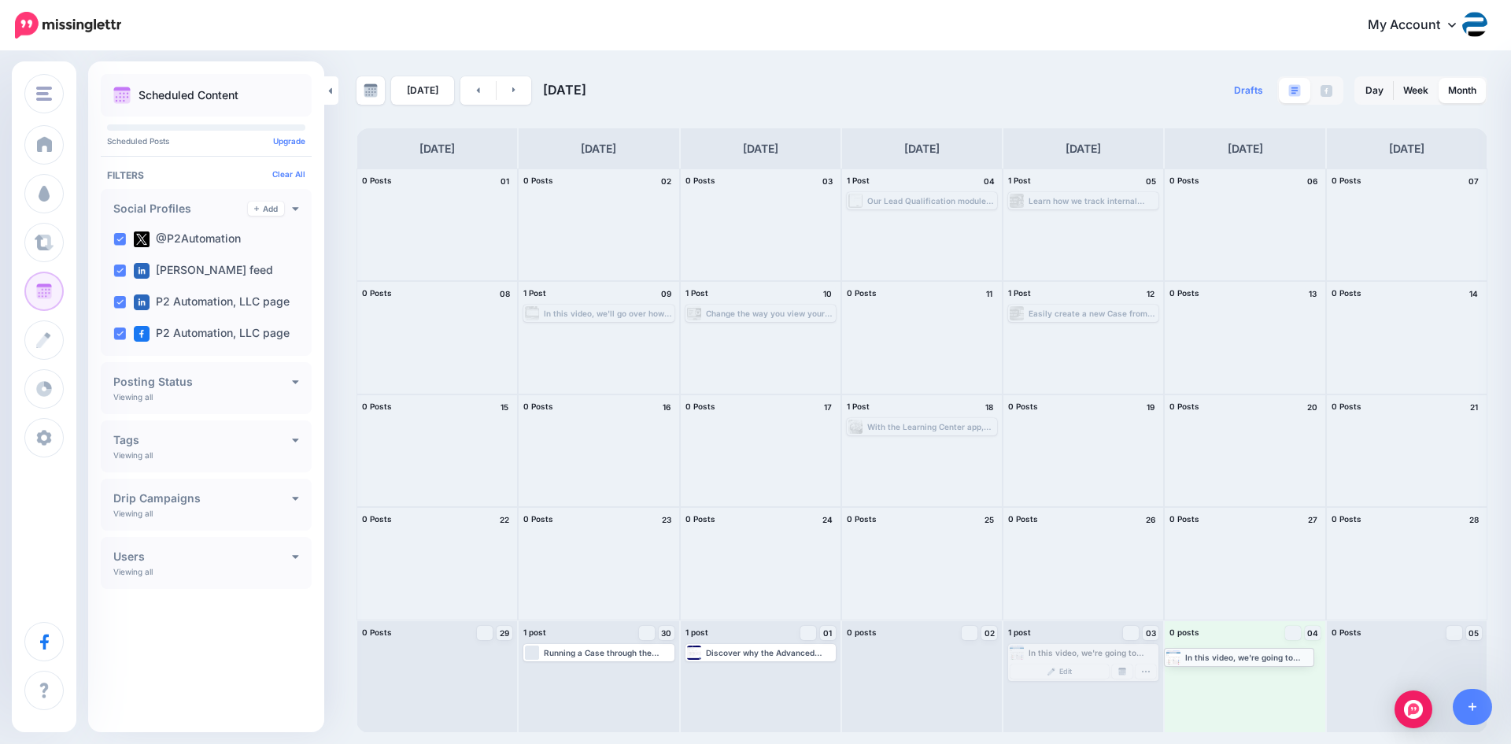
drag, startPoint x: 1065, startPoint y: 651, endPoint x: 1221, endPoint y: 655, distance: 156.6
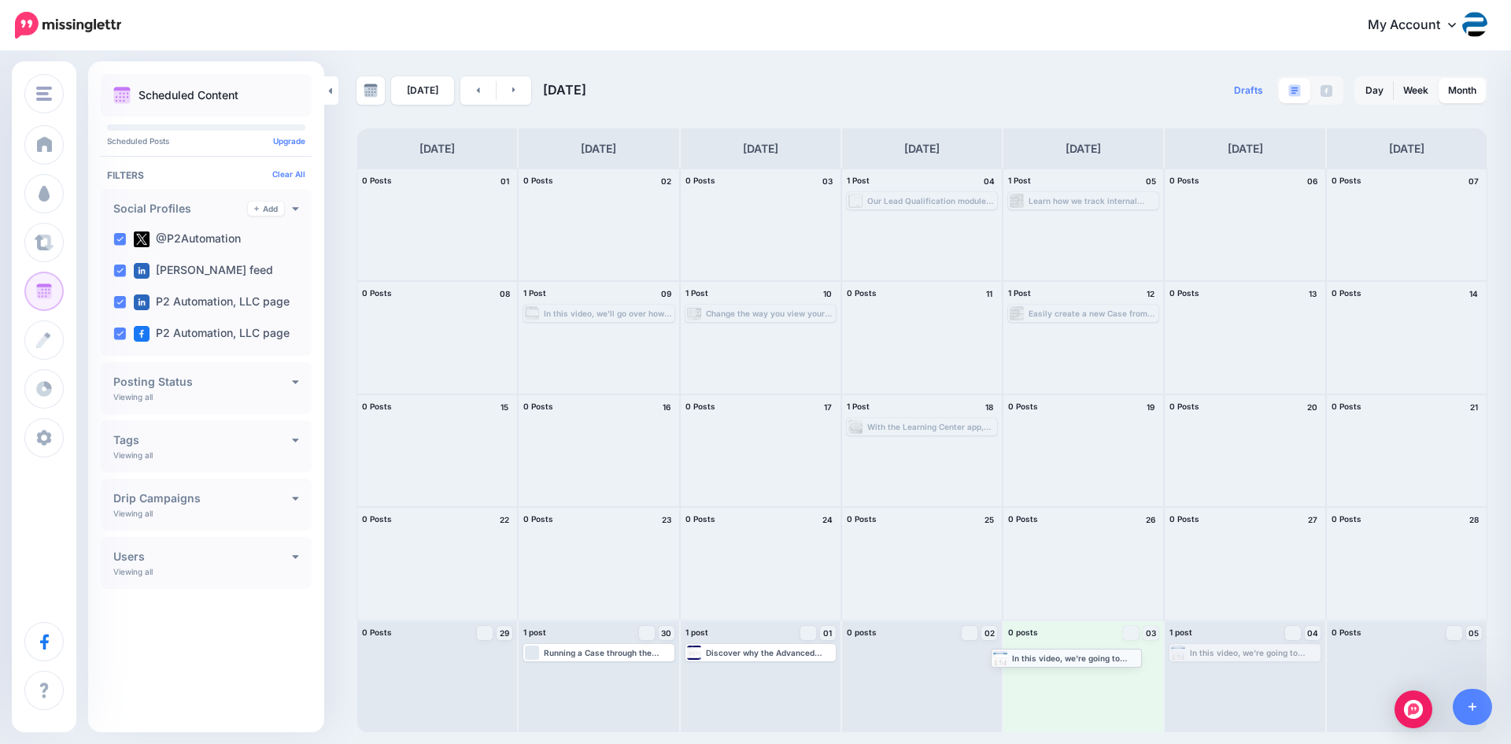
drag, startPoint x: 1220, startPoint y: 655, endPoint x: 1045, endPoint y: 660, distance: 174.7
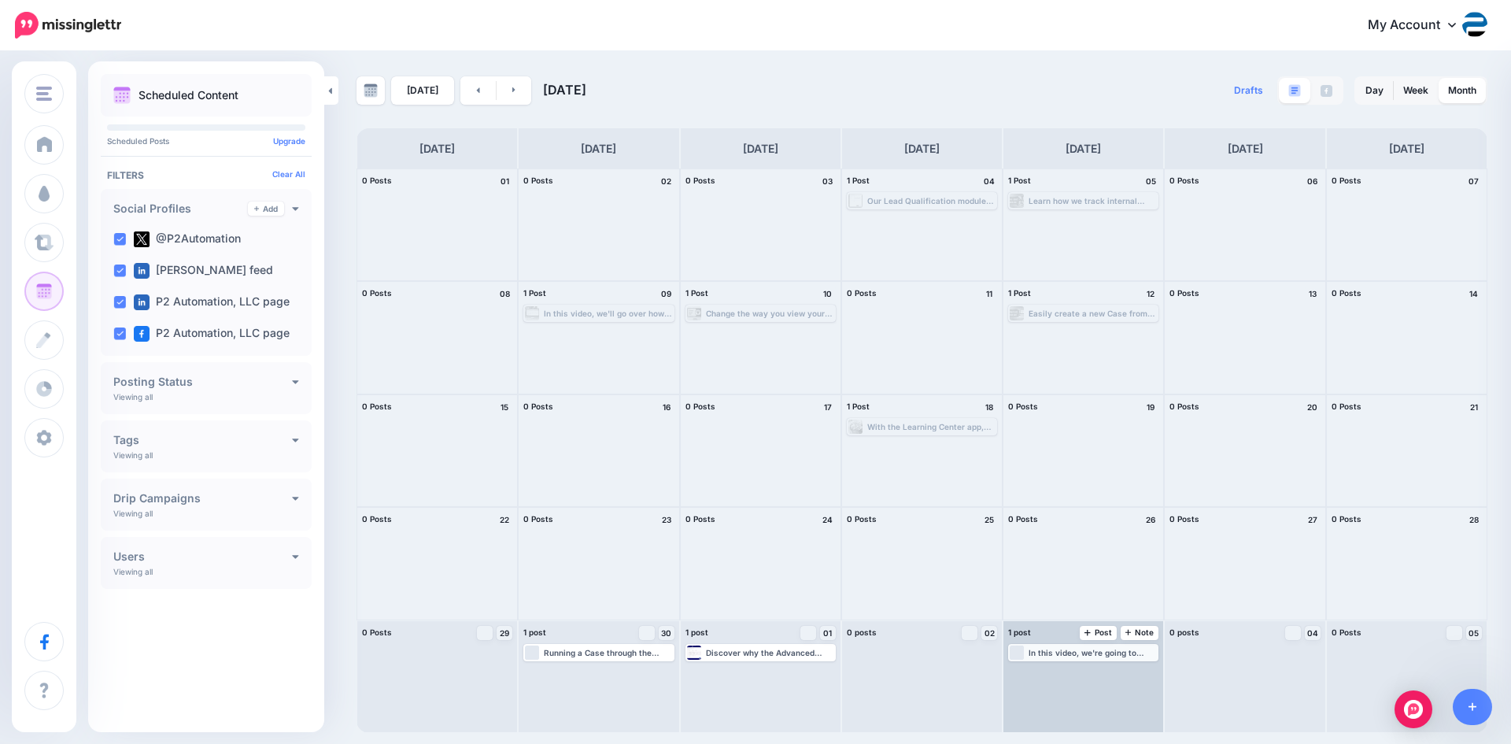
click at [1130, 654] on div "In this video, we're going to show you how we can use the Kanban Board by Inogi…" at bounding box center [1092, 652] width 128 height 9
click at [1125, 665] on link "Manage Dates" at bounding box center [1122, 671] width 20 height 14
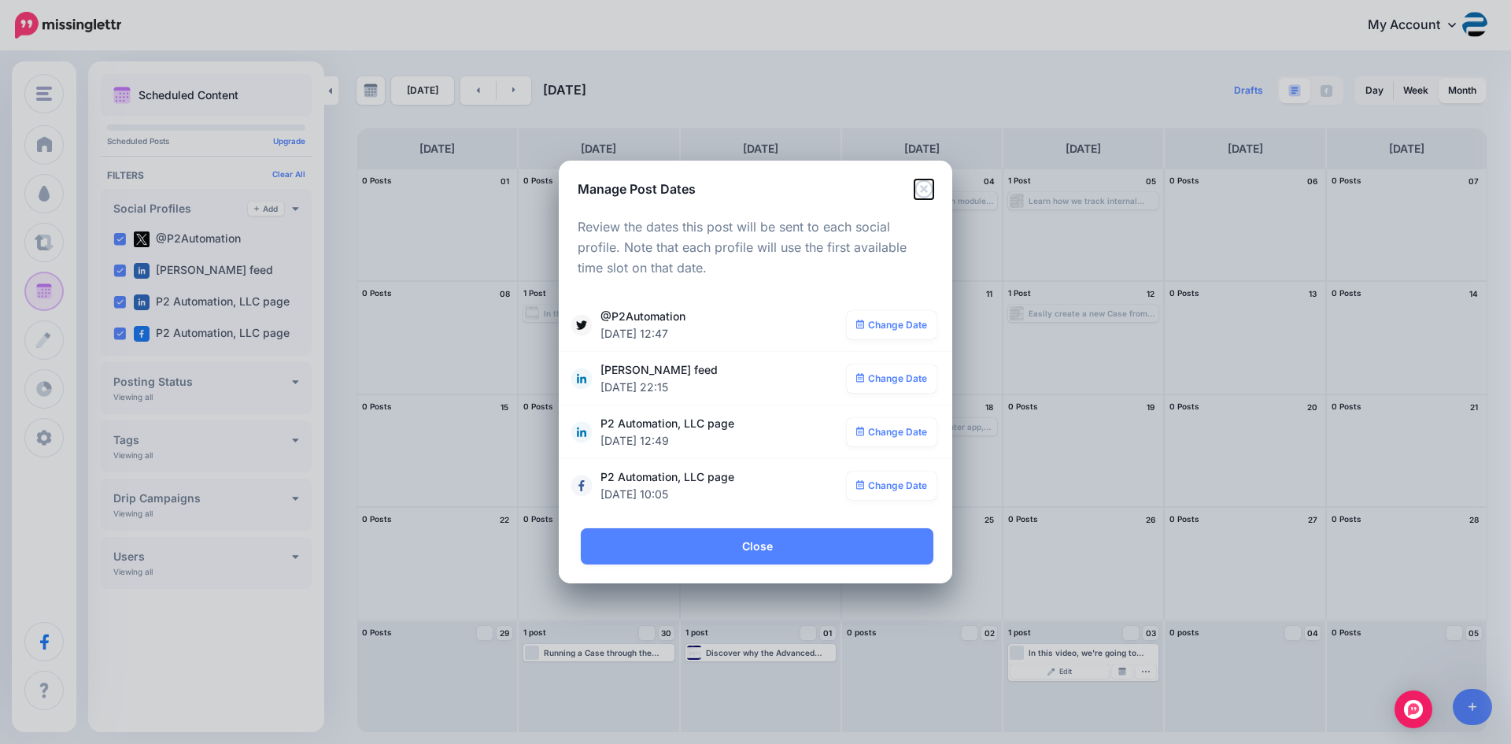
click at [925, 195] on icon "Close" at bounding box center [923, 188] width 19 height 19
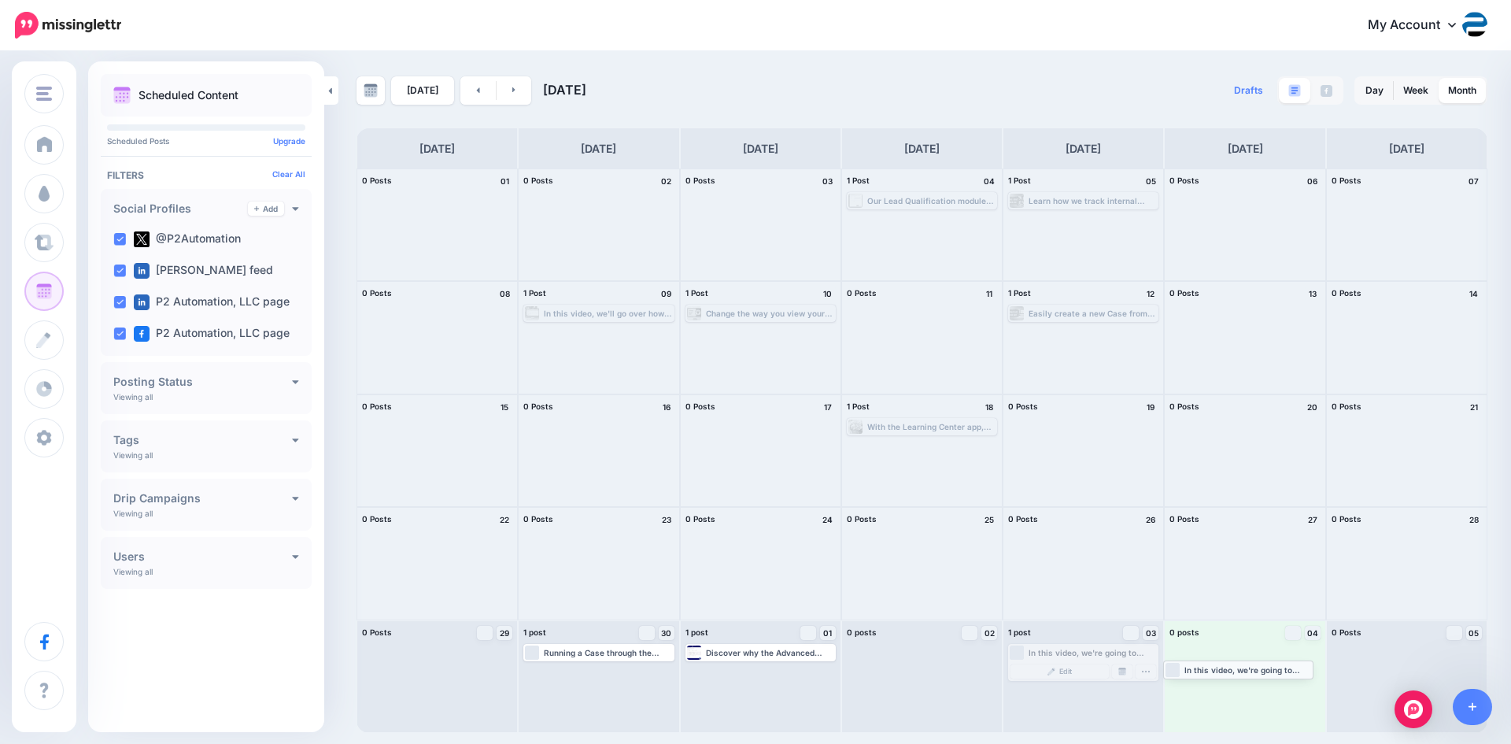
drag, startPoint x: 1086, startPoint y: 654, endPoint x: 1243, endPoint y: 666, distance: 157.9
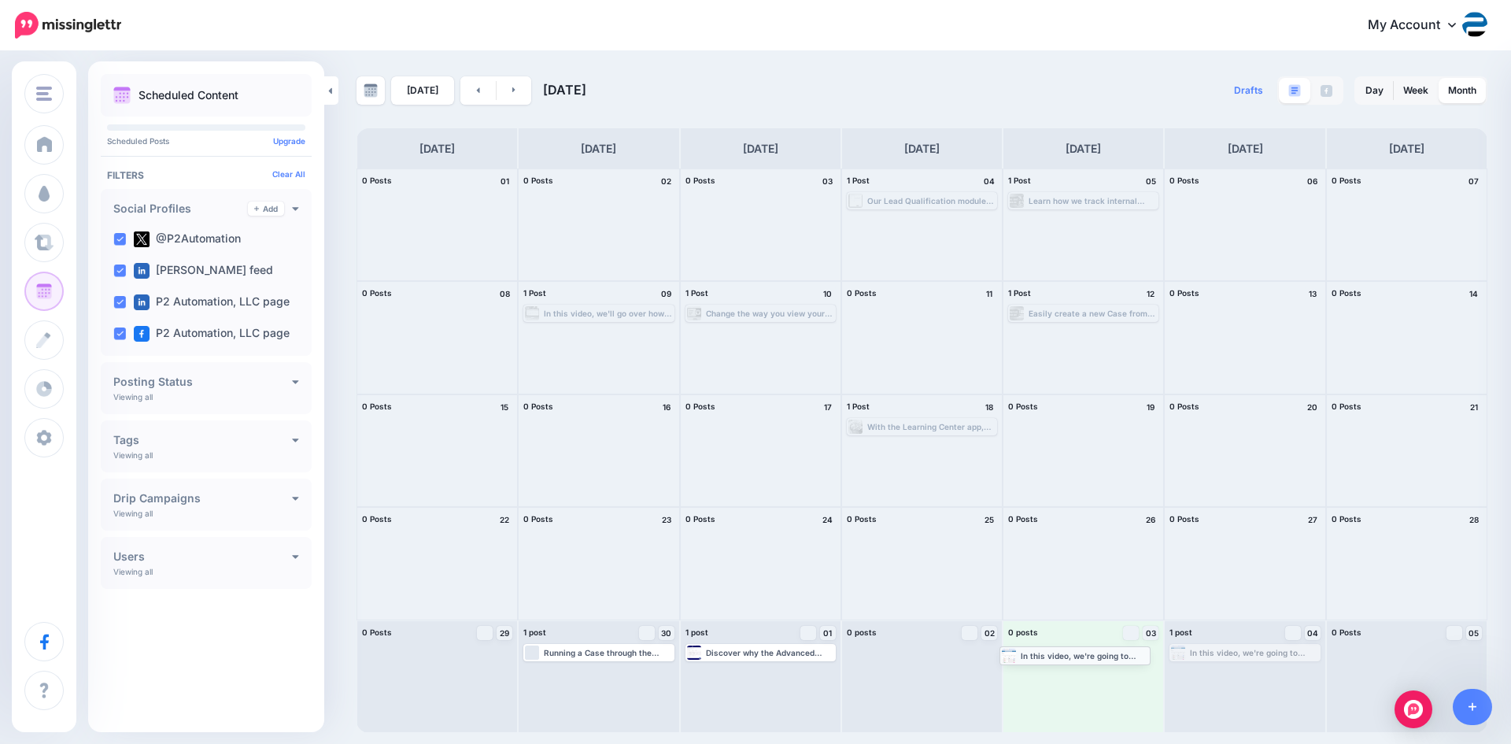
drag, startPoint x: 1240, startPoint y: 654, endPoint x: 1072, endPoint y: 656, distance: 167.6
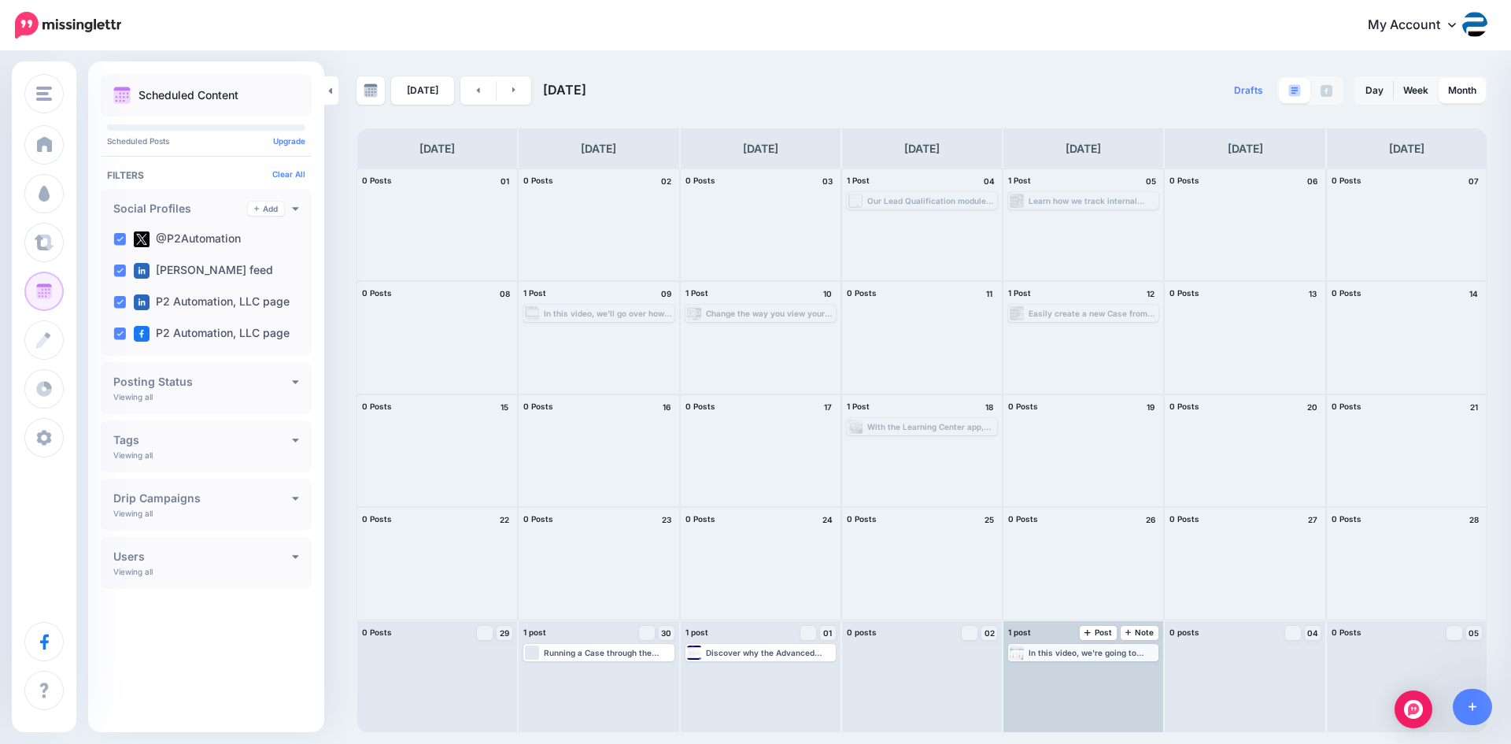
click at [1073, 653] on div "In this video, we're going to show you how we can use the Kanban Board by Inogi…" at bounding box center [1092, 652] width 128 height 9
click at [1125, 668] on img at bounding box center [1122, 671] width 8 height 8
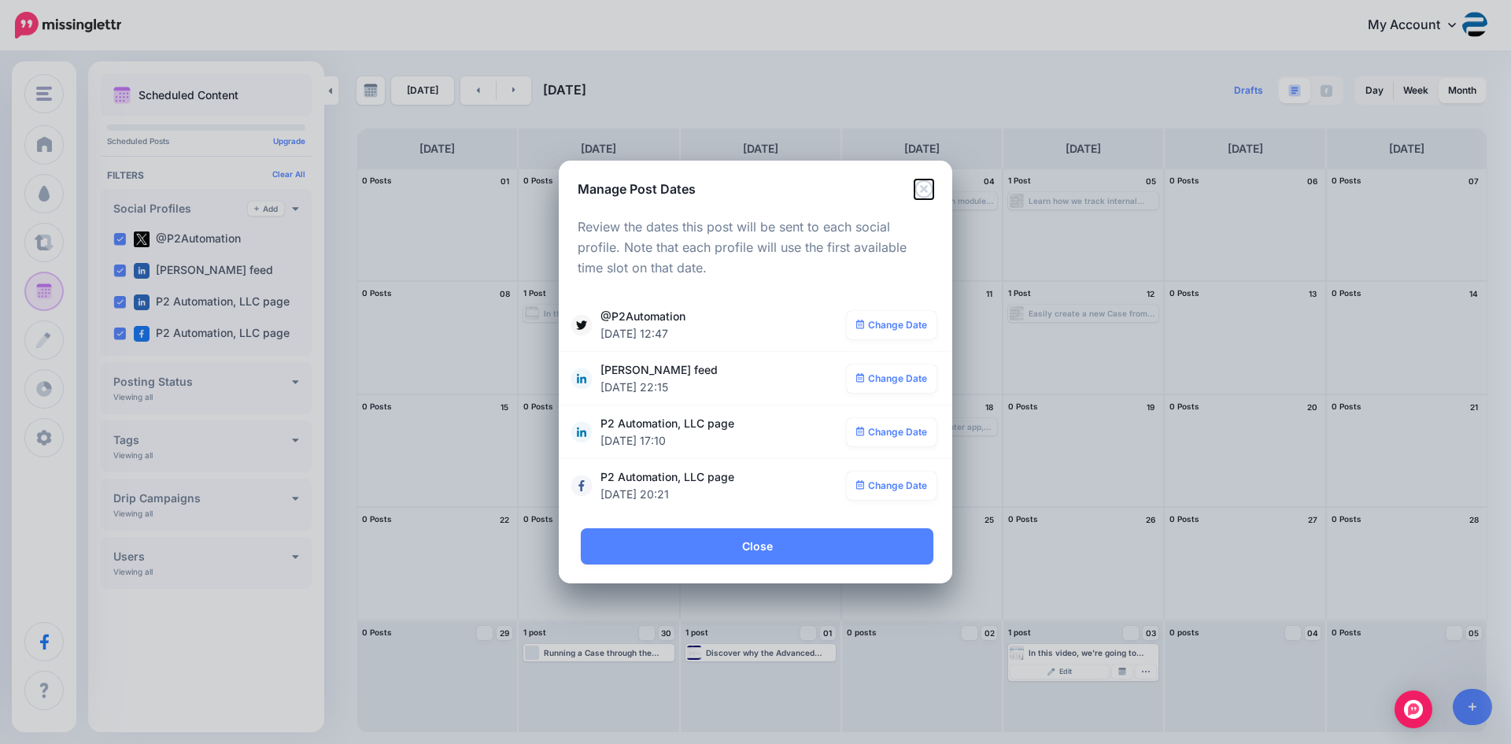
click at [928, 190] on icon "Close" at bounding box center [923, 188] width 19 height 19
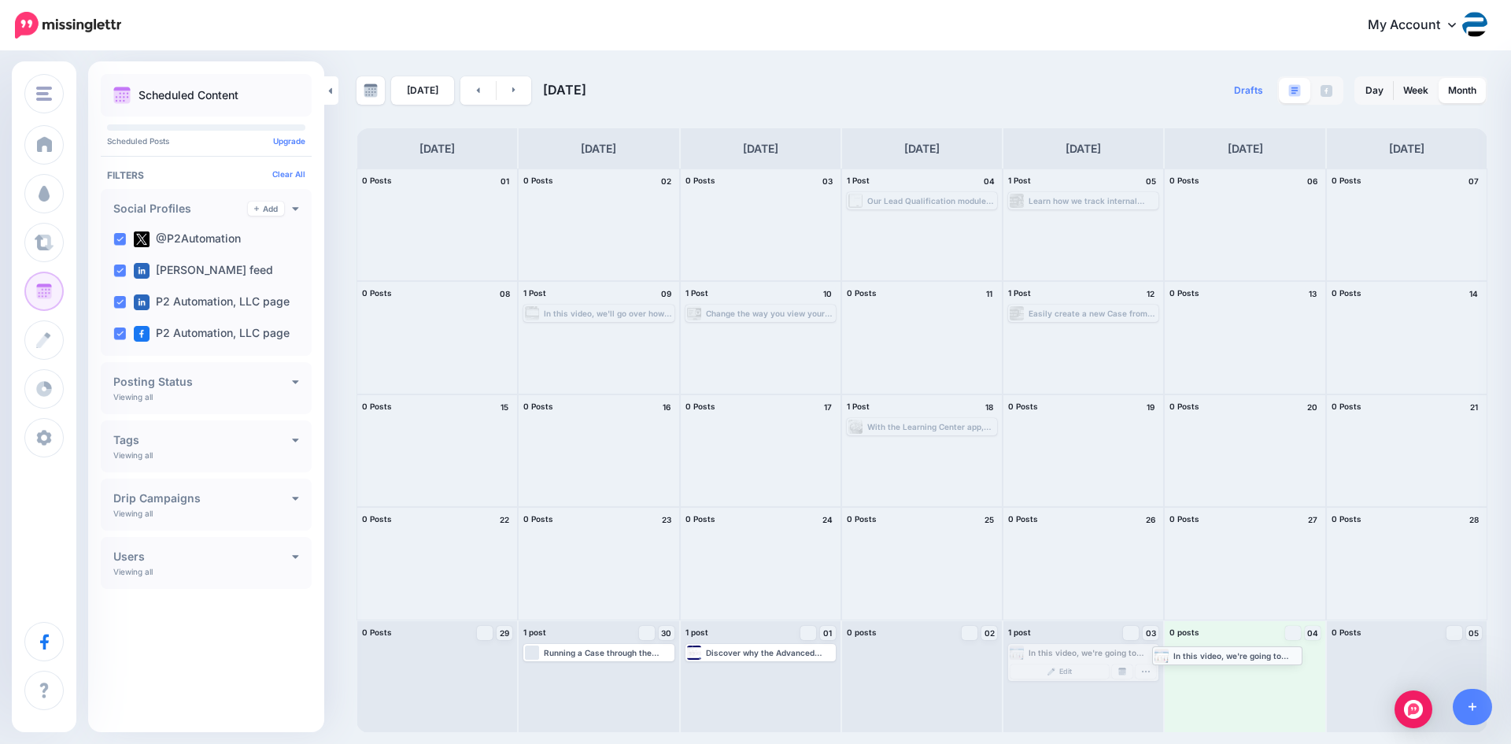
drag, startPoint x: 1047, startPoint y: 649, endPoint x: 1192, endPoint y: 652, distance: 144.8
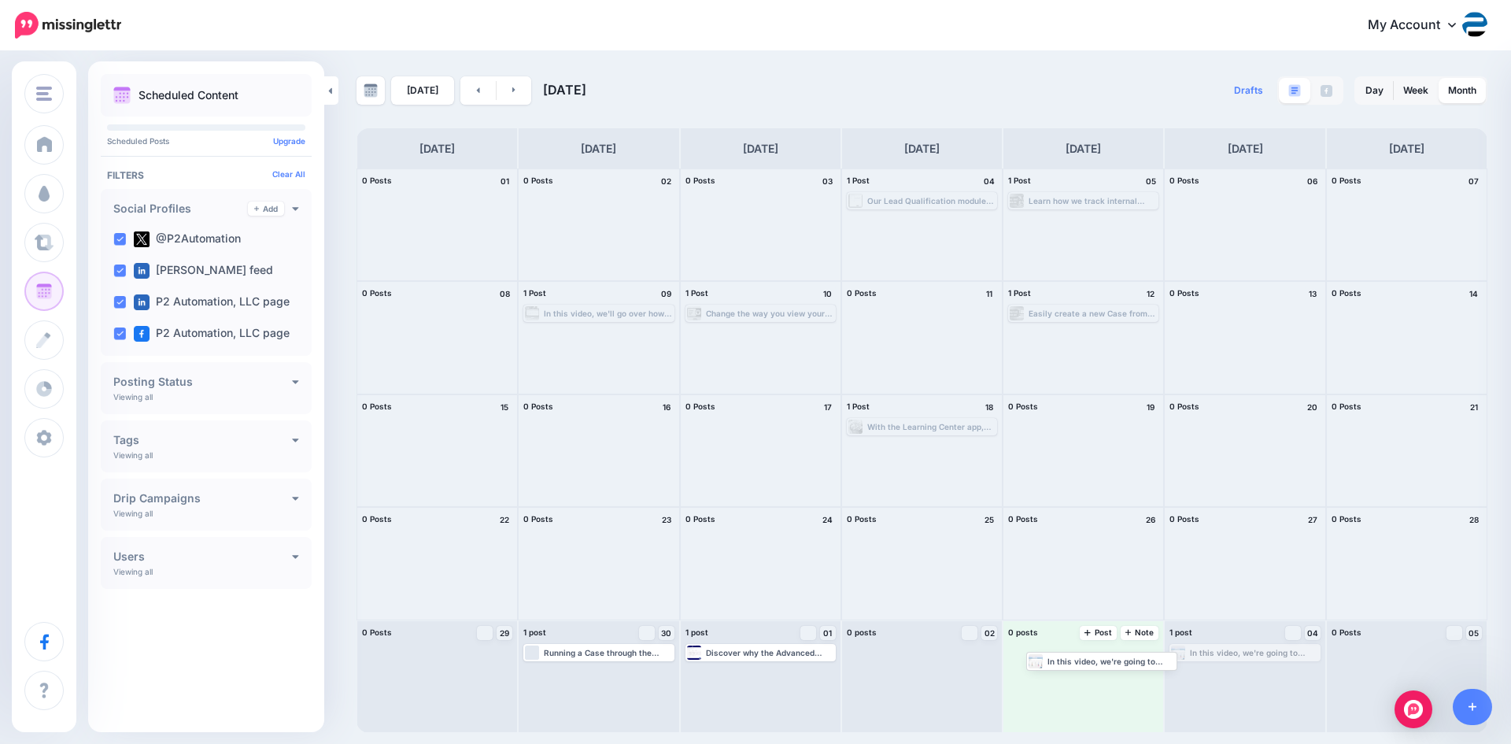
drag, startPoint x: 1221, startPoint y: 655, endPoint x: 1076, endPoint y: 663, distance: 145.0
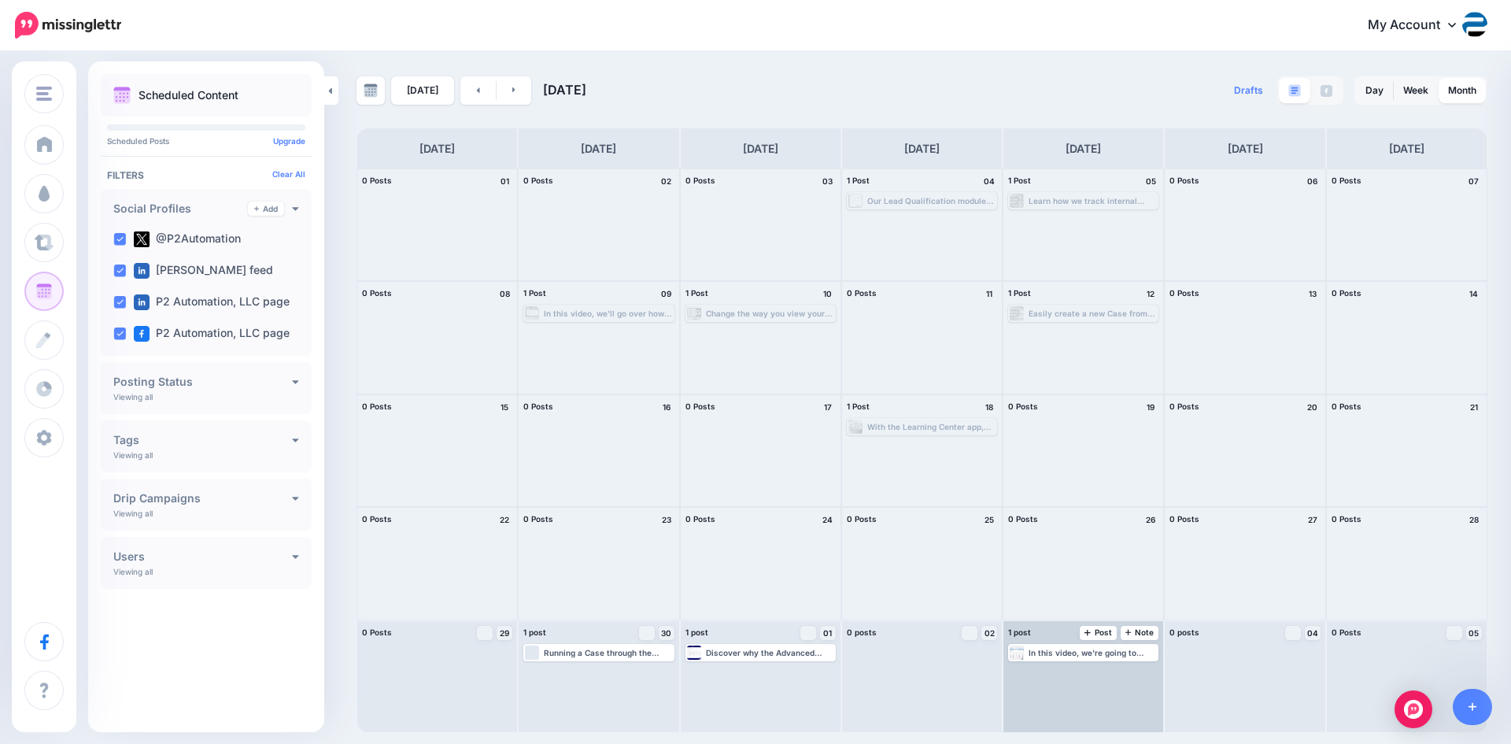
click at [1093, 659] on div "In this video, we're going to show you how we can use the Kanban Board by Inogi…" at bounding box center [1083, 652] width 147 height 14
click at [1122, 670] on img at bounding box center [1122, 671] width 8 height 8
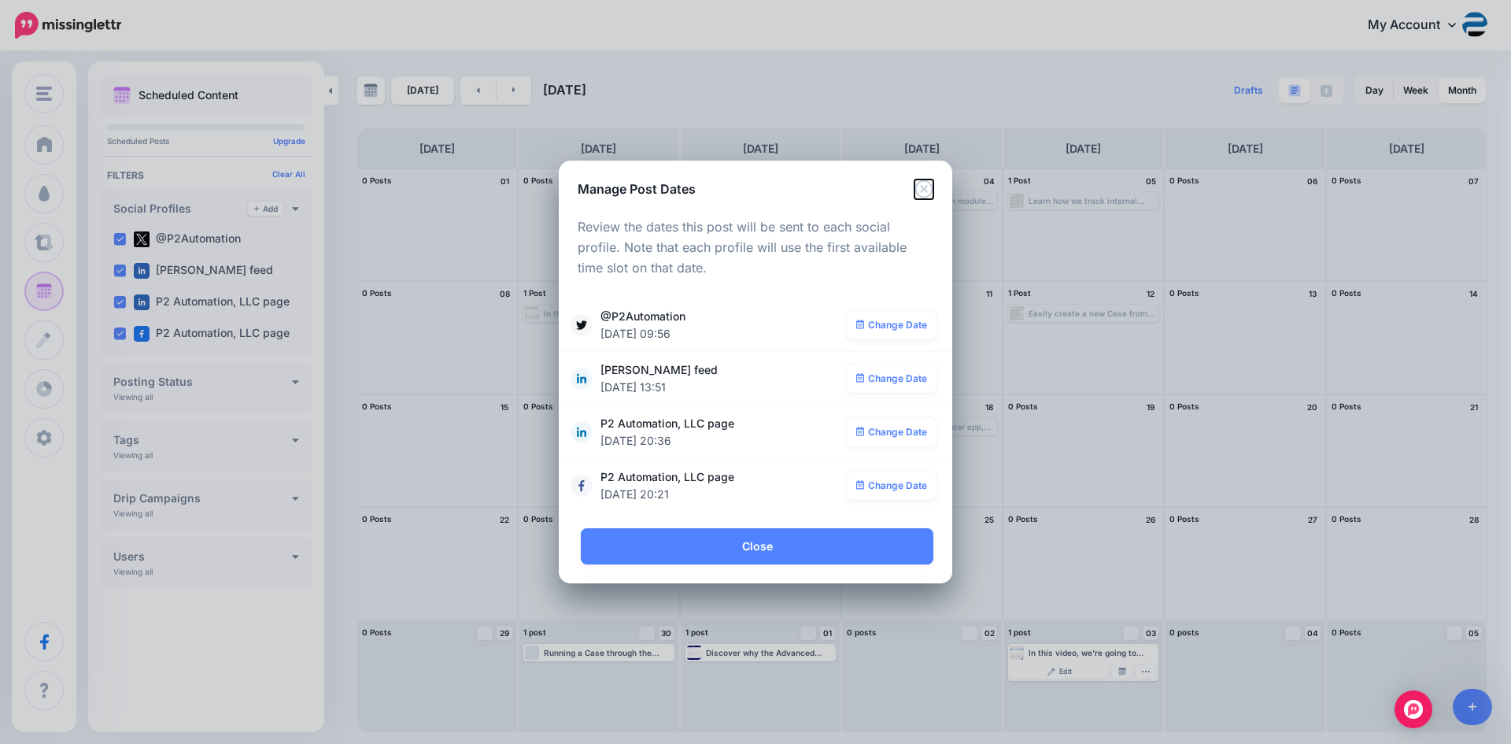
click at [923, 188] on icon "Close" at bounding box center [923, 188] width 18 height 18
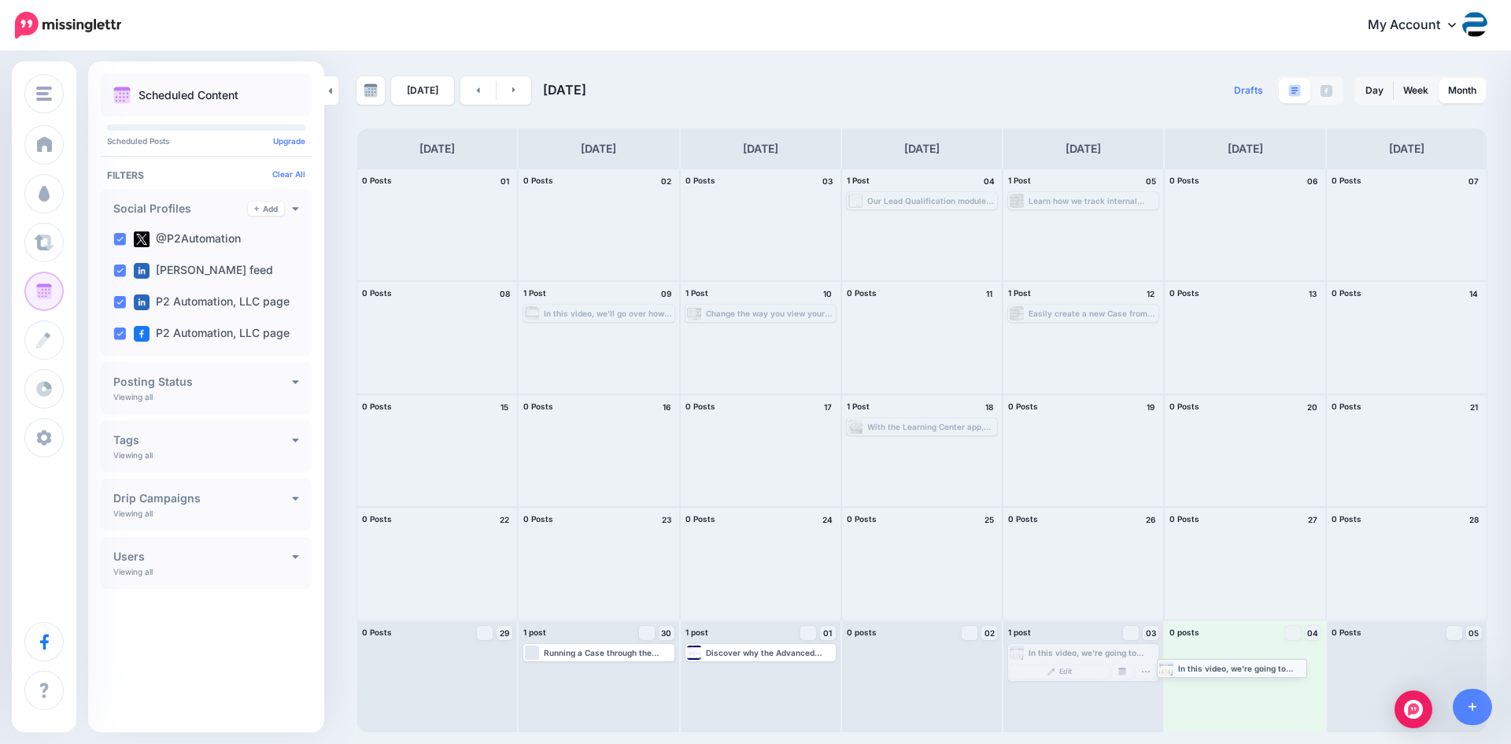
drag, startPoint x: 1083, startPoint y: 649, endPoint x: 1233, endPoint y: 664, distance: 151.0
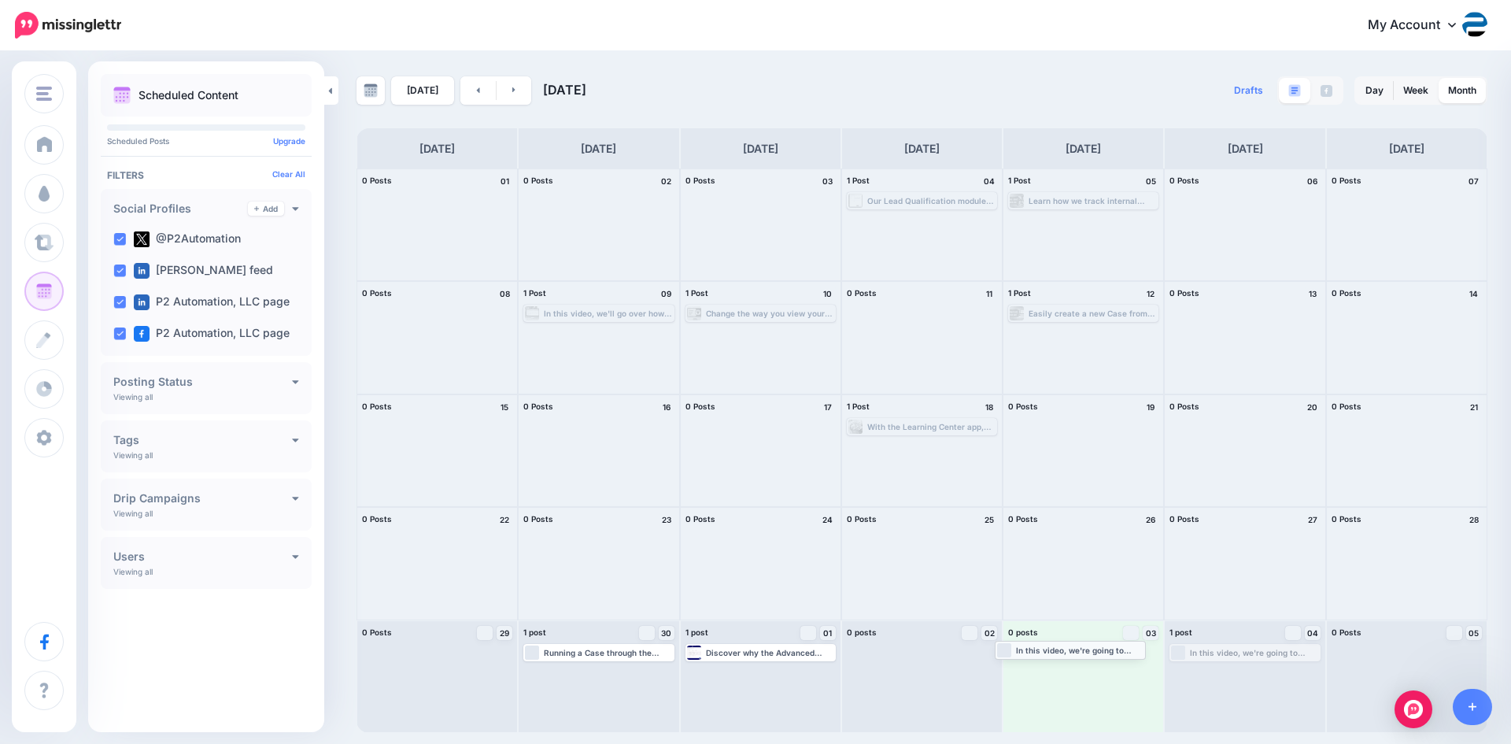
drag, startPoint x: 1259, startPoint y: 652, endPoint x: 1080, endPoint y: 649, distance: 178.6
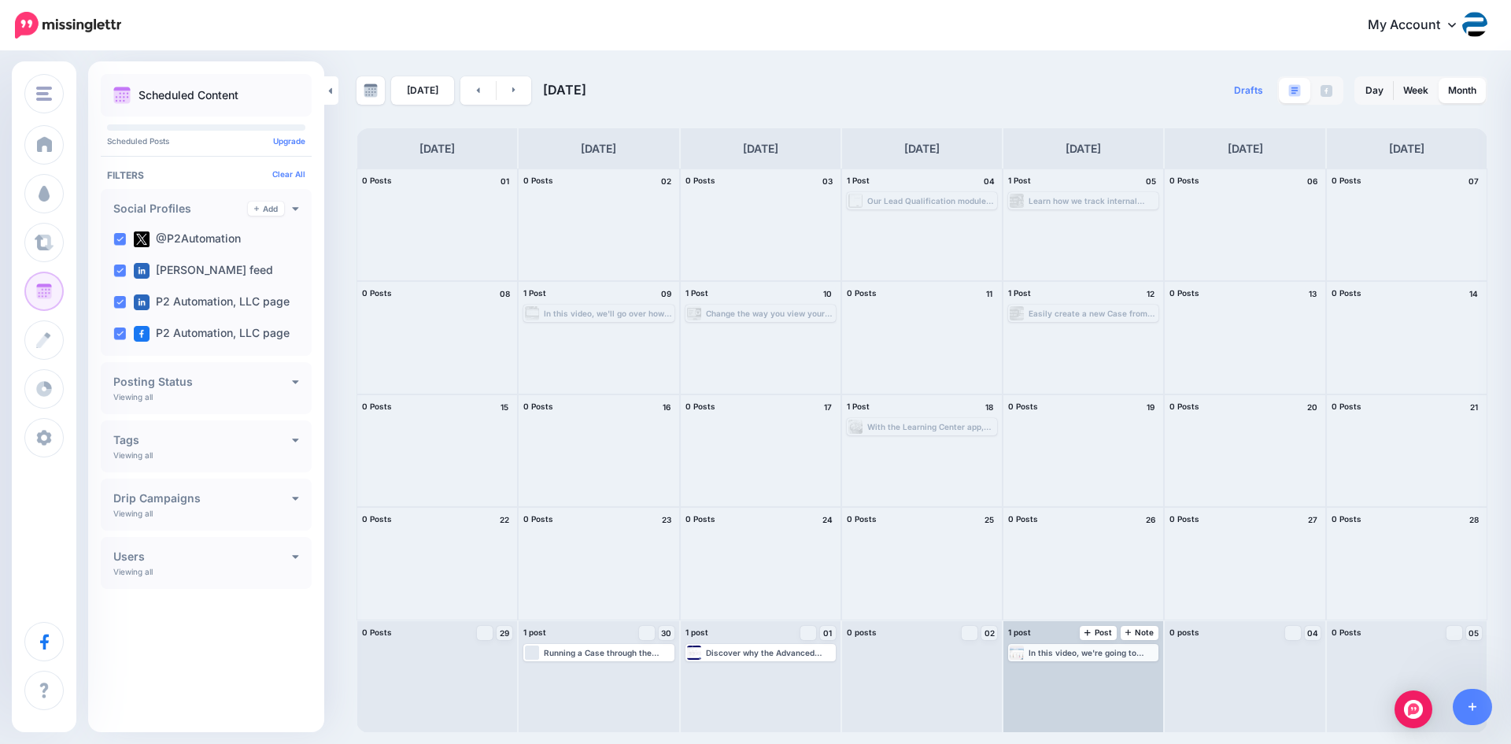
click at [1095, 655] on div "In this video, we're going to show you how we can use the Kanban Board by Inogi…" at bounding box center [1092, 652] width 128 height 9
click at [1123, 672] on img at bounding box center [1122, 671] width 8 height 8
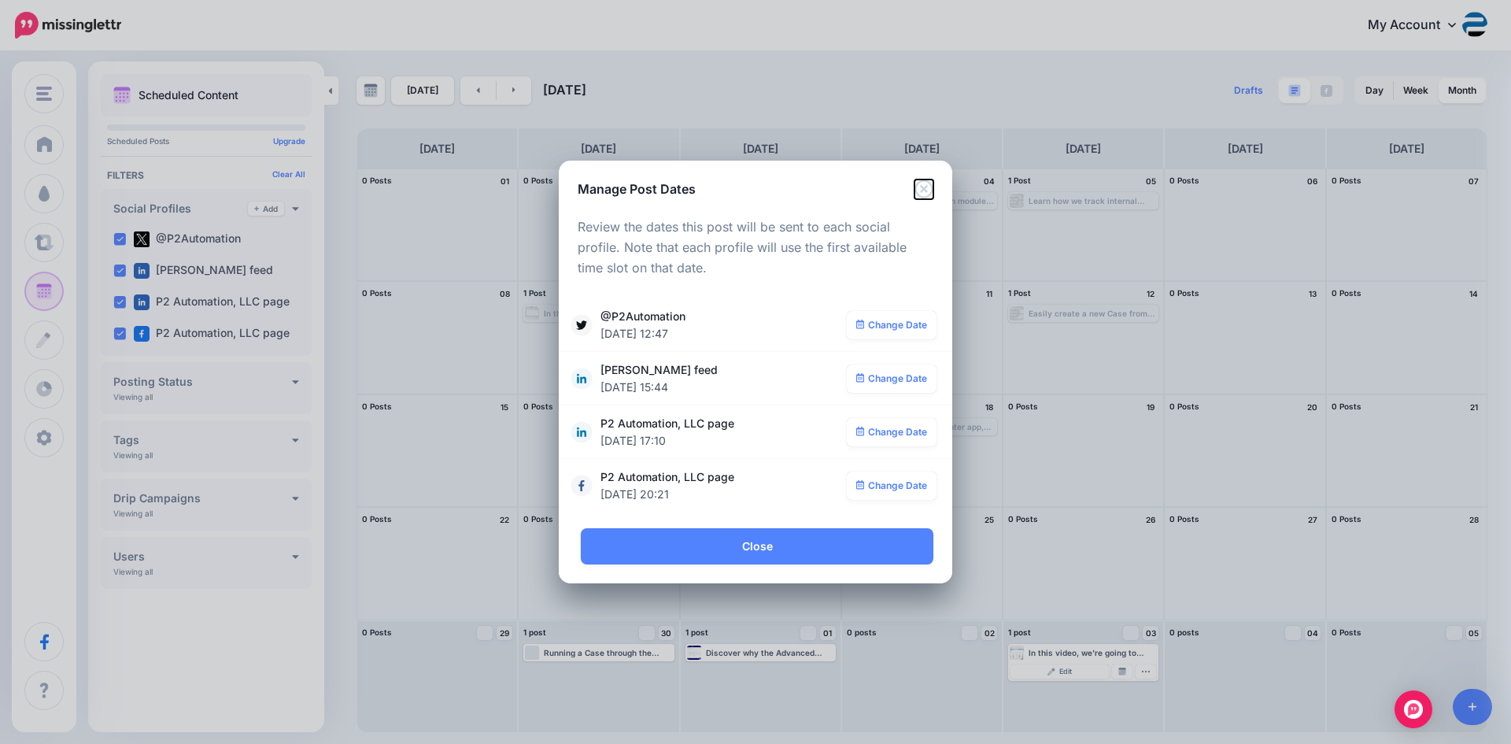
click at [921, 189] on icon "Close" at bounding box center [923, 188] width 19 height 19
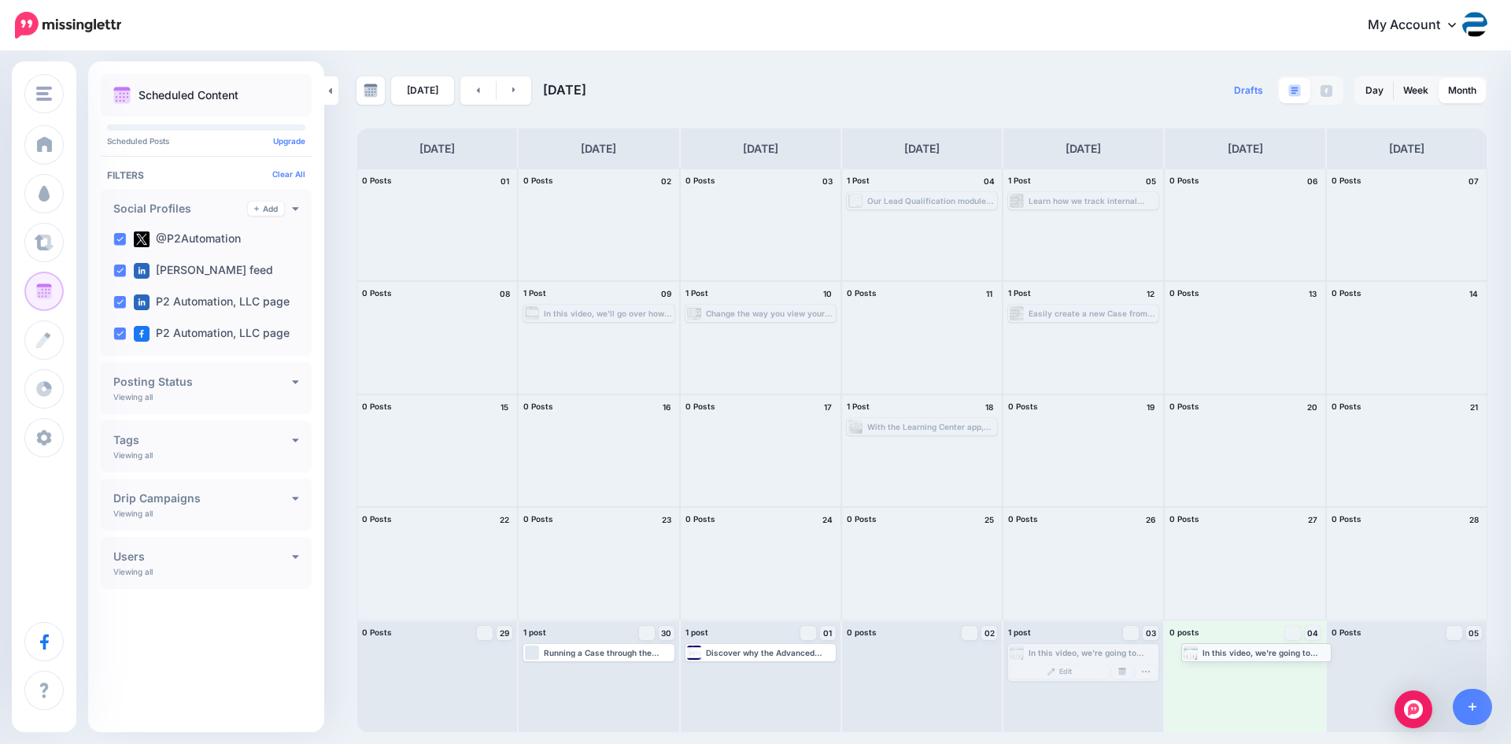
drag, startPoint x: 1051, startPoint y: 653, endPoint x: 1224, endPoint y: 652, distance: 172.3
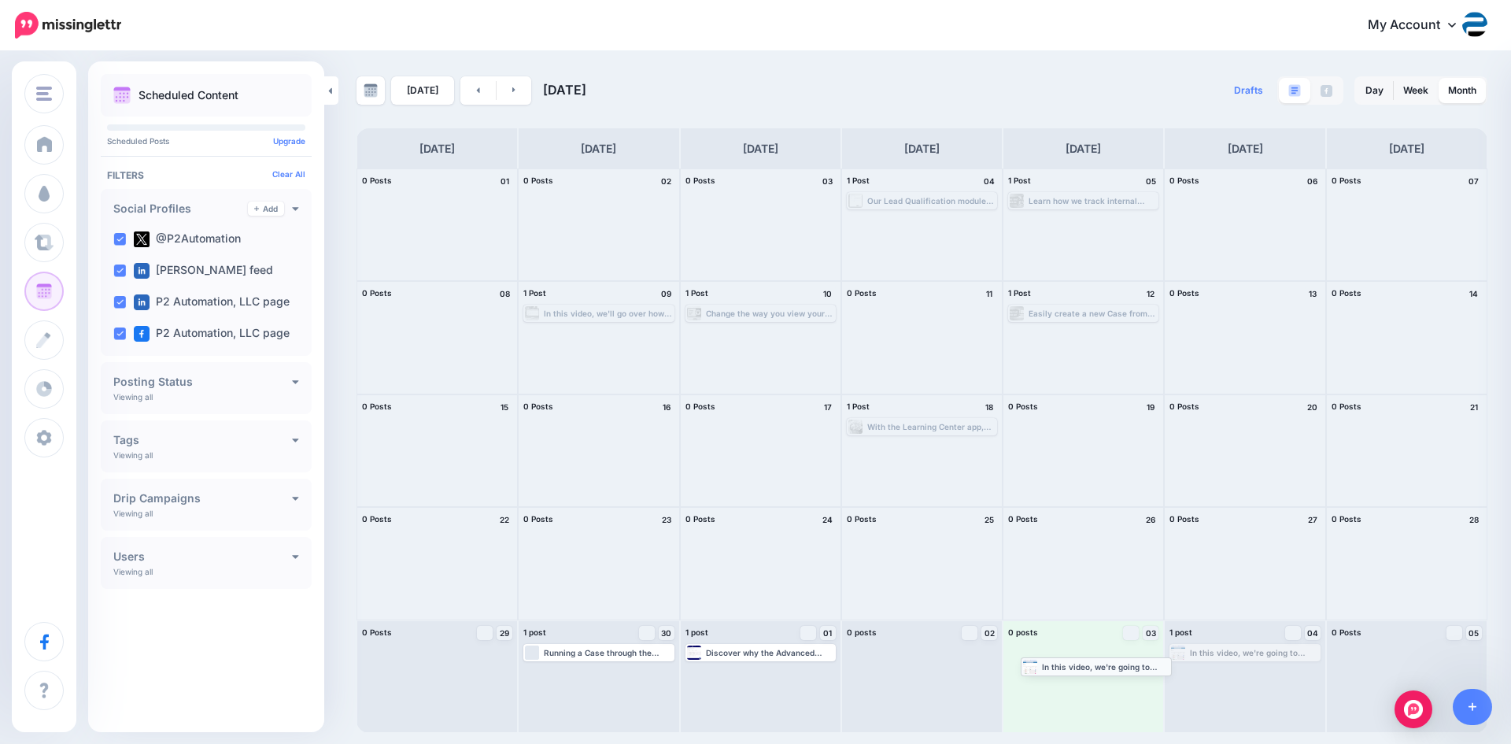
drag, startPoint x: 1217, startPoint y: 652, endPoint x: 1069, endPoint y: 665, distance: 149.3
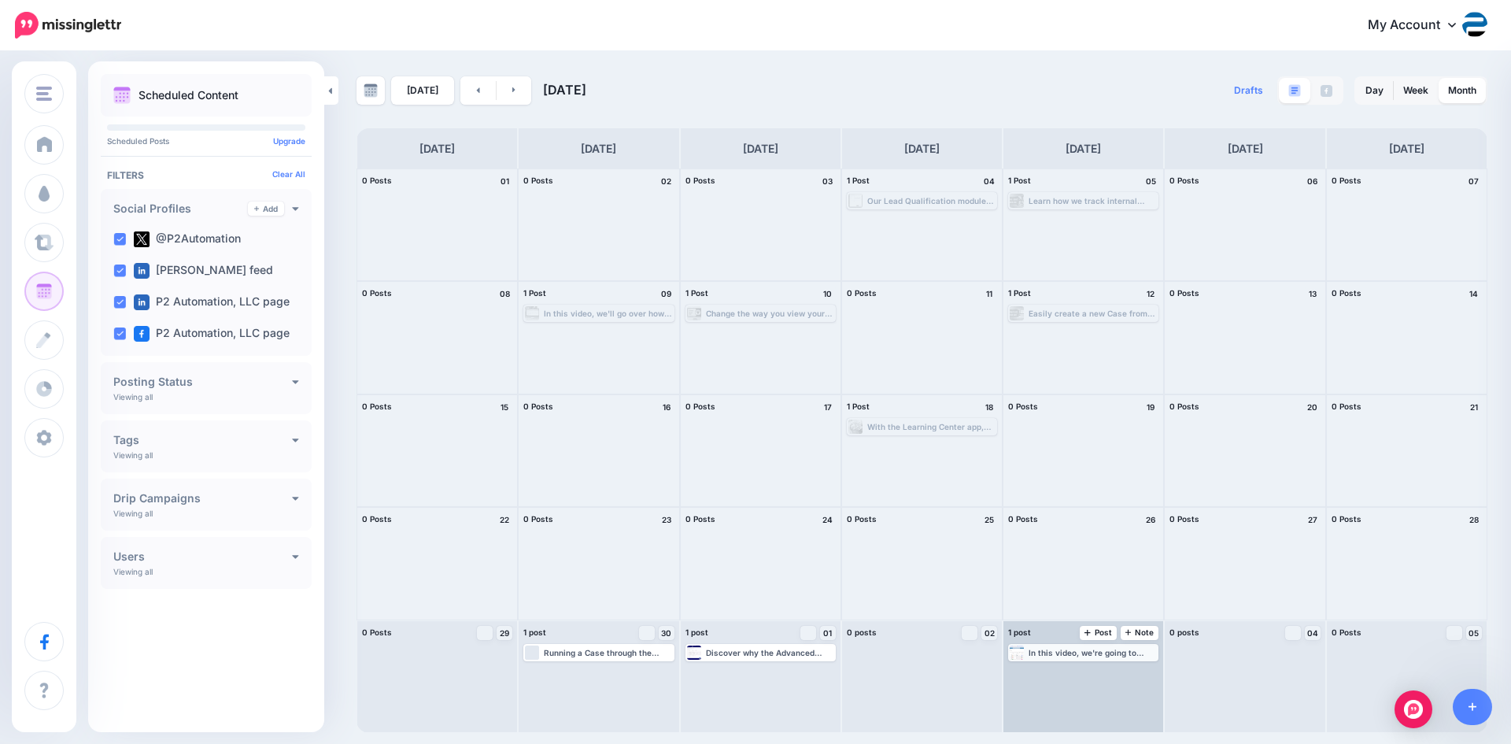
click at [1098, 654] on div "In this video, we're going to show you how we can use the Kanban Board by Inogi…" at bounding box center [1092, 652] width 128 height 9
click at [1118, 673] on link "Manage Dates" at bounding box center [1122, 671] width 20 height 14
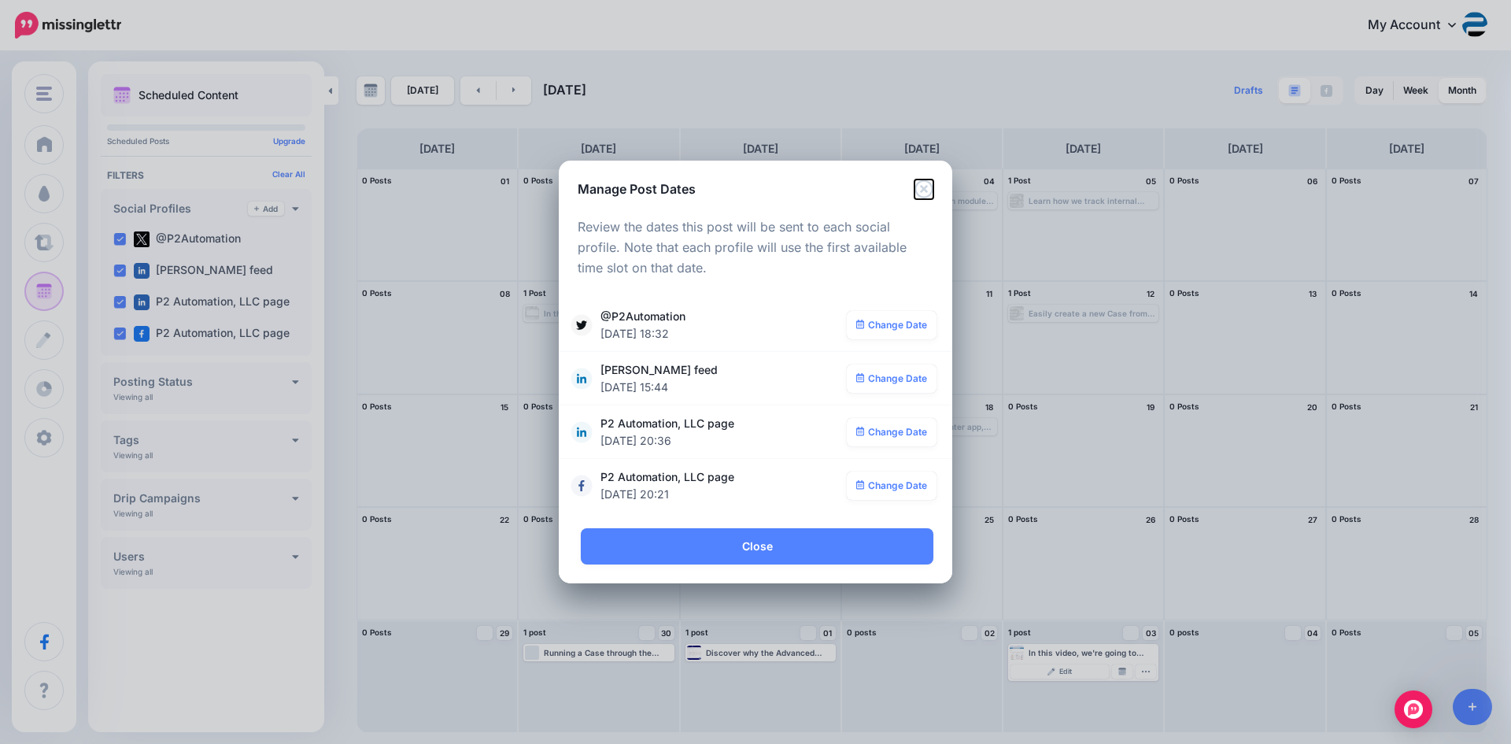
click at [928, 186] on icon "Close" at bounding box center [923, 188] width 19 height 19
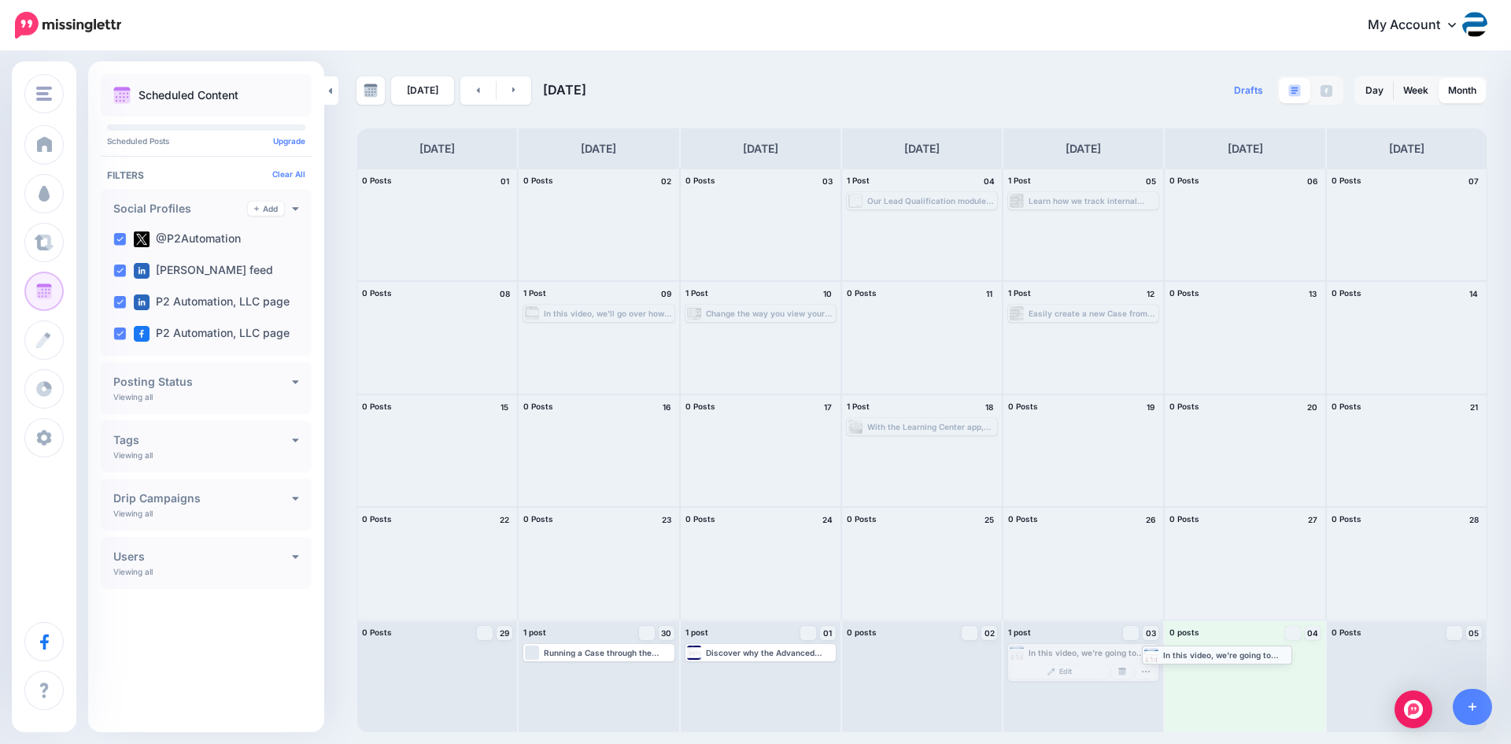
drag, startPoint x: 1061, startPoint y: 649, endPoint x: 1195, endPoint y: 651, distance: 133.8
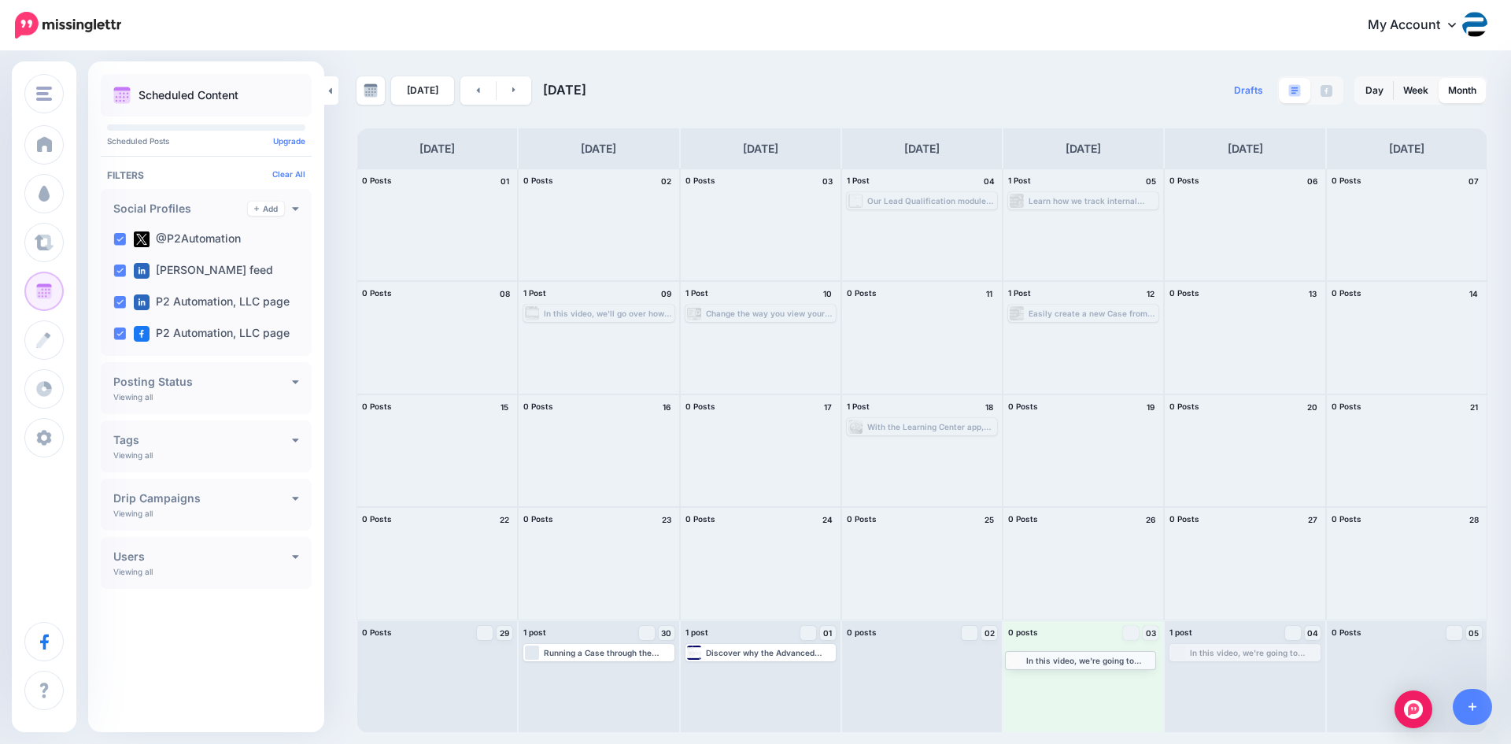
drag, startPoint x: 1246, startPoint y: 652, endPoint x: 1084, endPoint y: 659, distance: 163.1
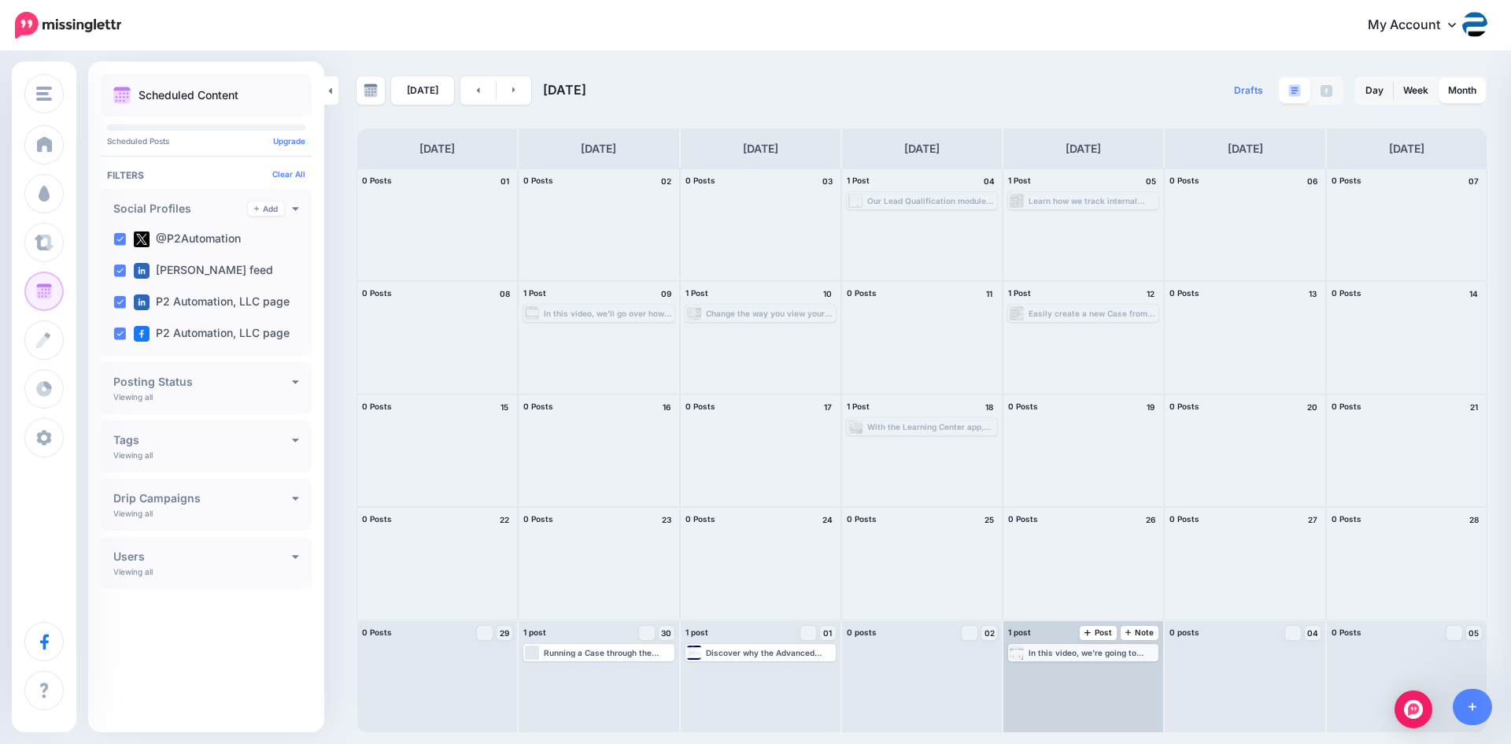
click at [1098, 656] on div "In this video, we're going to show you how we can use the Kanban Board by Inogi…" at bounding box center [1092, 652] width 128 height 9
click at [1113, 672] on link "Manage Dates" at bounding box center [1122, 671] width 20 height 14
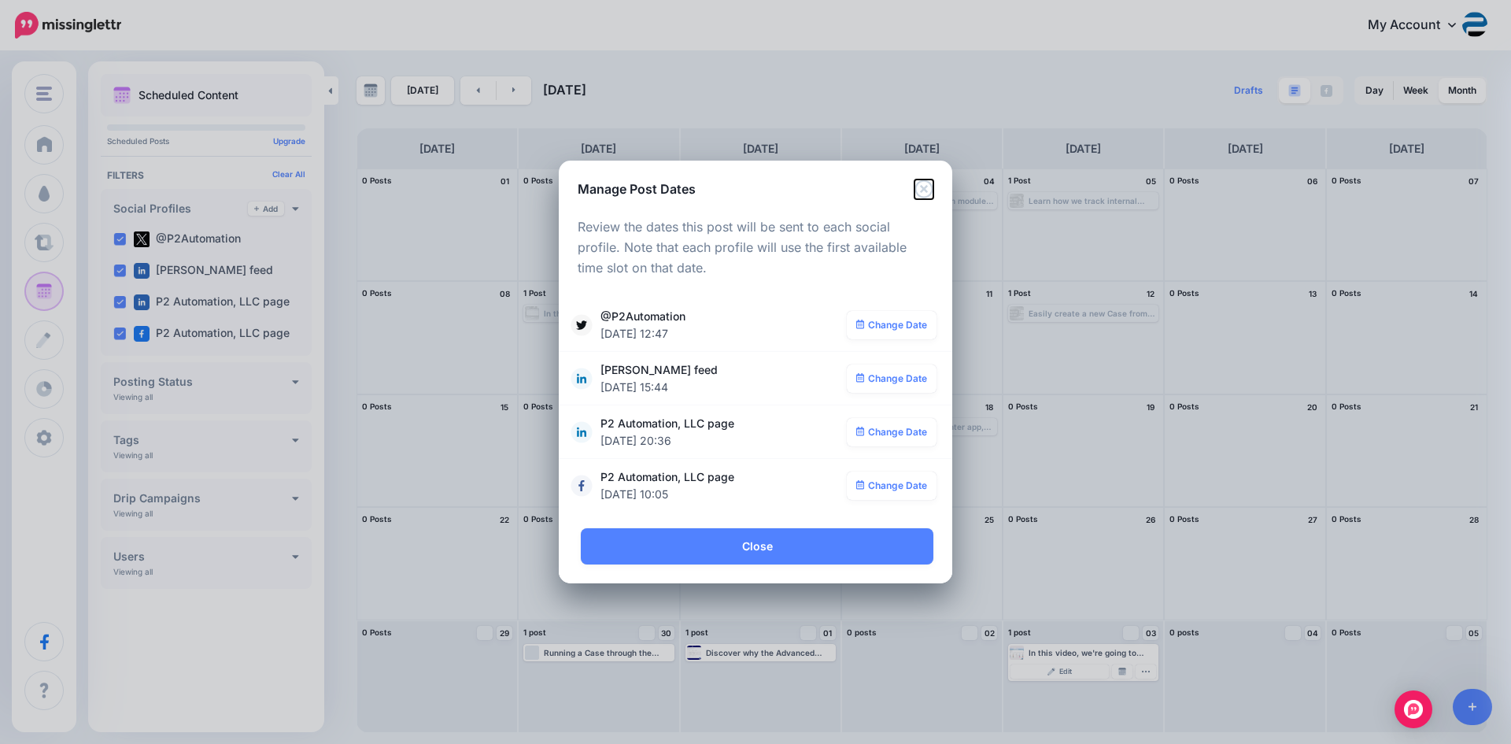
click at [919, 187] on icon "Close" at bounding box center [923, 188] width 19 height 19
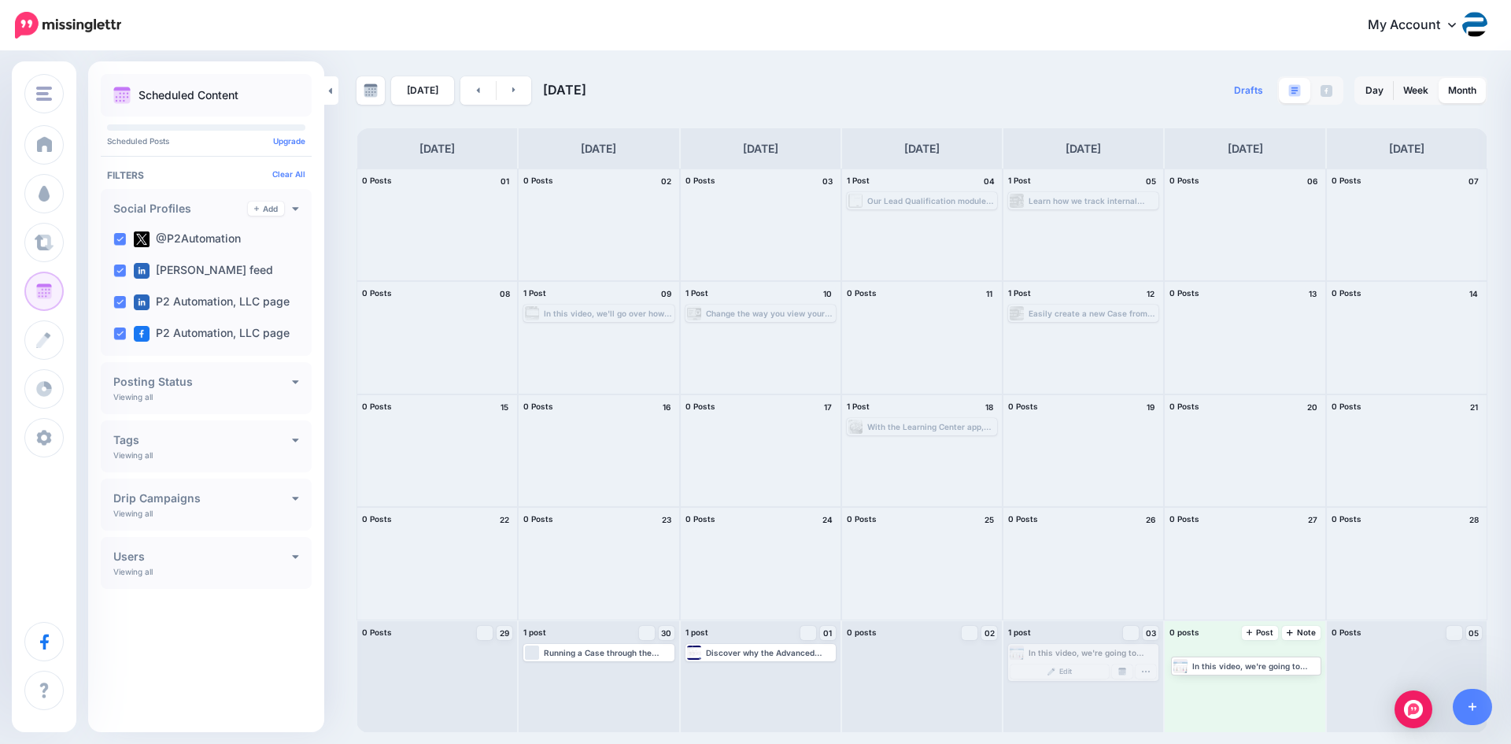
drag, startPoint x: 1047, startPoint y: 647, endPoint x: 1209, endPoint y: 659, distance: 161.8
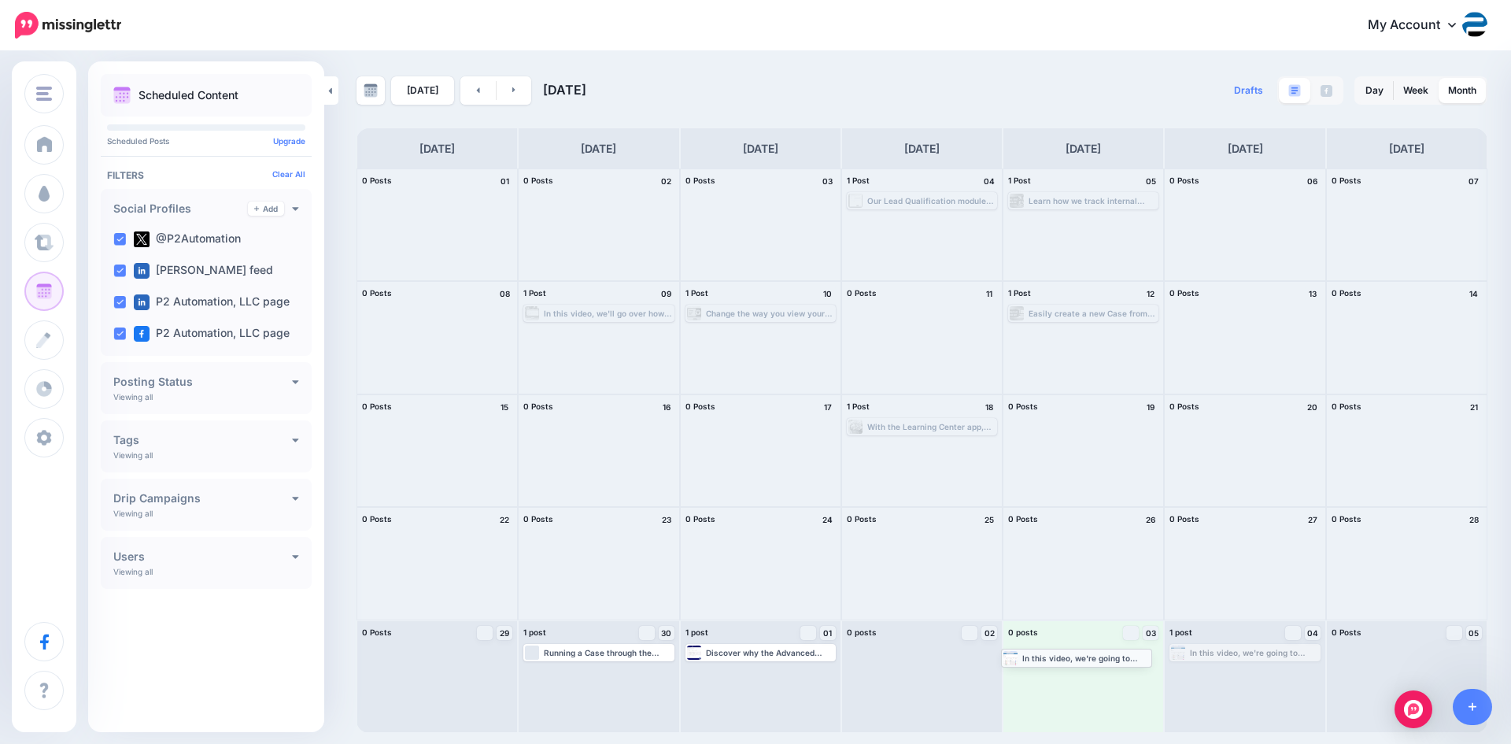
drag, startPoint x: 1232, startPoint y: 652, endPoint x: 1064, endPoint y: 656, distance: 168.5
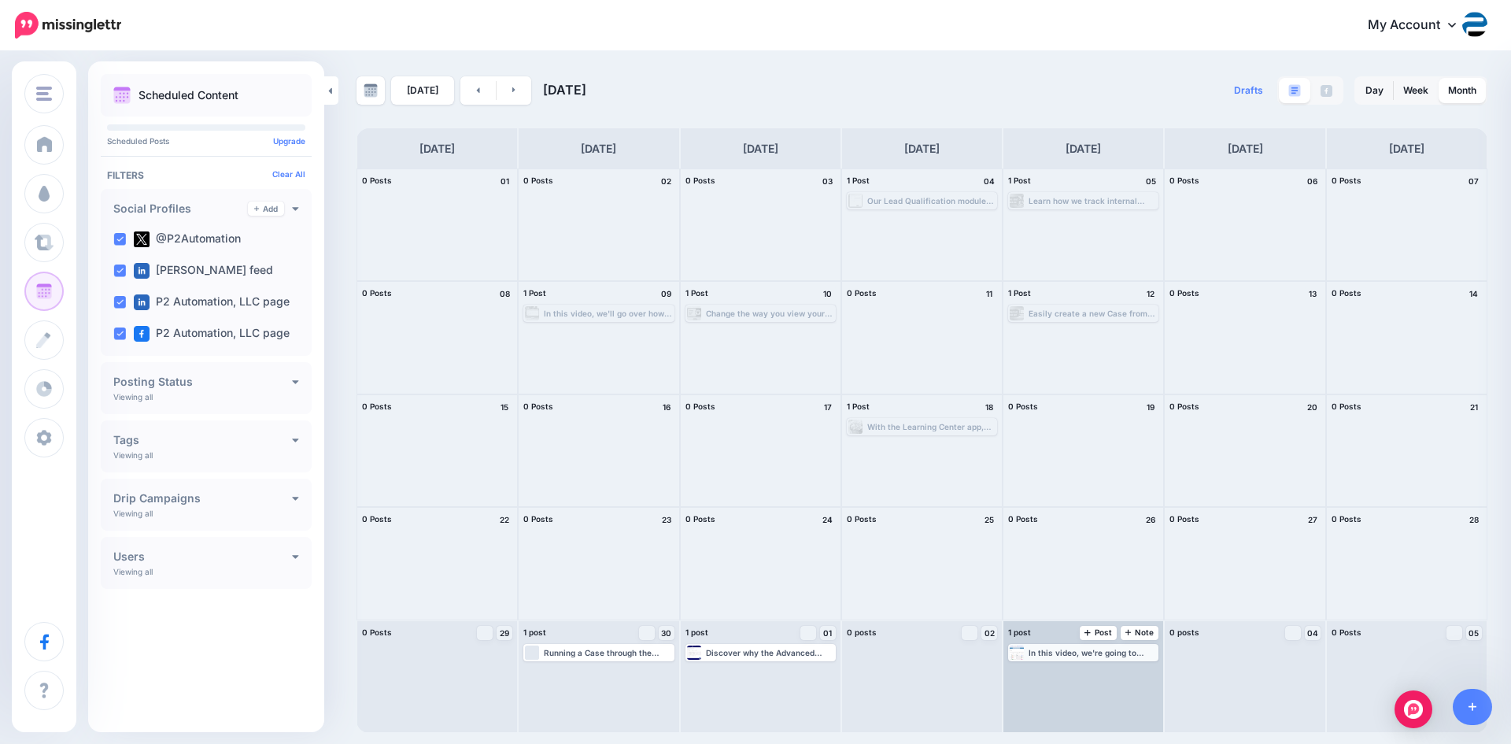
click at [1106, 652] on div "In this video, we're going to show you how we can use the Kanban Board by Inogi…" at bounding box center [1092, 652] width 128 height 9
click at [1117, 670] on link "Manage Dates" at bounding box center [1122, 671] width 20 height 14
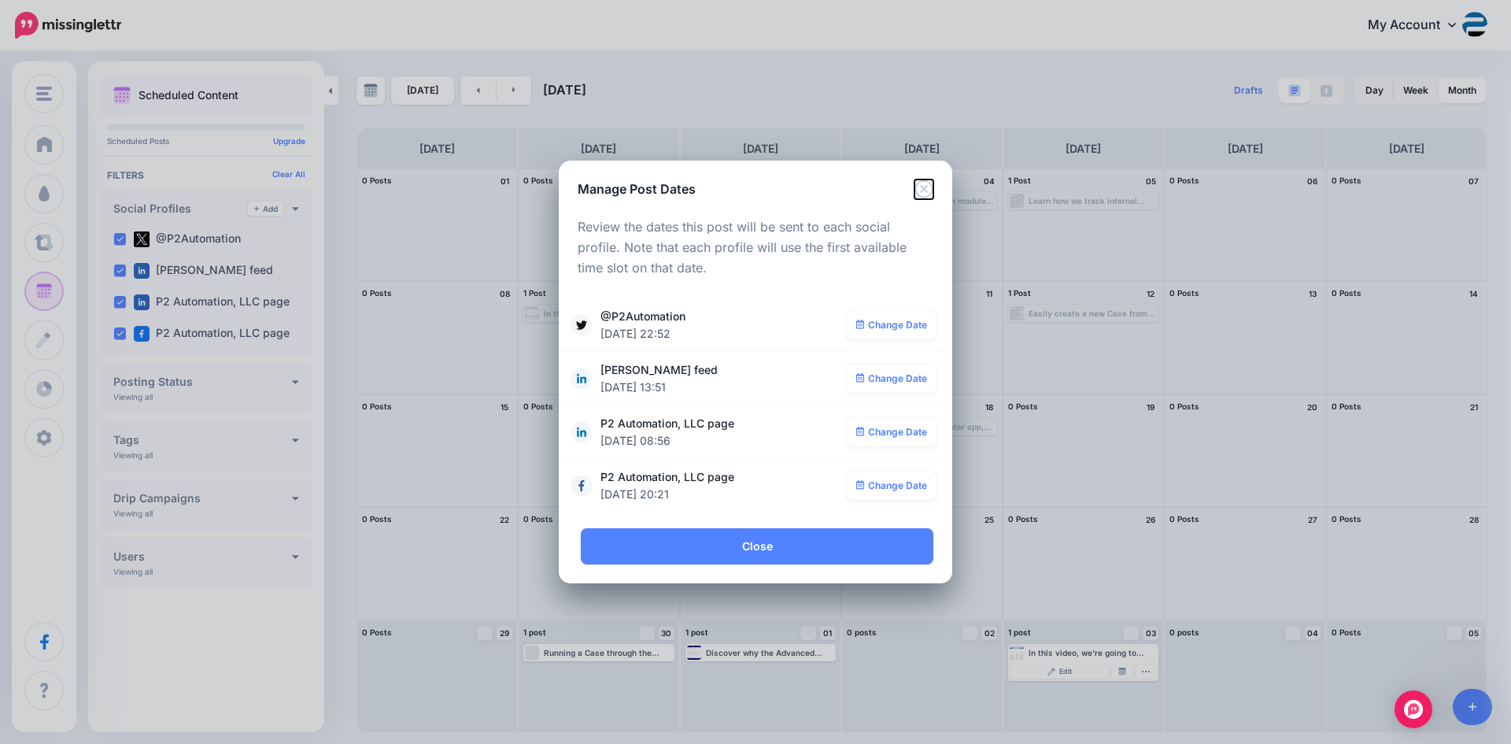
click at [926, 186] on icon "Close" at bounding box center [923, 188] width 18 height 18
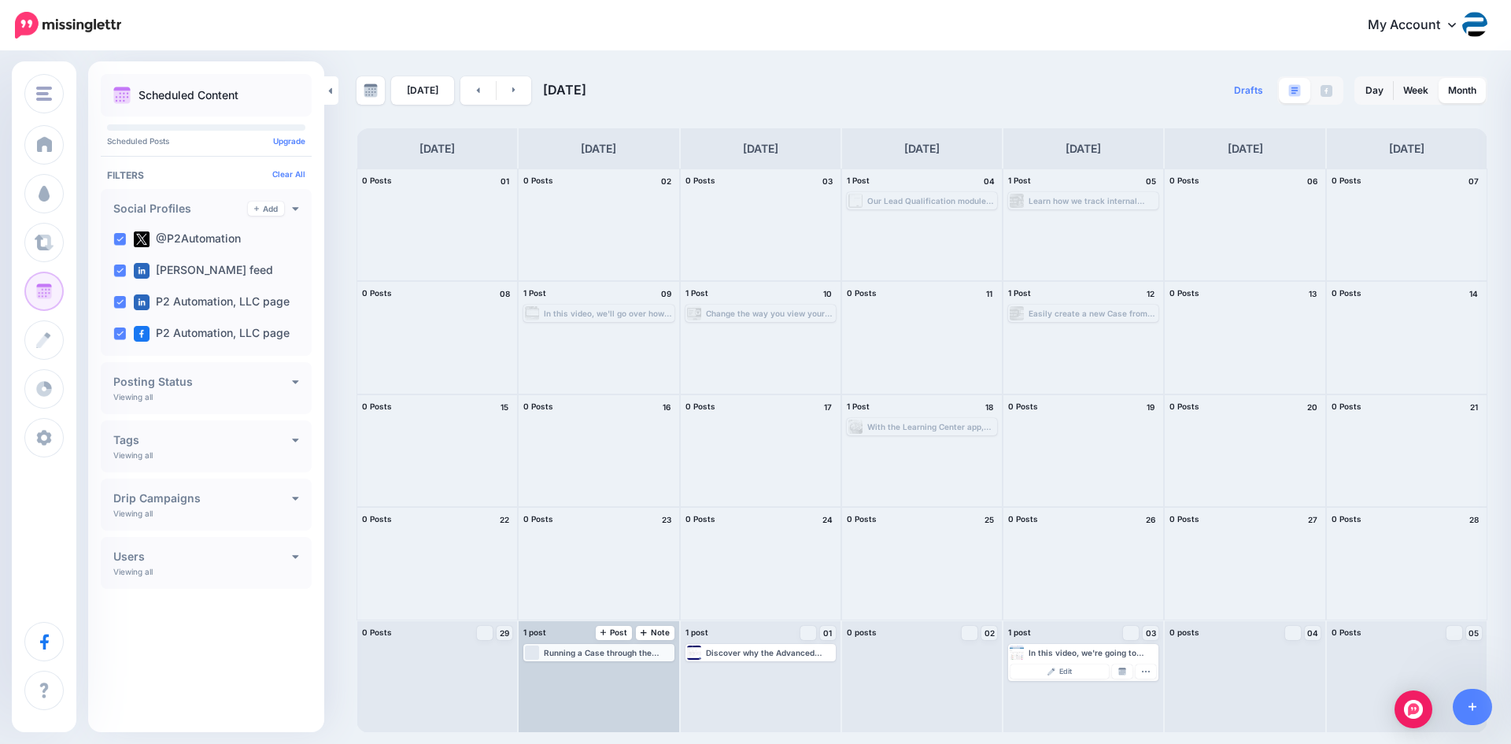
click at [589, 648] on div "Running a Case through the Approval Process and recording each step could not b…" at bounding box center [608, 652] width 128 height 9
click at [638, 674] on img at bounding box center [638, 671] width 8 height 8
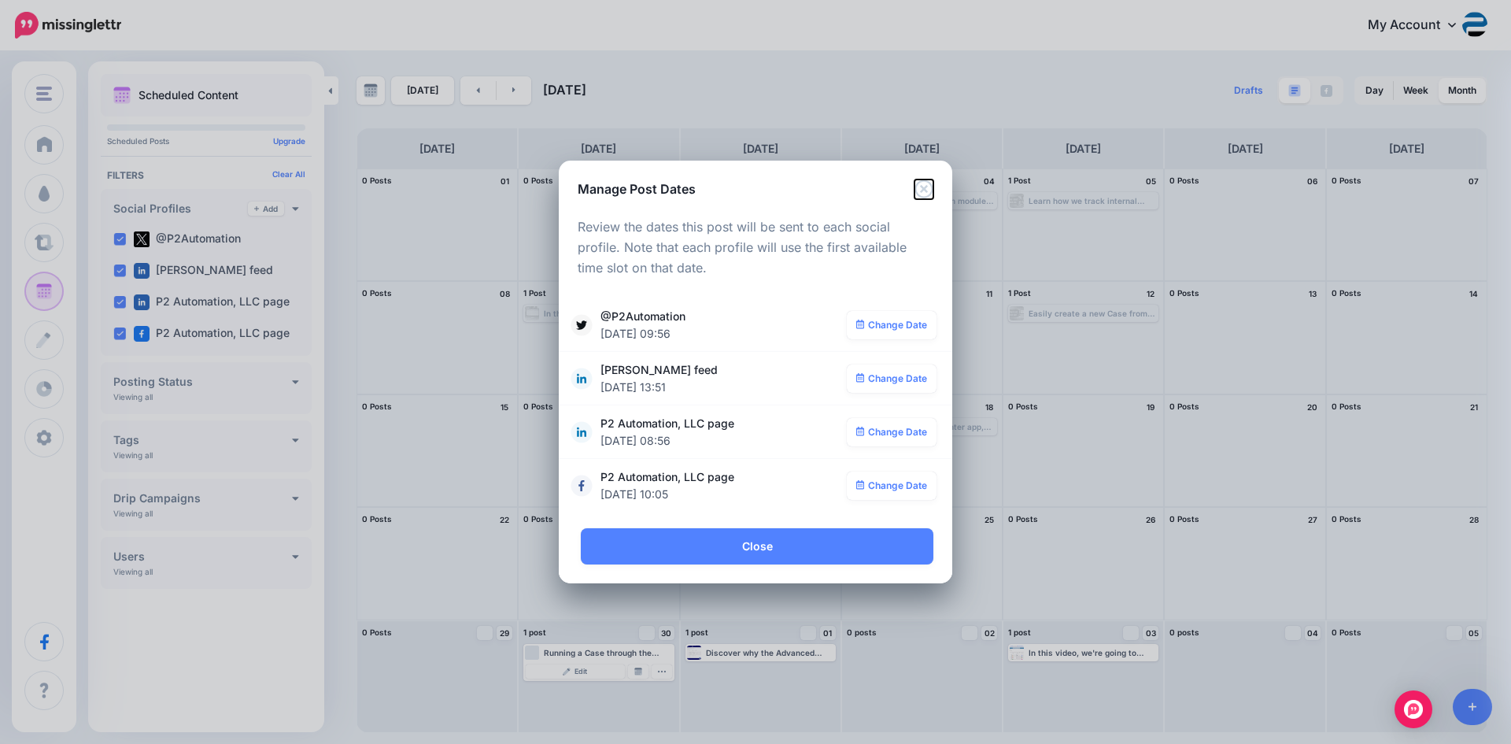
click at [924, 185] on icon "Close" at bounding box center [923, 188] width 19 height 19
